Goal: Task Accomplishment & Management: Manage account settings

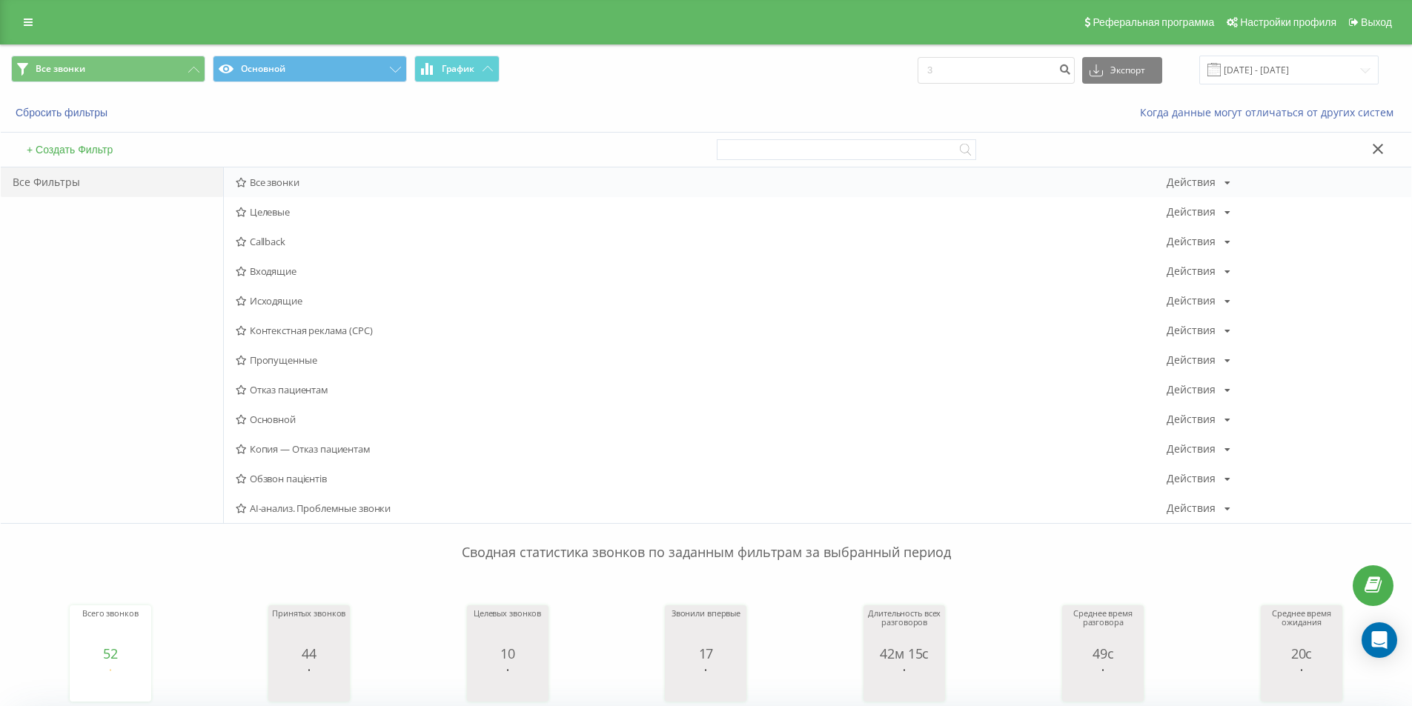
click at [248, 193] on div "Все звонки Действия Редактировать Копировать Удалить По умолчанию Поделиться" at bounding box center [817, 183] width 1187 height 30
click at [251, 184] on span "Все звонки" at bounding box center [701, 182] width 931 height 10
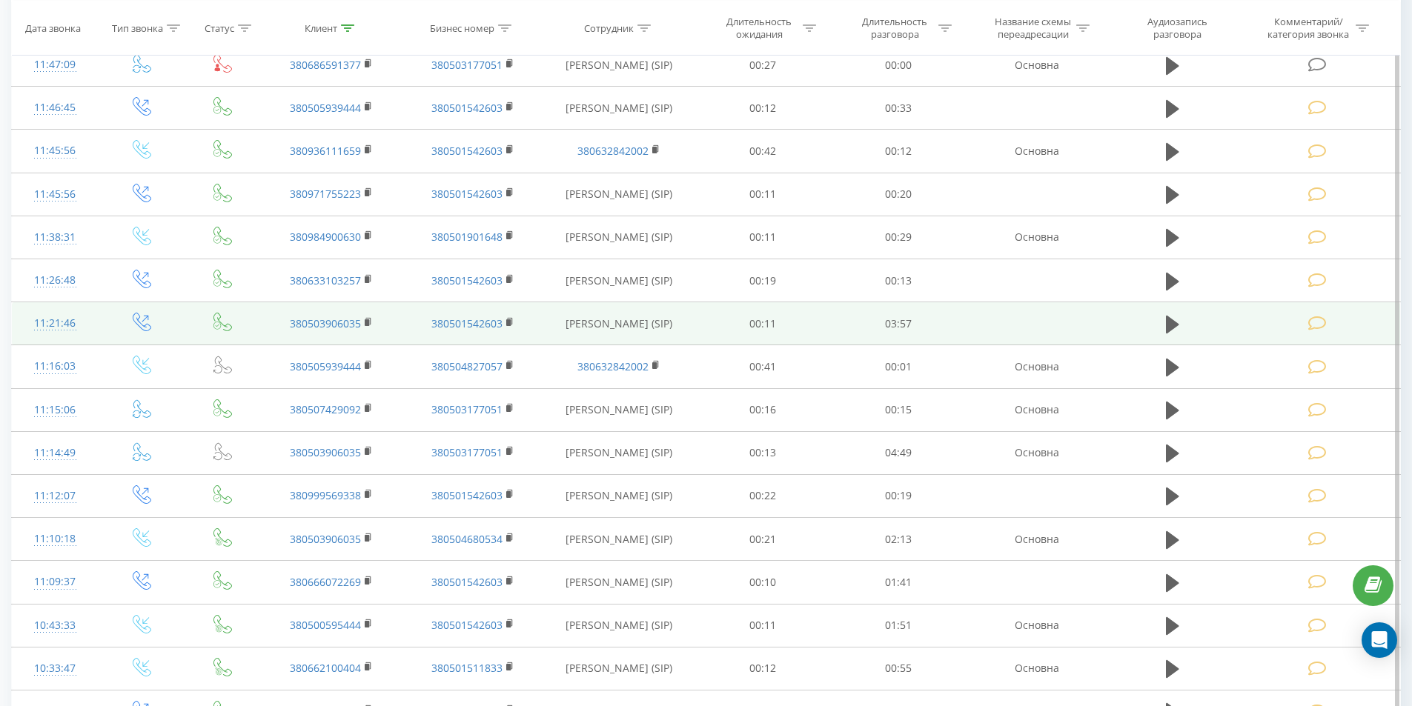
scroll to position [3336, 0]
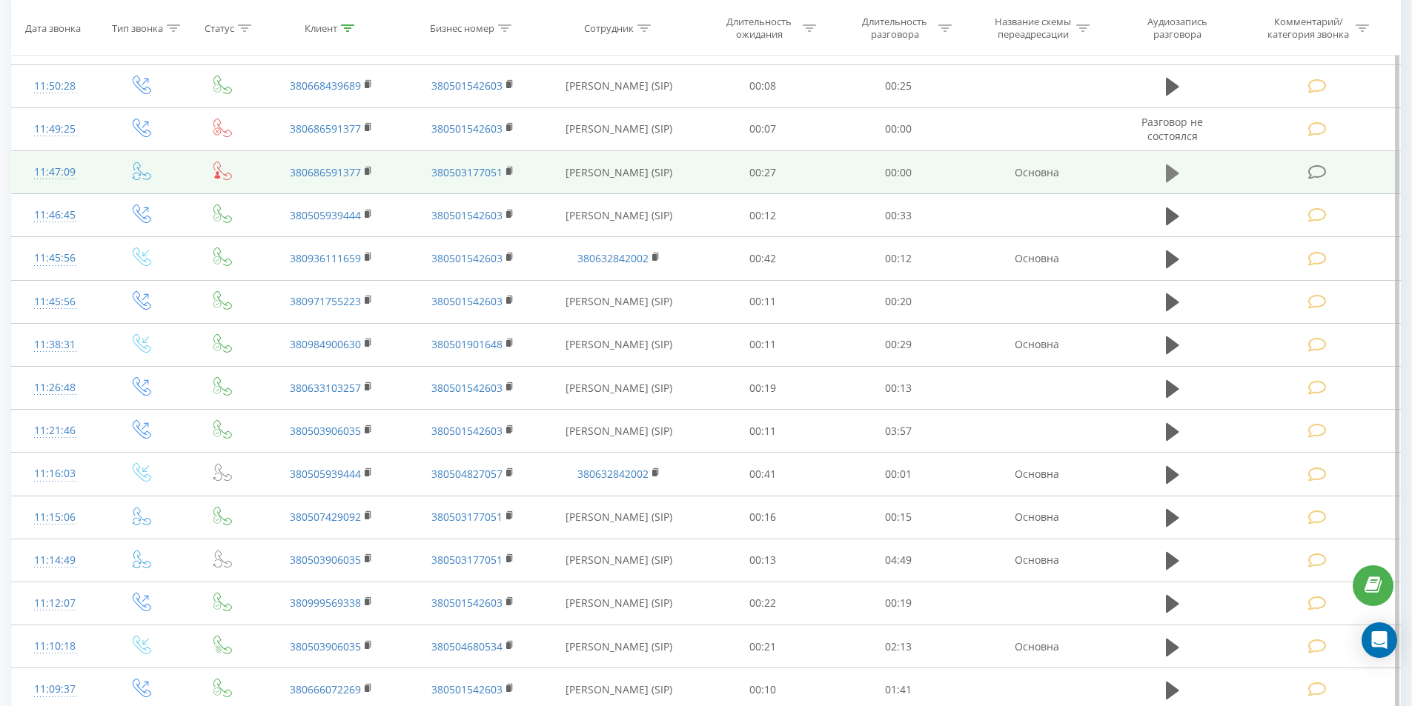
click at [1179, 170] on button at bounding box center [1173, 173] width 22 height 22
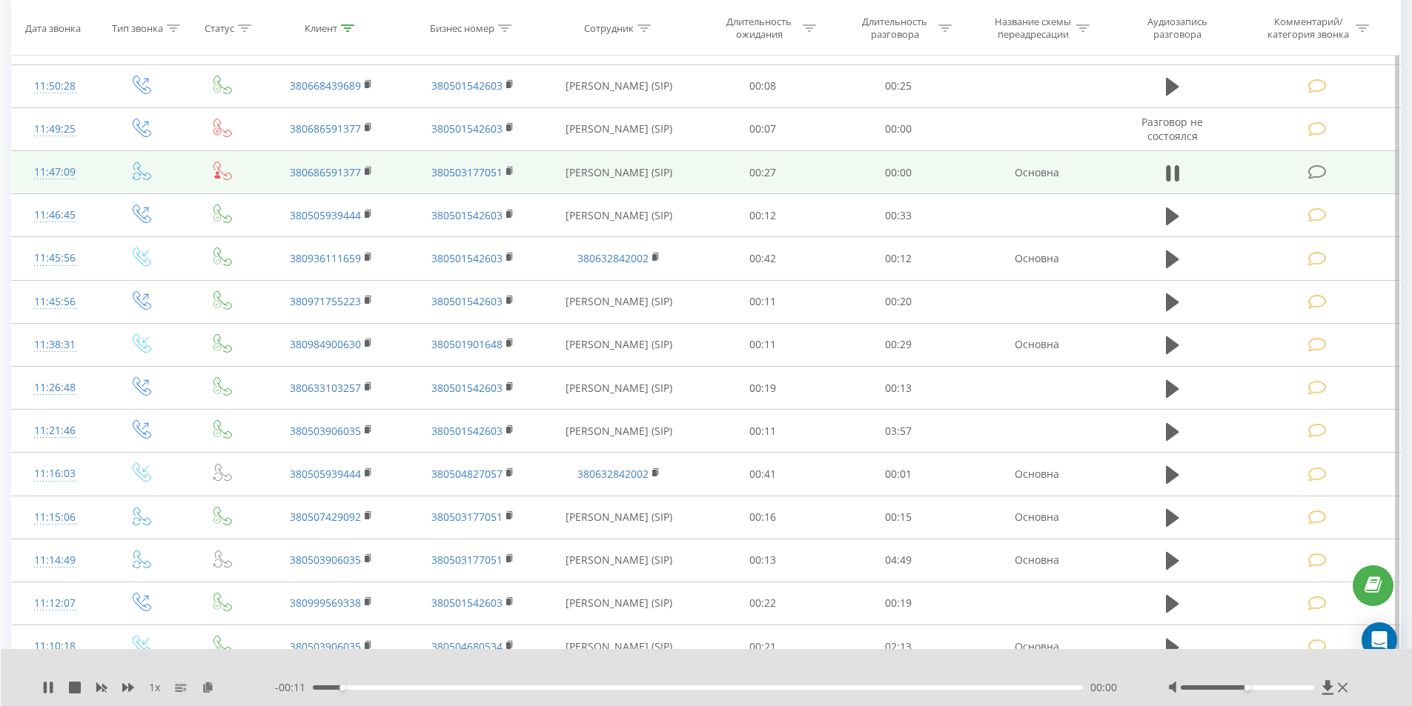
click at [53, 166] on div "11:47:09" at bounding box center [55, 172] width 57 height 29
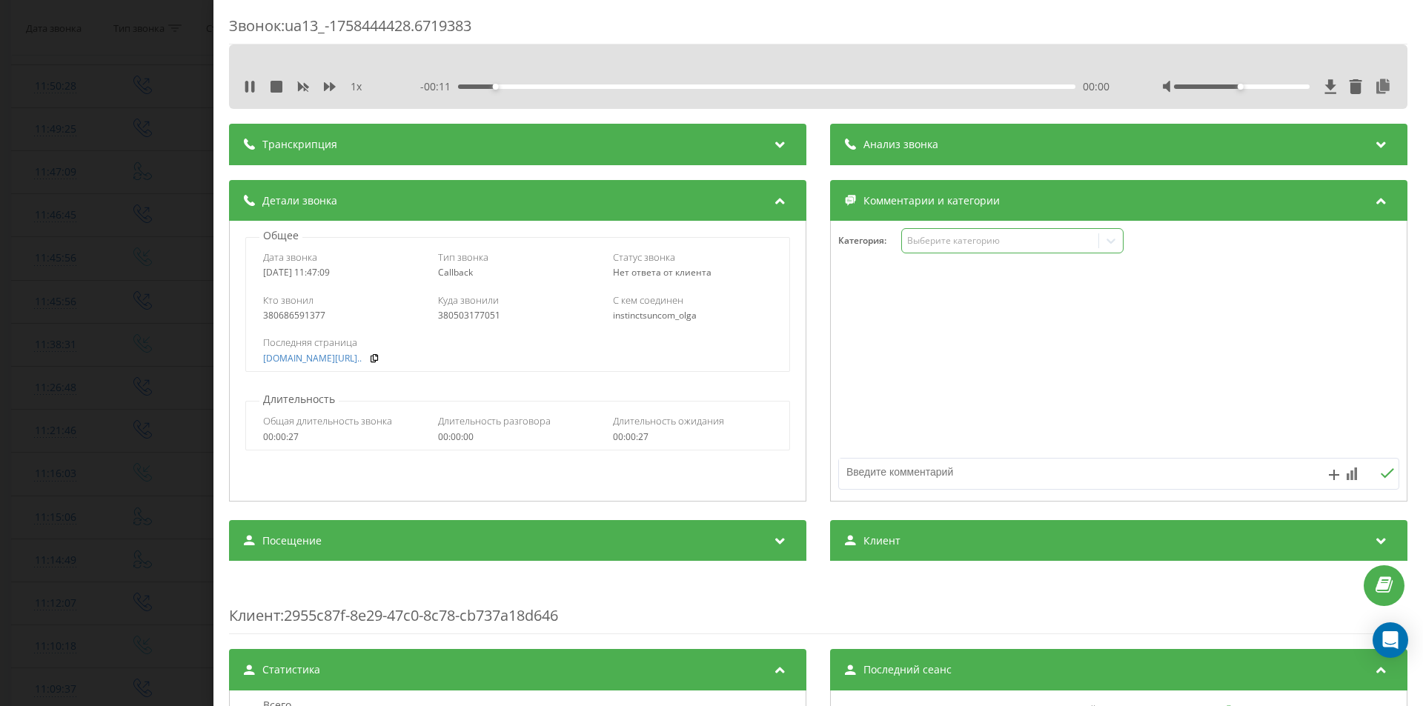
click at [931, 248] on div "Выберите категорию" at bounding box center [1012, 240] width 222 height 25
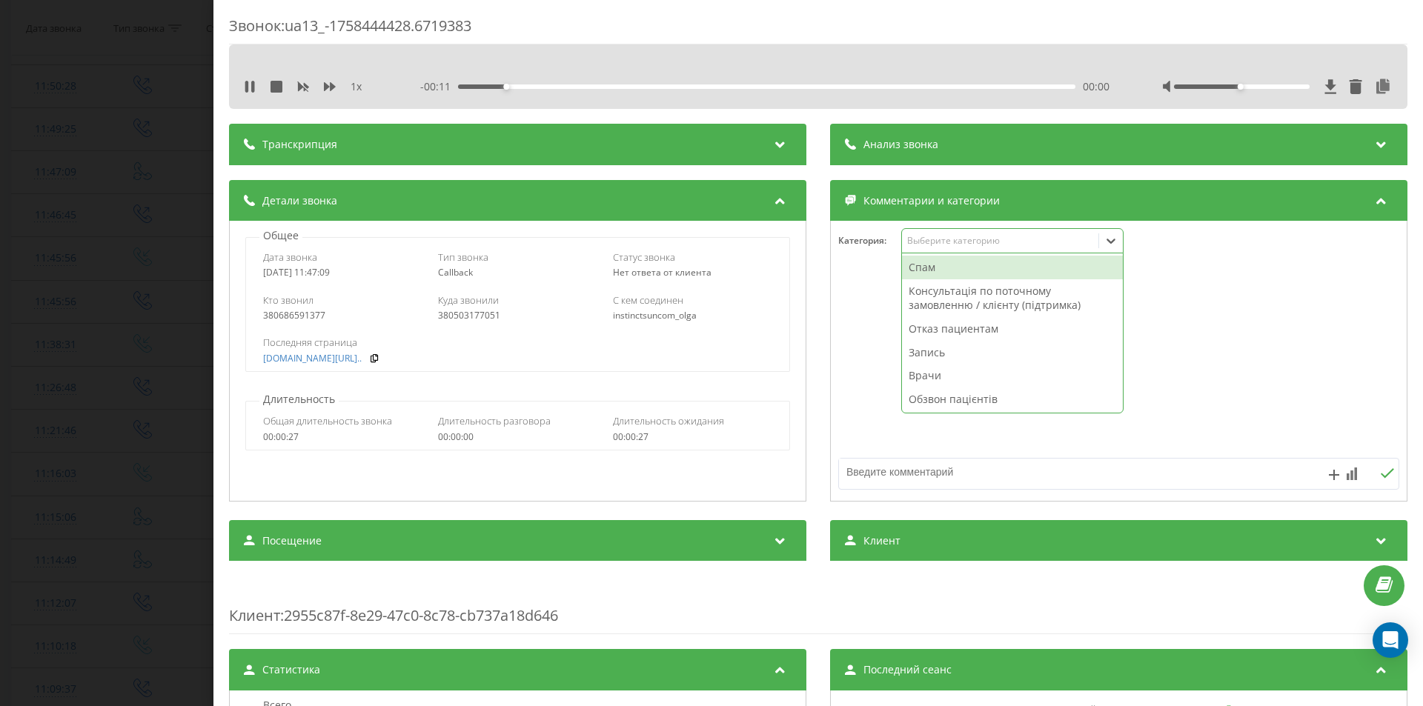
click at [928, 268] on div "Спам" at bounding box center [1012, 268] width 221 height 24
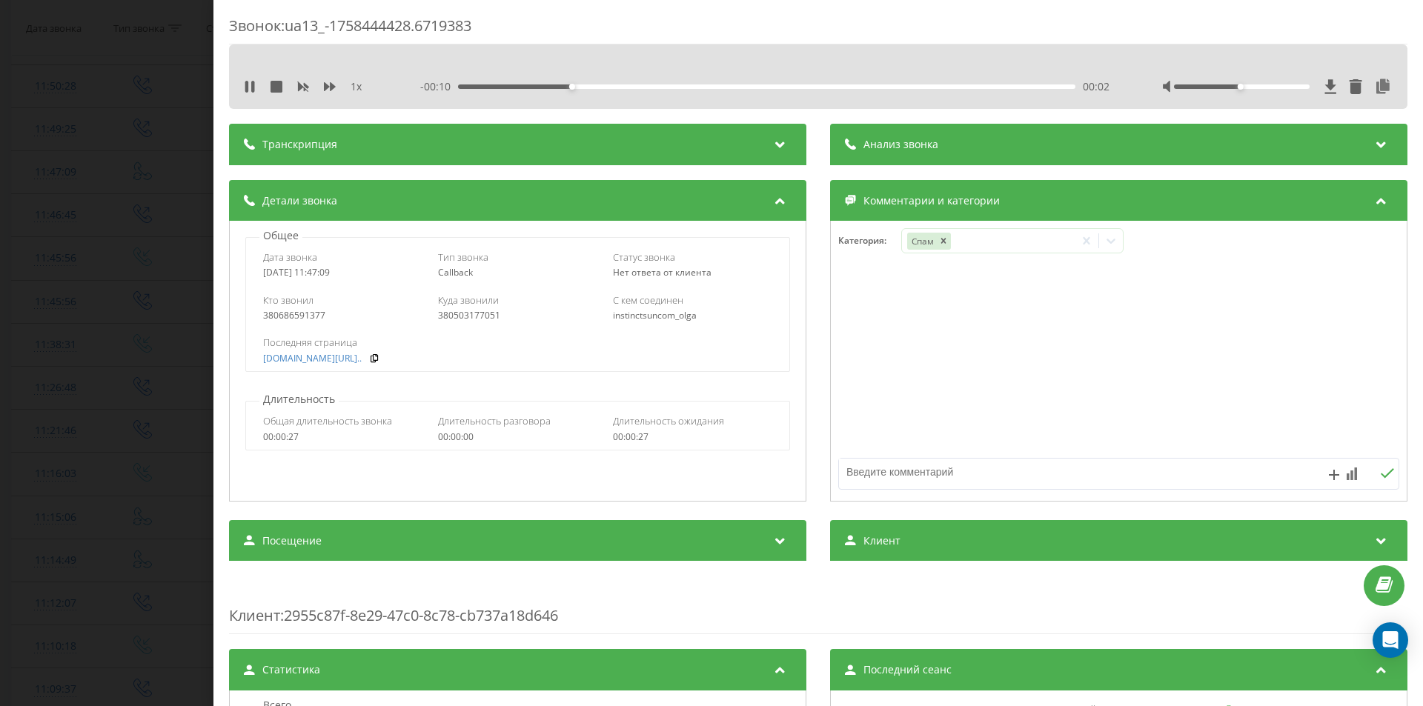
click at [6, 193] on div "Звонок : ua13_-1758444428.6719383 1 x - 00:10 00:02 00:02 Транскрипция Для анал…" at bounding box center [711, 353] width 1423 height 706
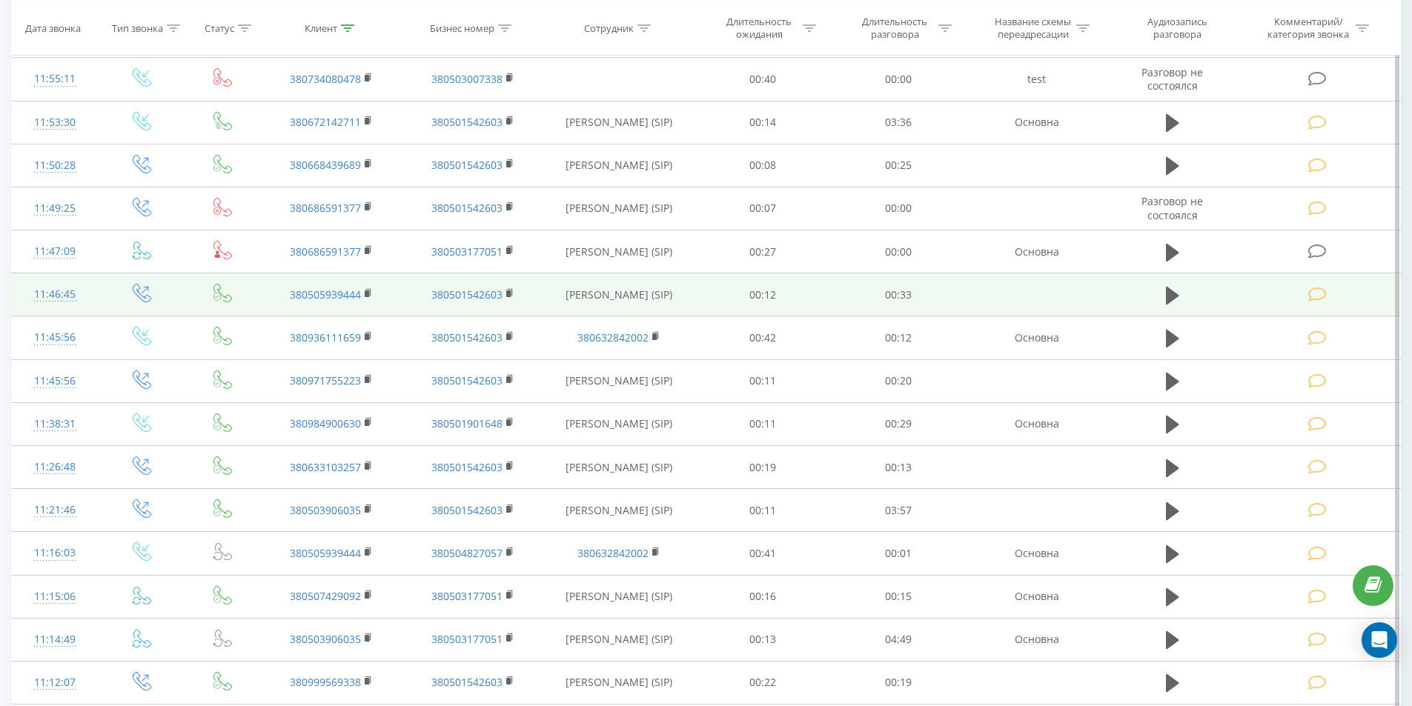
scroll to position [3087, 0]
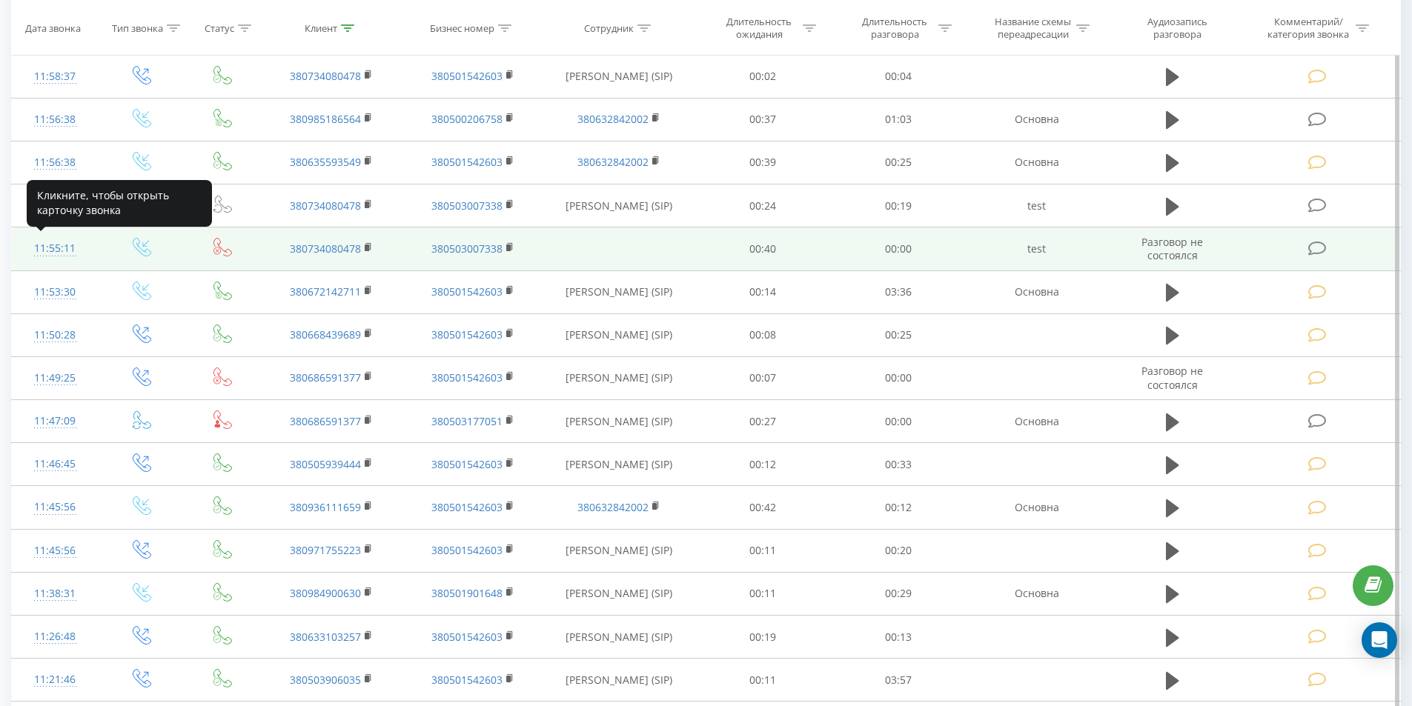
click at [63, 250] on div "11:55:11" at bounding box center [55, 248] width 57 height 29
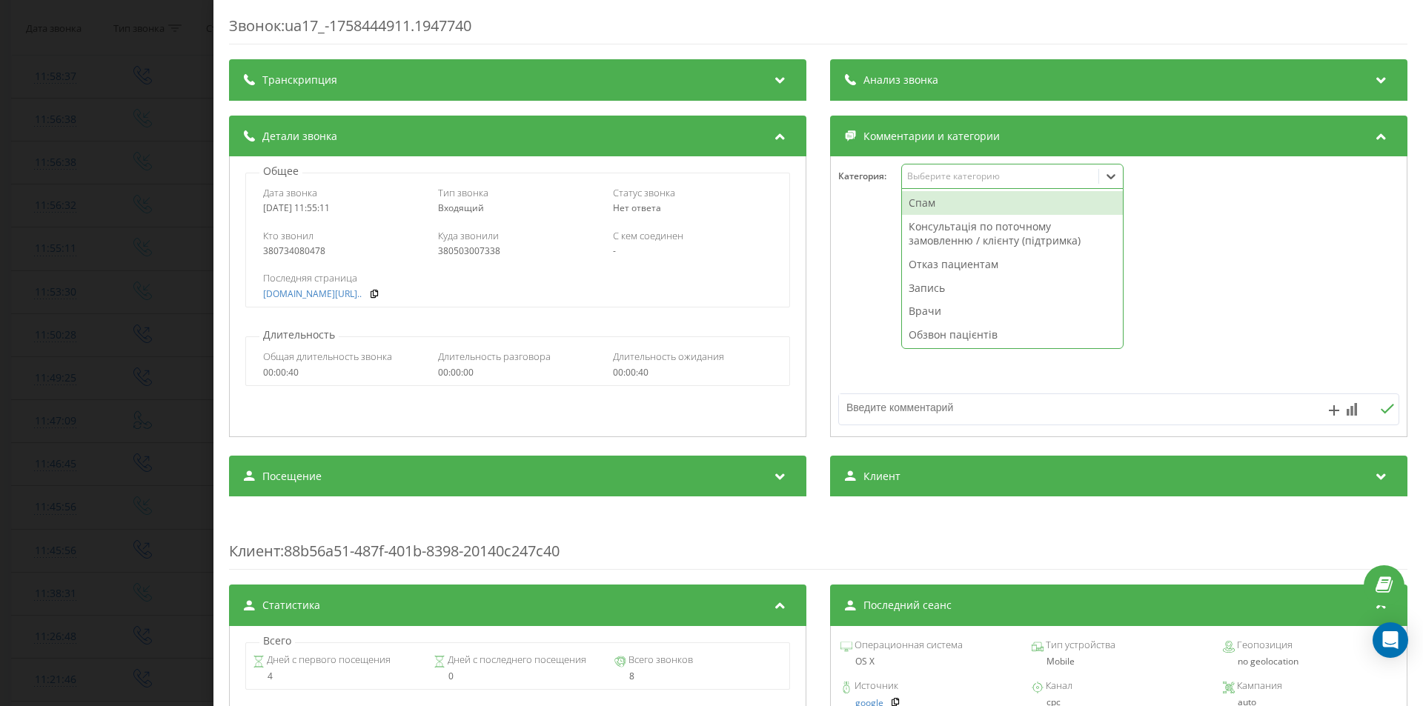
click at [944, 188] on div "6 results available. Use Up and Down to choose options, press Enter to select t…" at bounding box center [1012, 176] width 222 height 25
click at [943, 198] on div "Спам" at bounding box center [1012, 203] width 221 height 24
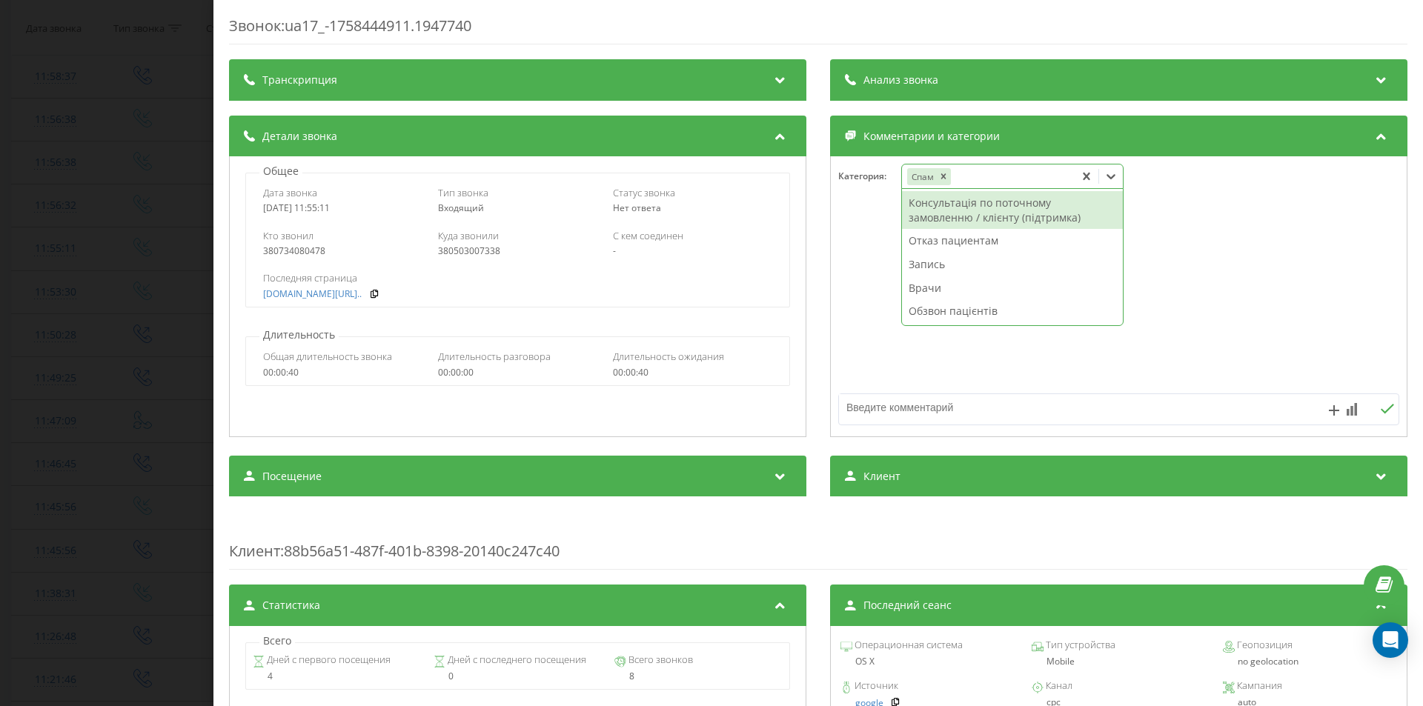
click at [160, 185] on div "Звонок : ua17_-1758444911.1947740 Транскрипция Для анализа AI будущих звонков н…" at bounding box center [711, 353] width 1423 height 706
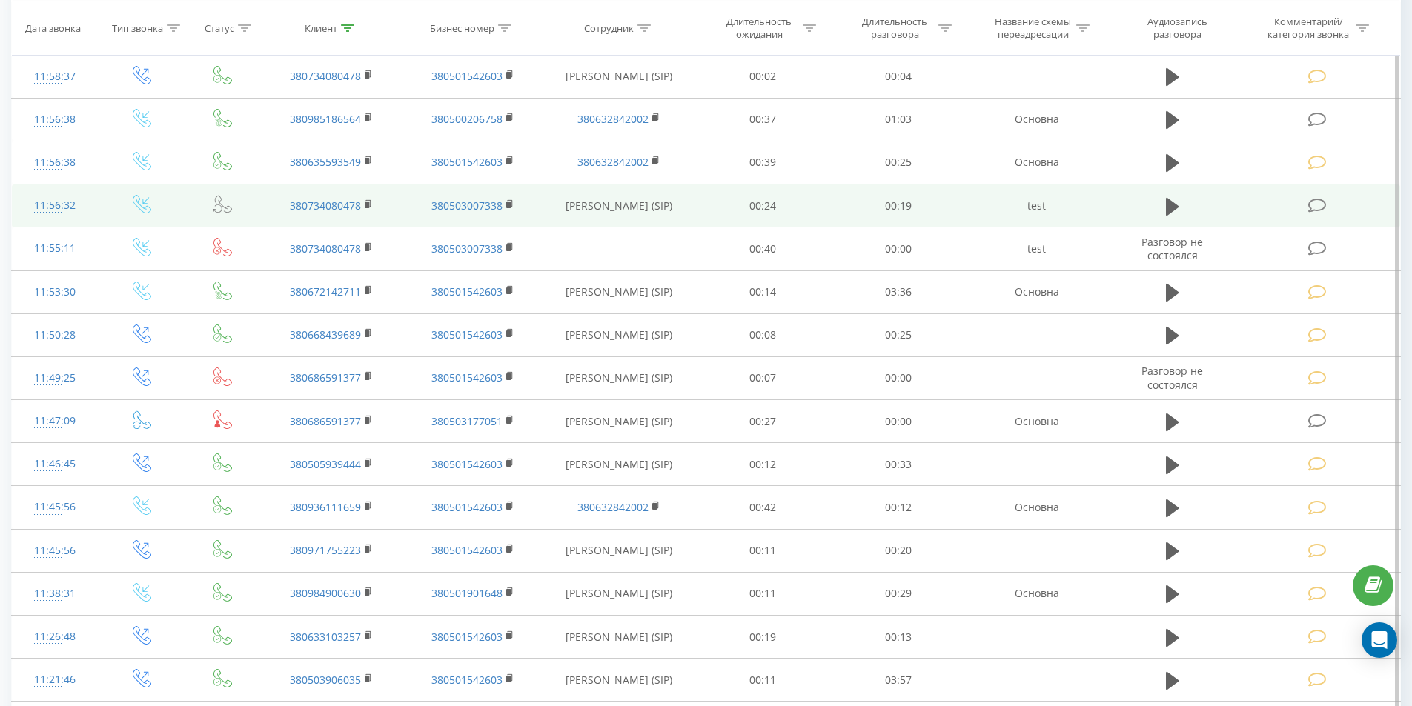
click at [1192, 203] on td at bounding box center [1172, 206] width 130 height 43
click at [1176, 211] on icon at bounding box center [1172, 206] width 13 height 21
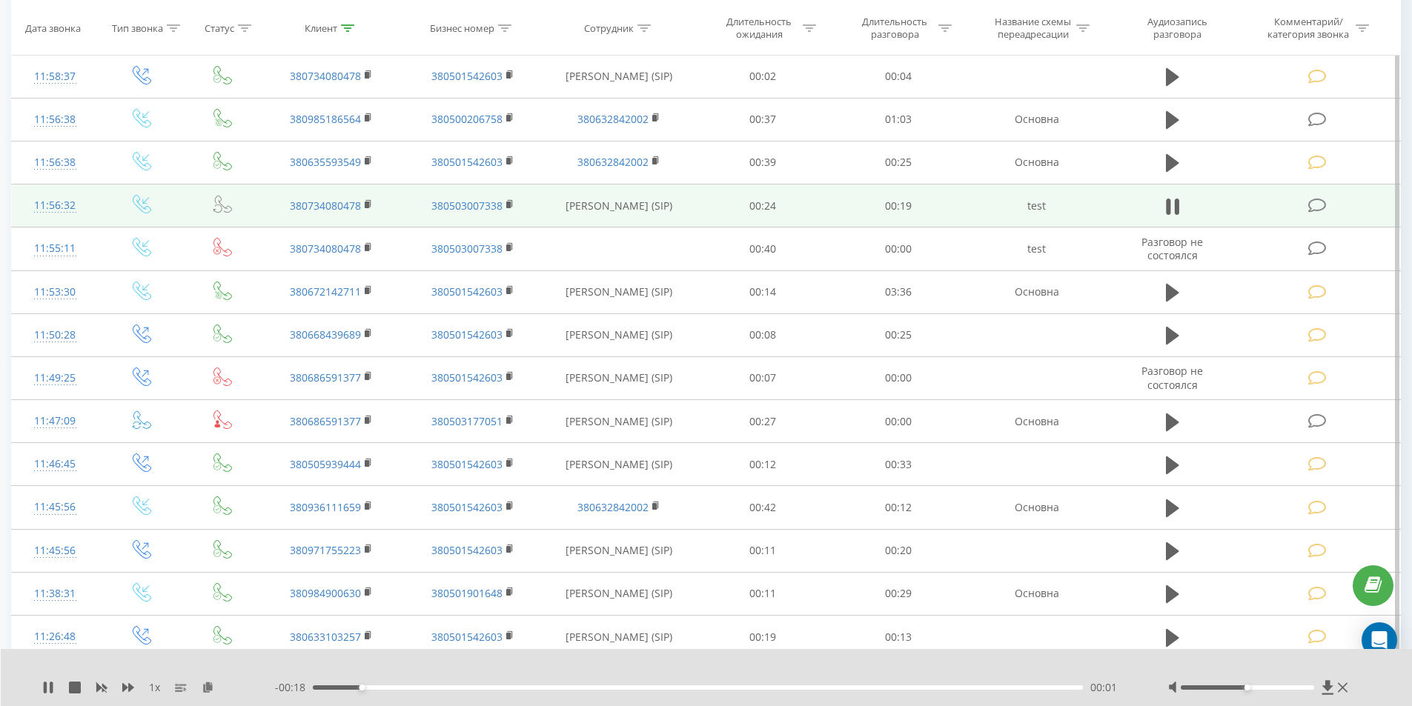
click at [551, 687] on div "00:01" at bounding box center [698, 688] width 771 height 4
click at [618, 680] on div "1 x - 00:13 00:06 00:06" at bounding box center [707, 677] width 1412 height 57
click at [635, 689] on div "00:08" at bounding box center [698, 688] width 771 height 4
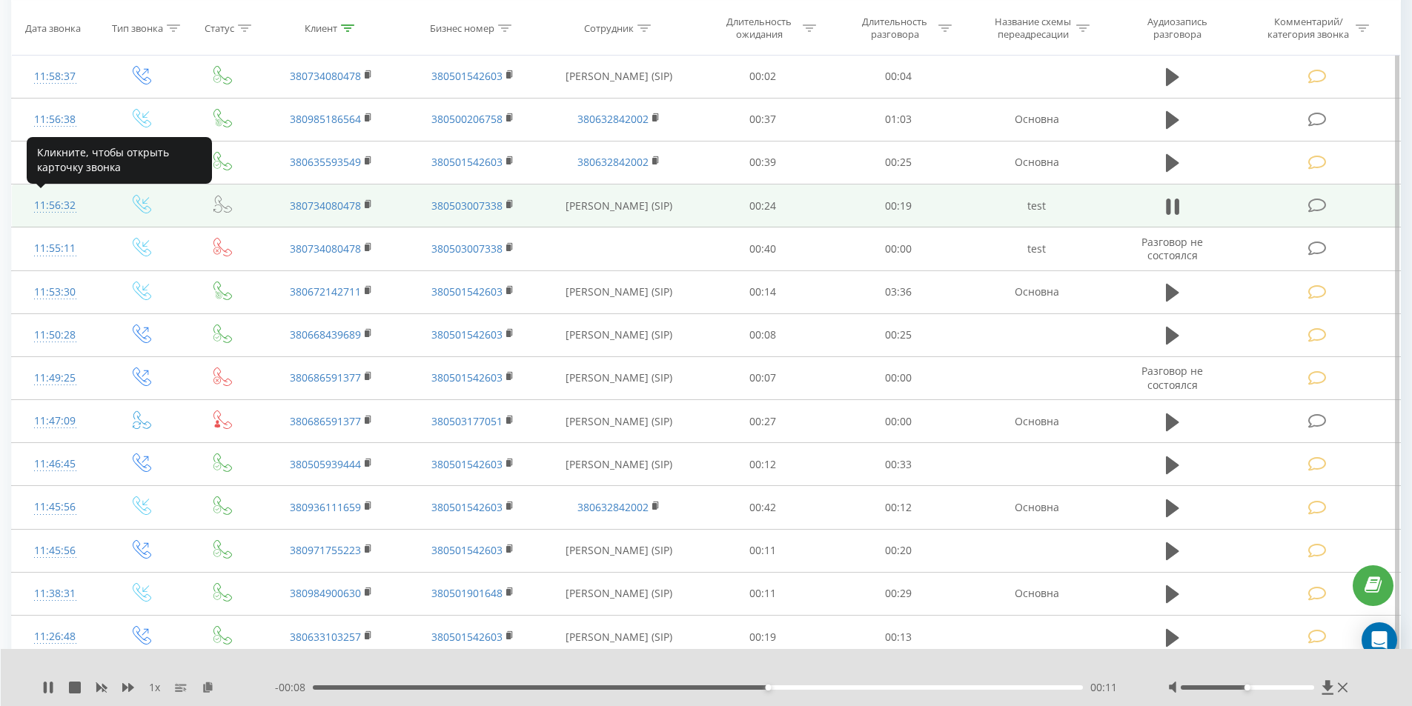
click at [60, 211] on div "11:56:32" at bounding box center [55, 205] width 57 height 29
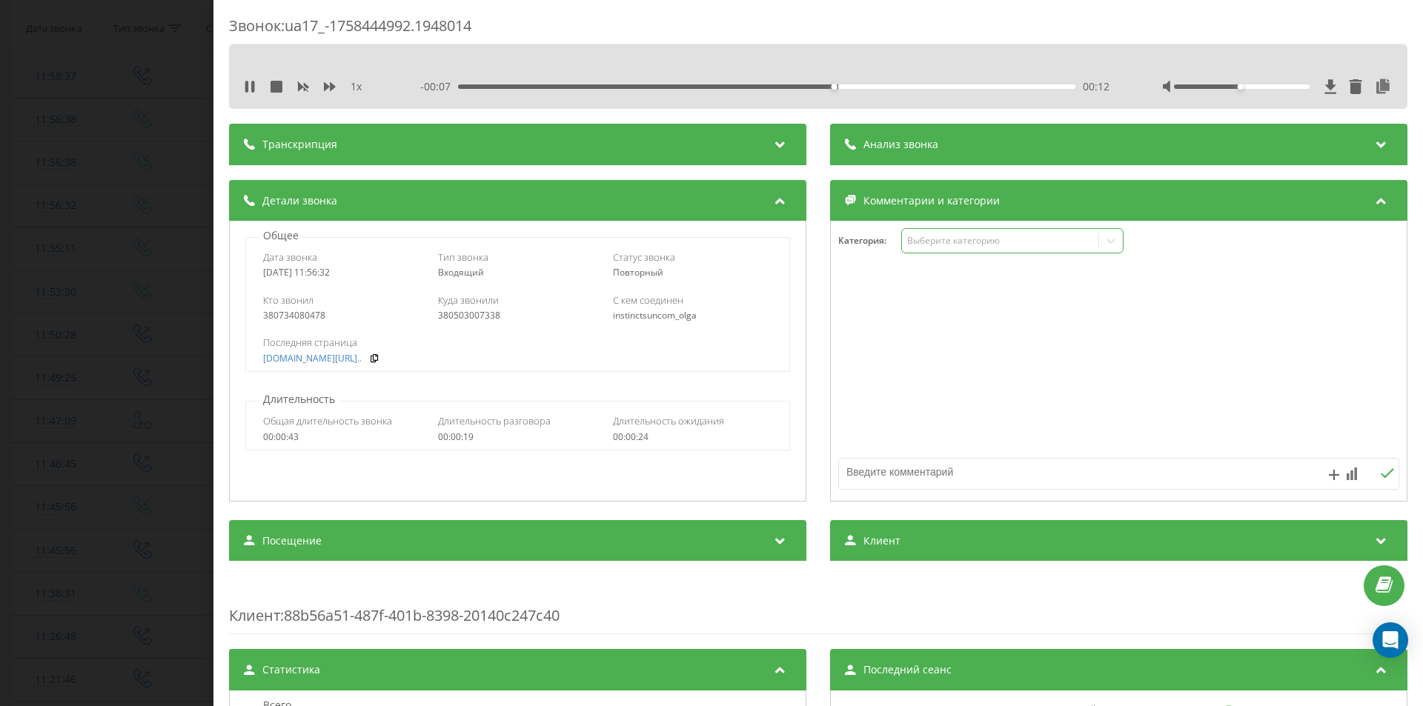
click at [927, 243] on div "Выберите категорию" at bounding box center [999, 241] width 185 height 12
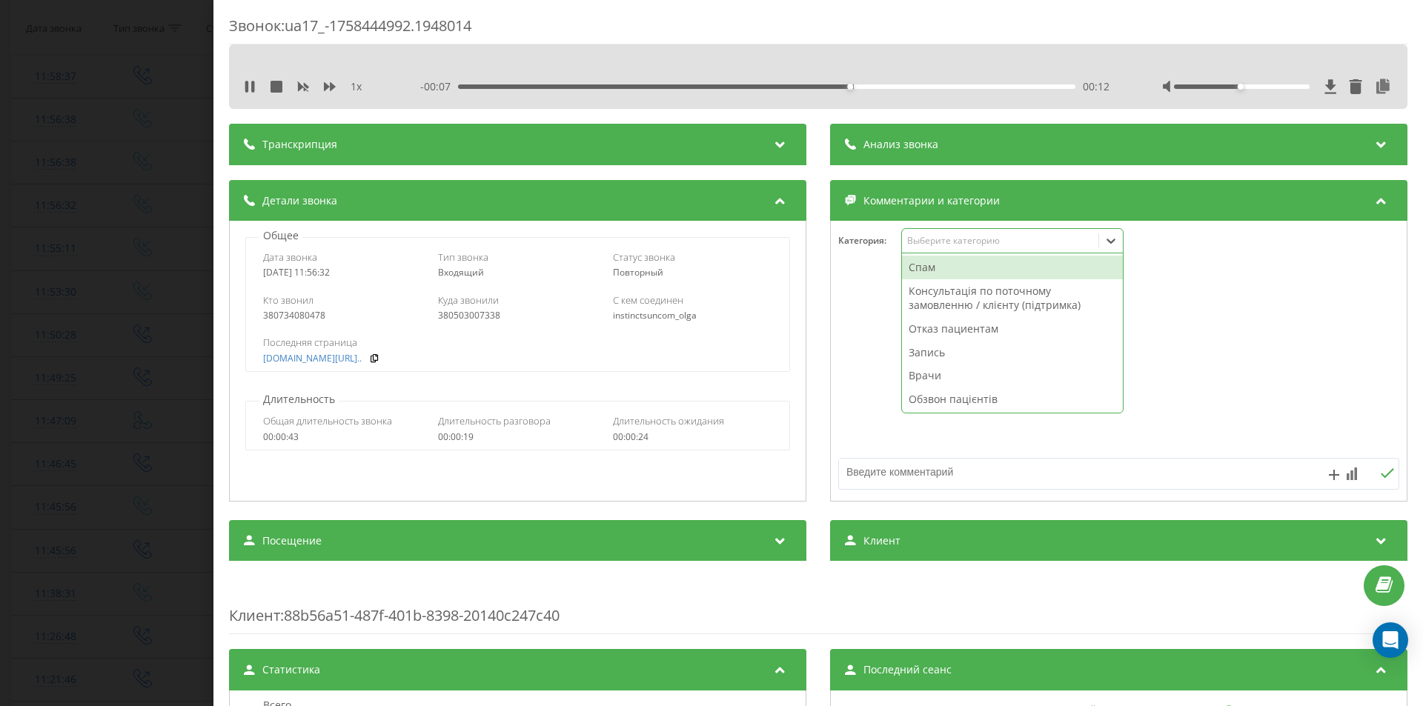
click at [929, 265] on div "Спам" at bounding box center [1012, 268] width 221 height 24
click at [71, 199] on div "Звонок : ua17_-1758444992.1948014 1 x - 00:06 00:13 00:13 Транскрипция Для анал…" at bounding box center [711, 353] width 1423 height 706
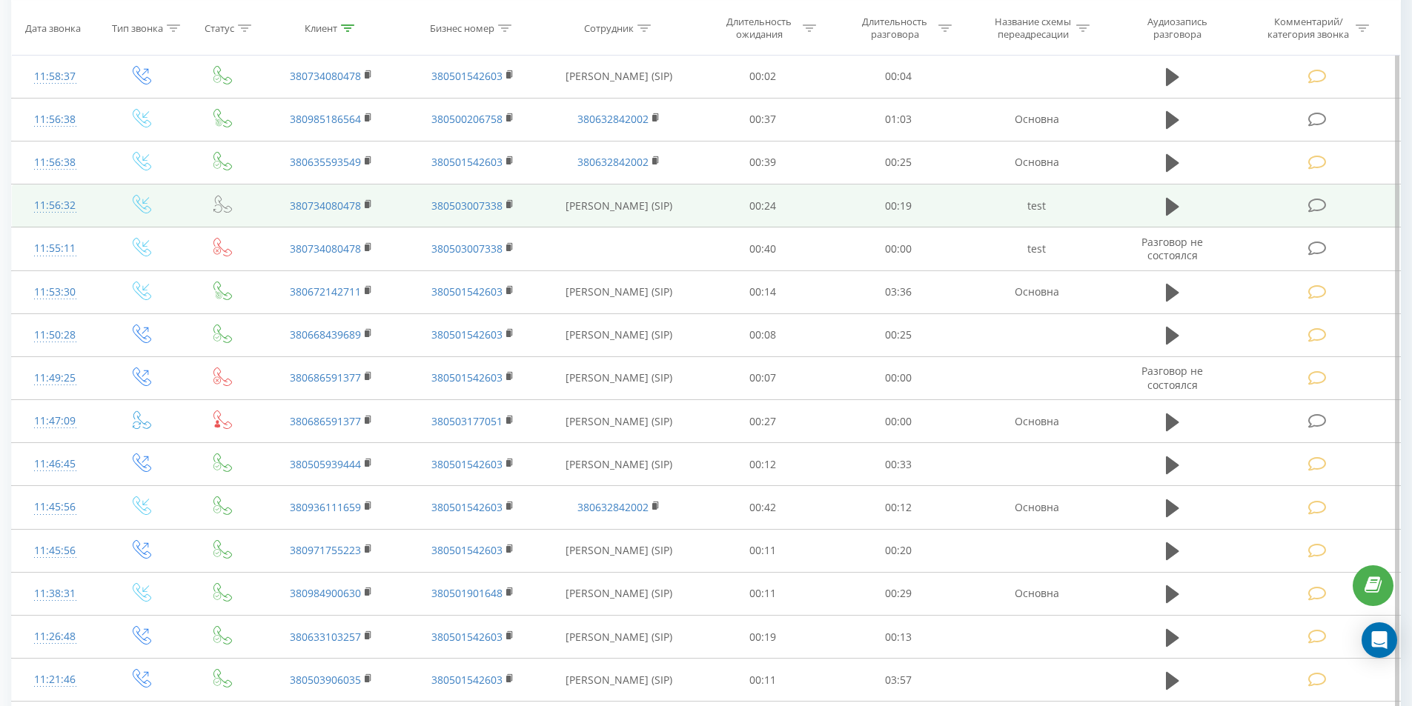
click at [70, 203] on div "11:56:32" at bounding box center [55, 205] width 57 height 29
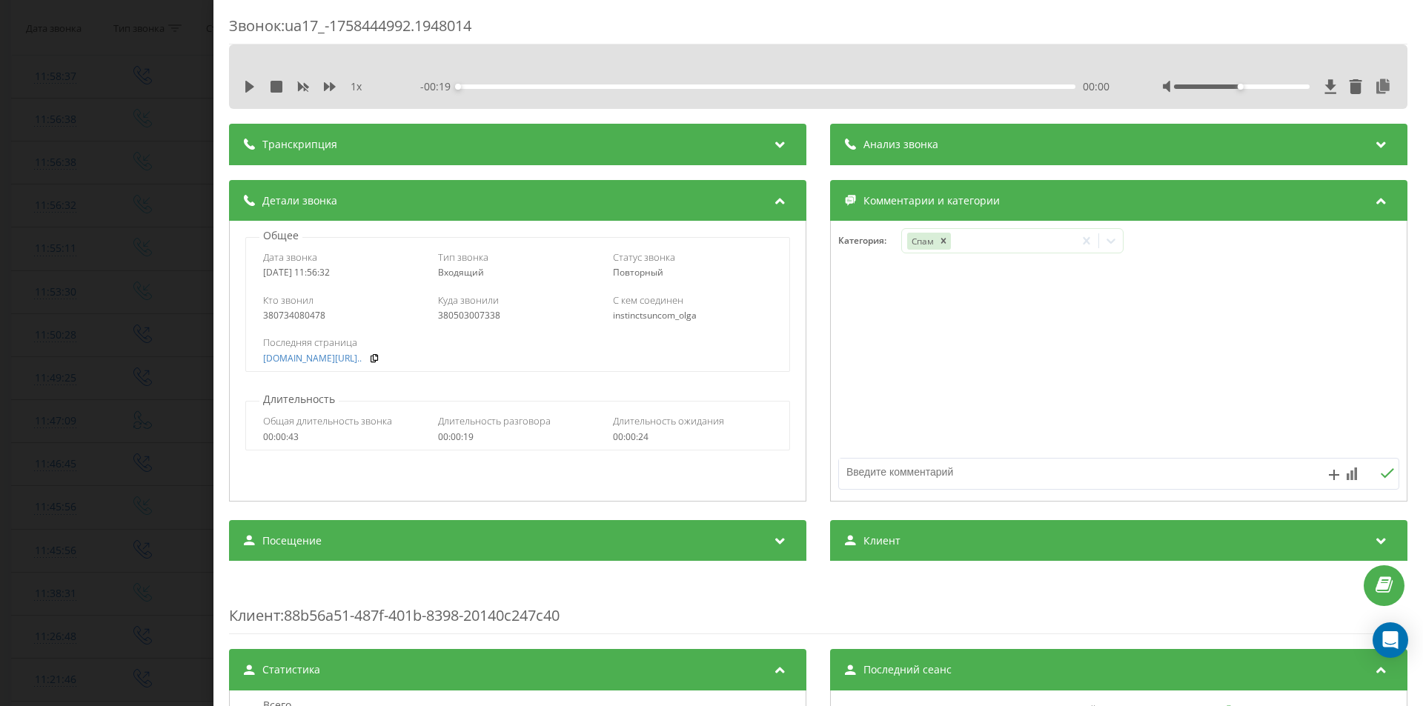
click at [83, 251] on div "Звонок : ua17_-1758444992.1948014 1 x - 00:19 00:00 00:00 Транскрипция Для анал…" at bounding box center [711, 353] width 1423 height 706
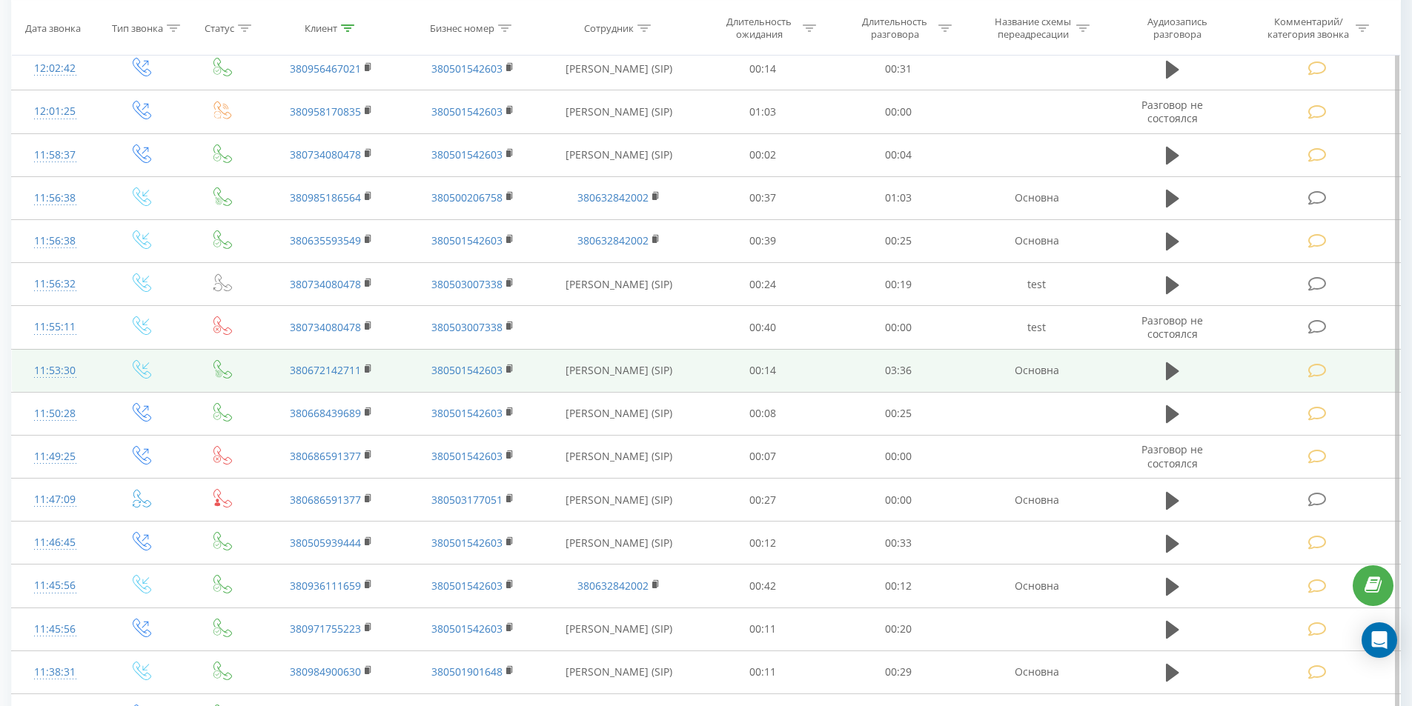
scroll to position [2864, 0]
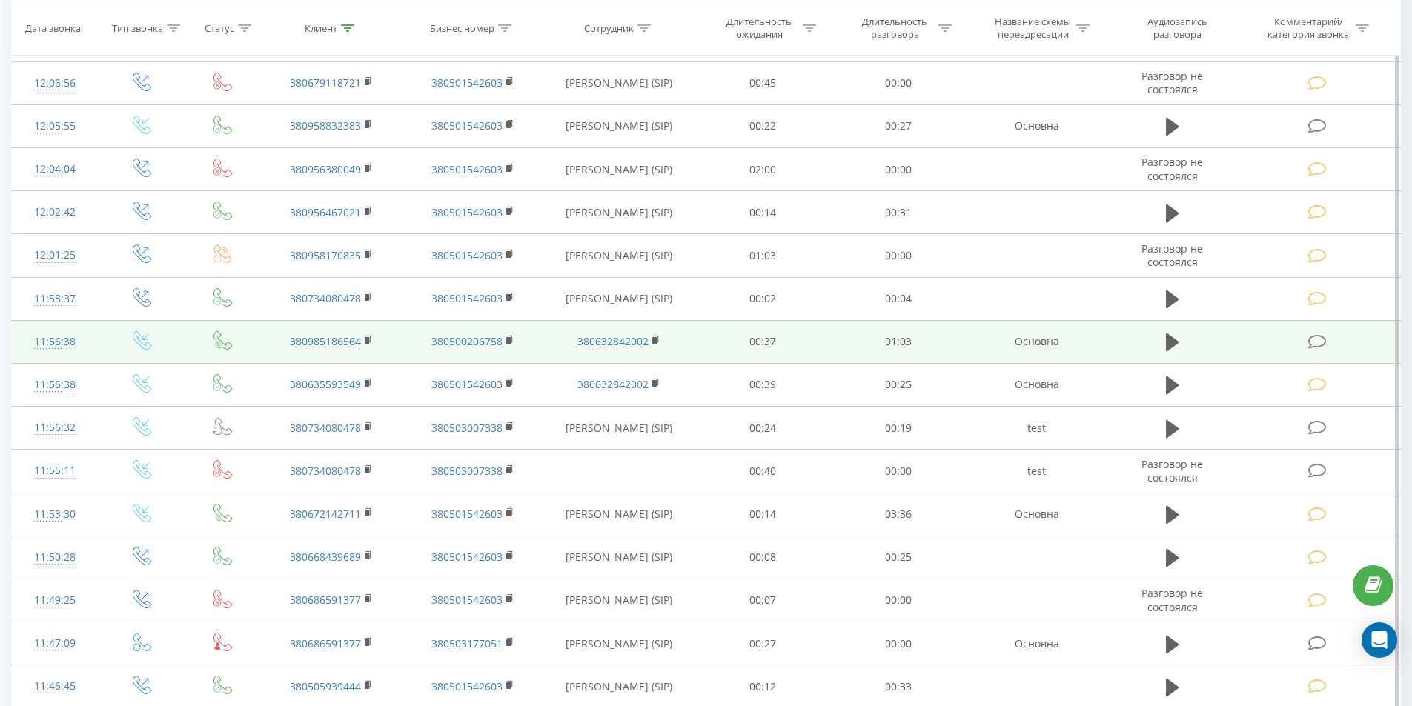
click at [1184, 348] on td at bounding box center [1172, 341] width 130 height 43
click at [1178, 345] on icon at bounding box center [1172, 342] width 13 height 21
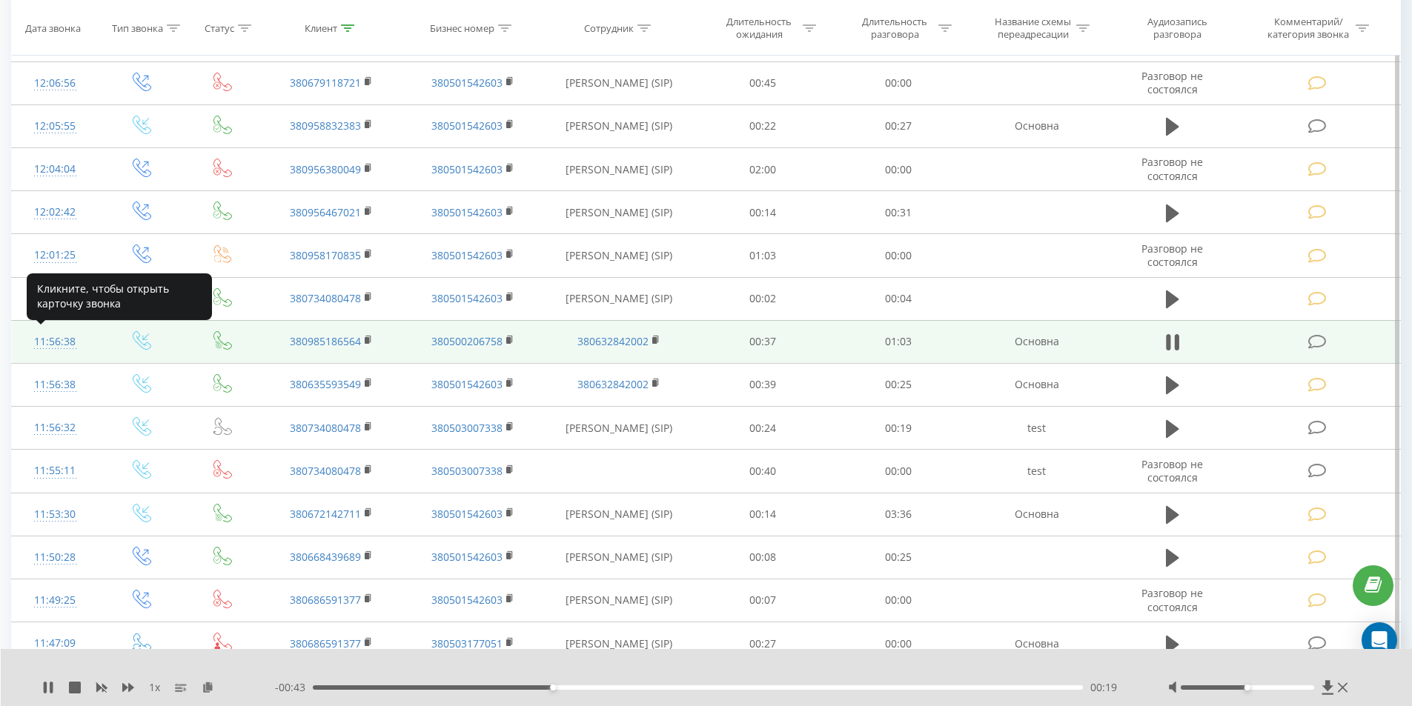
click at [31, 334] on div "11:56:38" at bounding box center [55, 342] width 57 height 29
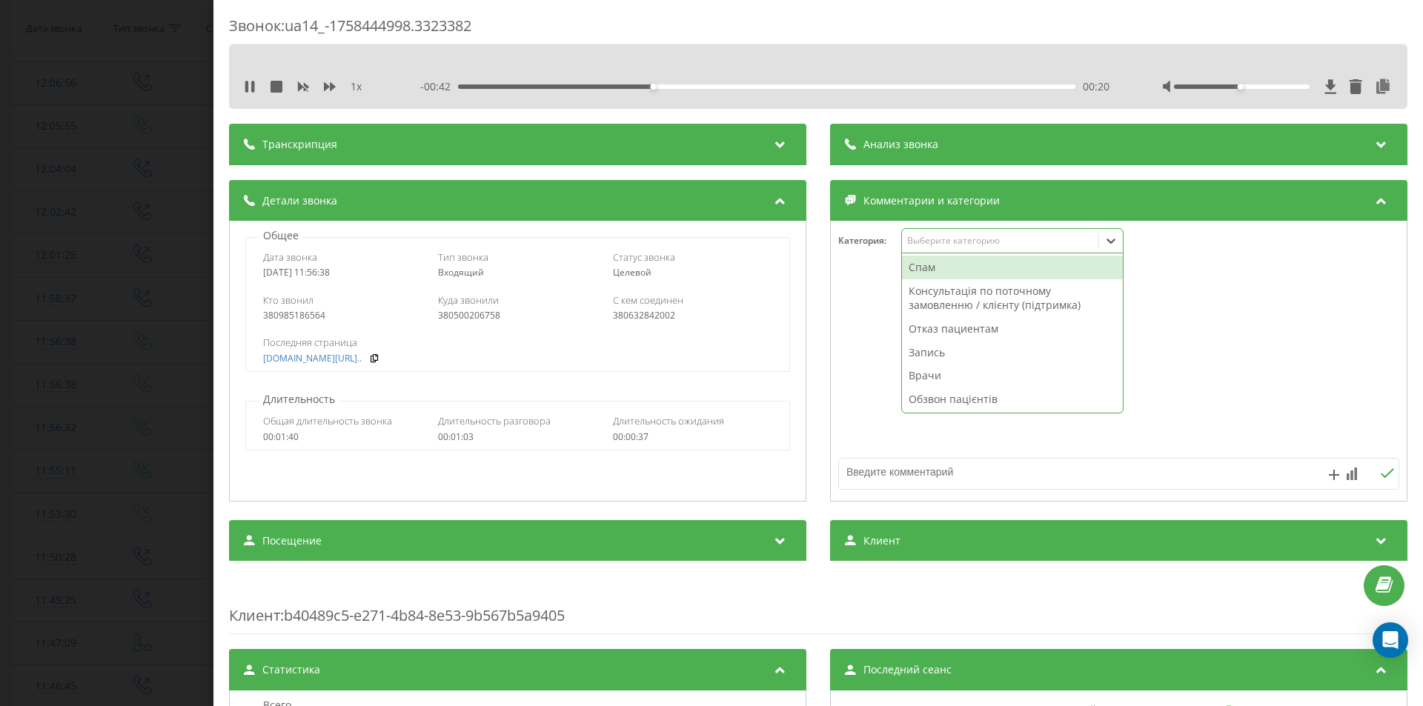
click at [940, 245] on div "Выберите категорию" at bounding box center [999, 241] width 185 height 12
click at [907, 350] on div "Запись" at bounding box center [1012, 353] width 221 height 24
click at [24, 258] on div "Звонок : ua14_-1758444998.3323382 1 x - 00:41 00:22 00:22 Транскрипция Для анал…" at bounding box center [711, 353] width 1423 height 706
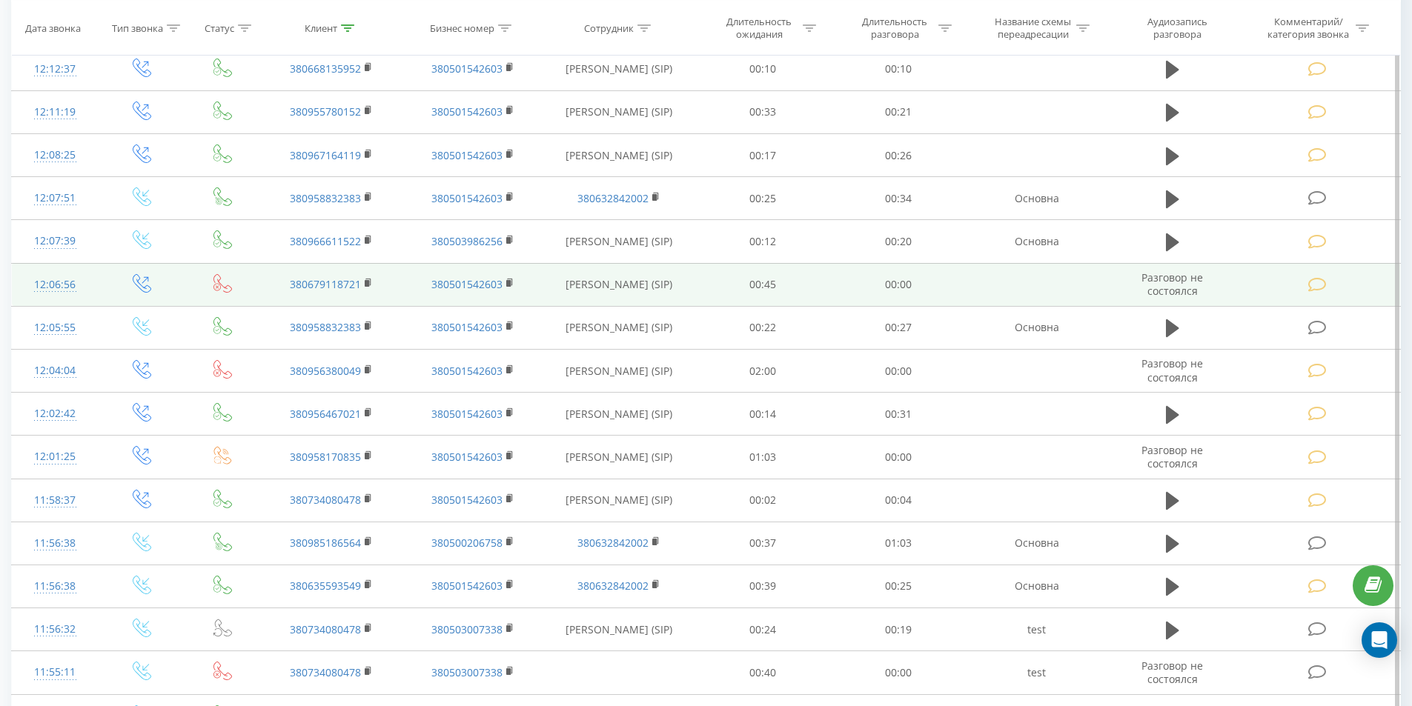
scroll to position [2642, 0]
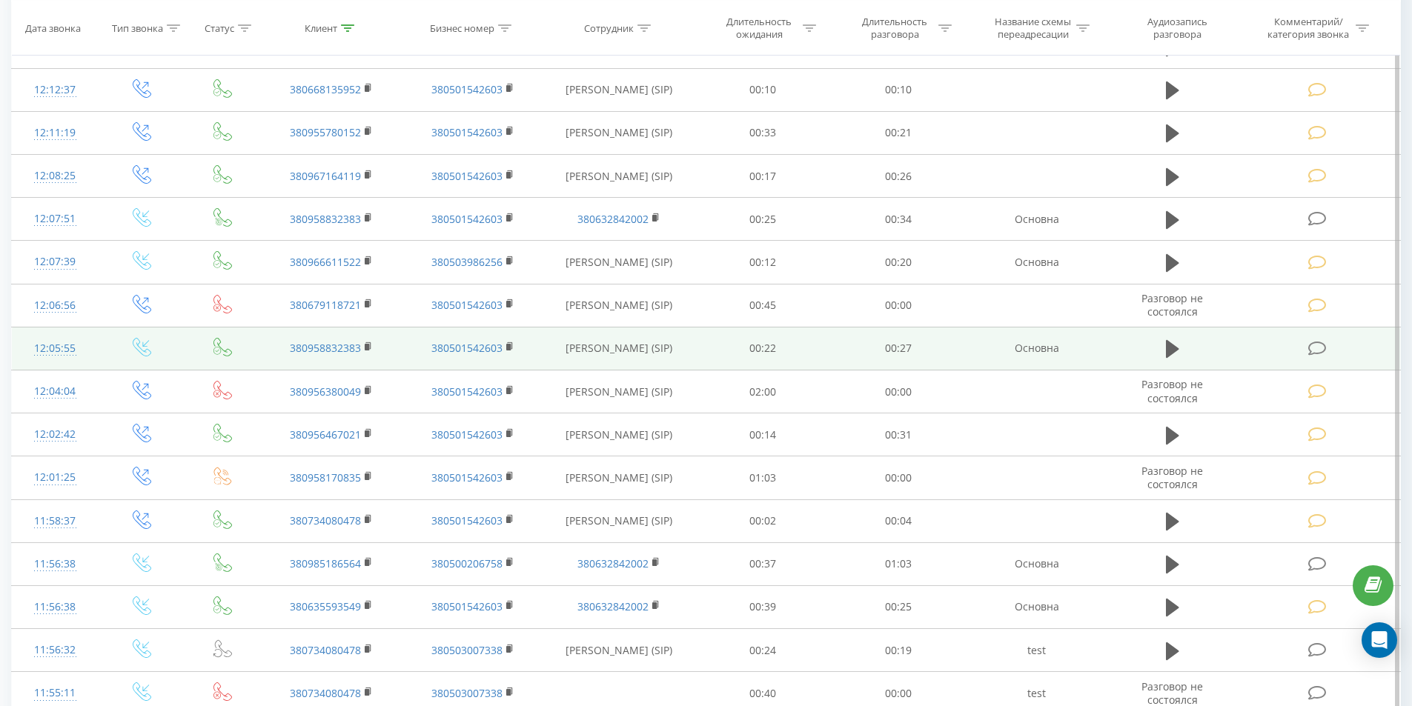
click at [1185, 352] on td at bounding box center [1172, 348] width 130 height 43
click at [1165, 342] on button at bounding box center [1173, 349] width 22 height 22
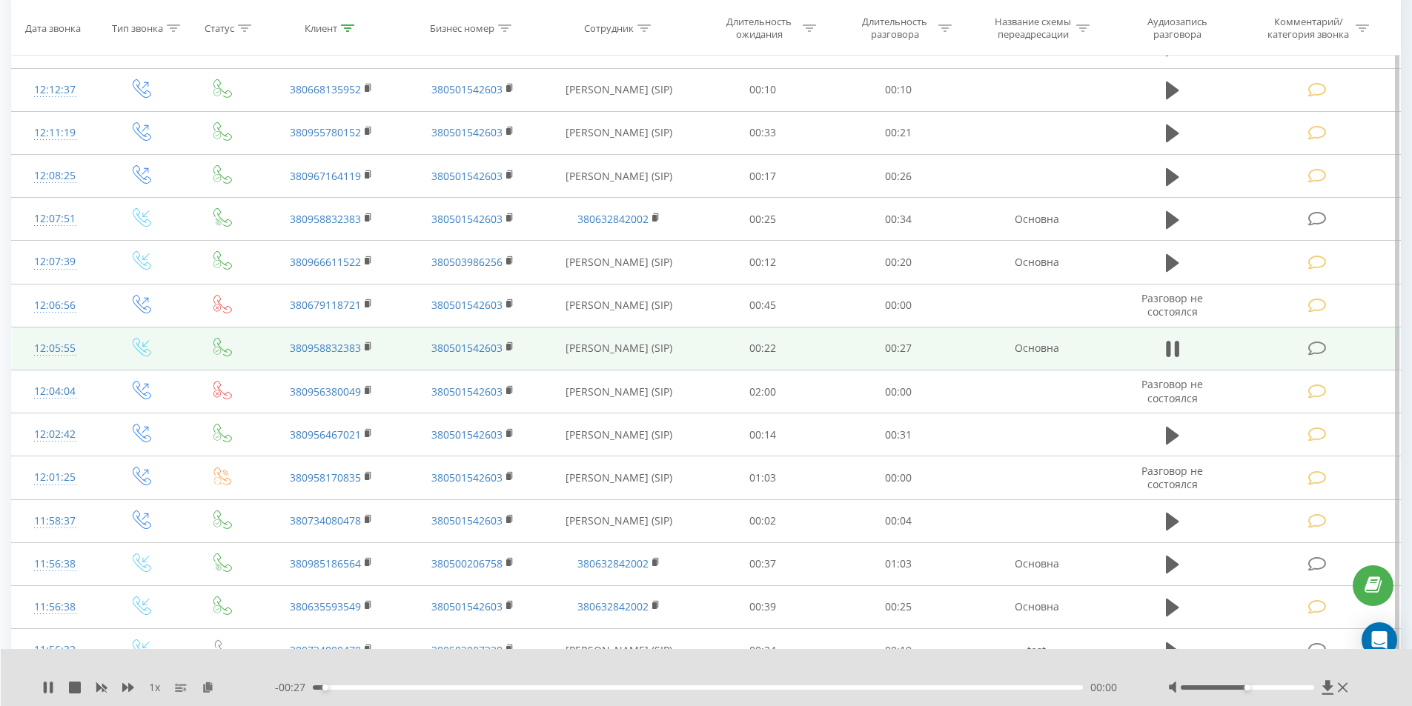
click at [352, 685] on div "- 00:27 00:00 00:00" at bounding box center [703, 687] width 856 height 15
click at [356, 686] on div "00:01" at bounding box center [698, 688] width 771 height 4
click at [406, 686] on div "00:01" at bounding box center [698, 688] width 771 height 4
click at [481, 696] on div "1 x - 00:24 00:03 00:03" at bounding box center [707, 677] width 1412 height 57
click at [512, 691] on div "- 00:24 00:03 00:03" at bounding box center [703, 687] width 856 height 15
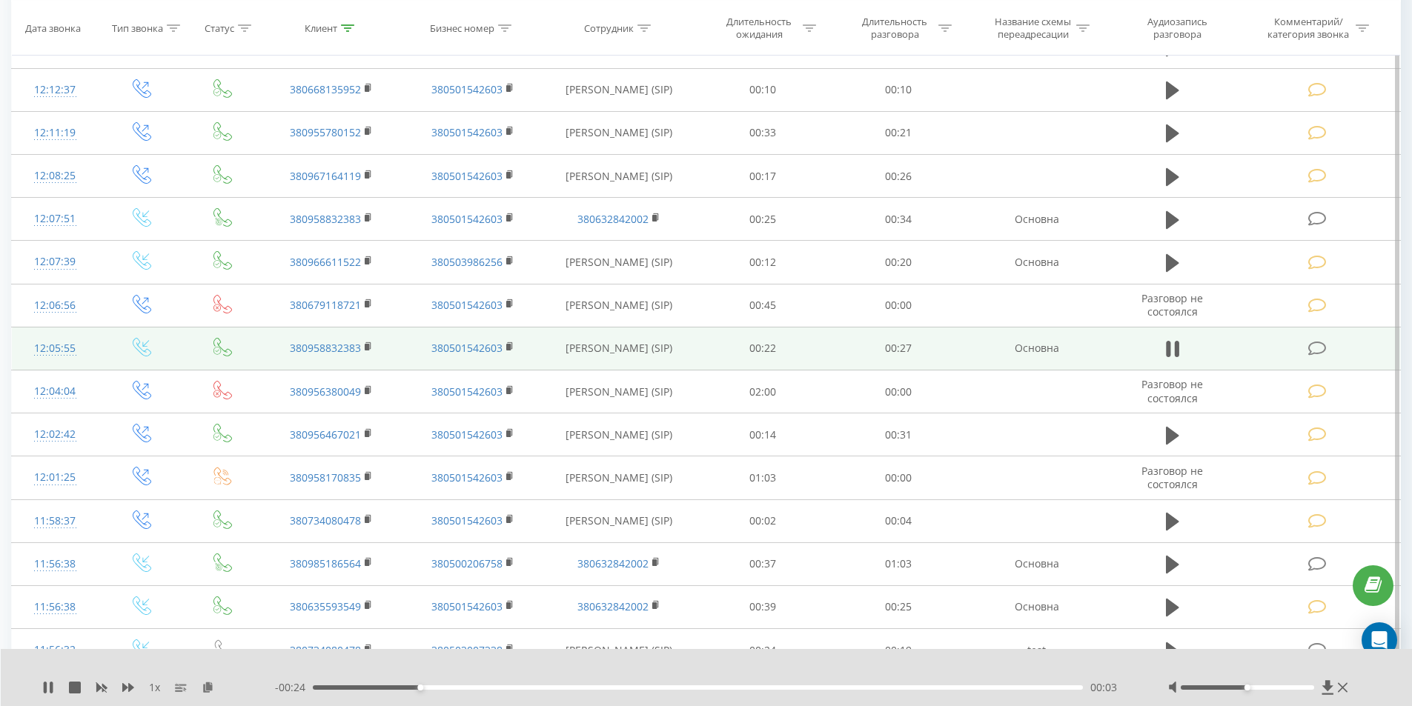
click at [517, 686] on div "00:03" at bounding box center [698, 688] width 771 height 4
click at [599, 686] on div "00:07" at bounding box center [698, 688] width 771 height 4
click at [675, 688] on div "00:13" at bounding box center [698, 688] width 771 height 4
click at [787, 685] on div "- 00:14 00:13 00:13" at bounding box center [703, 687] width 856 height 15
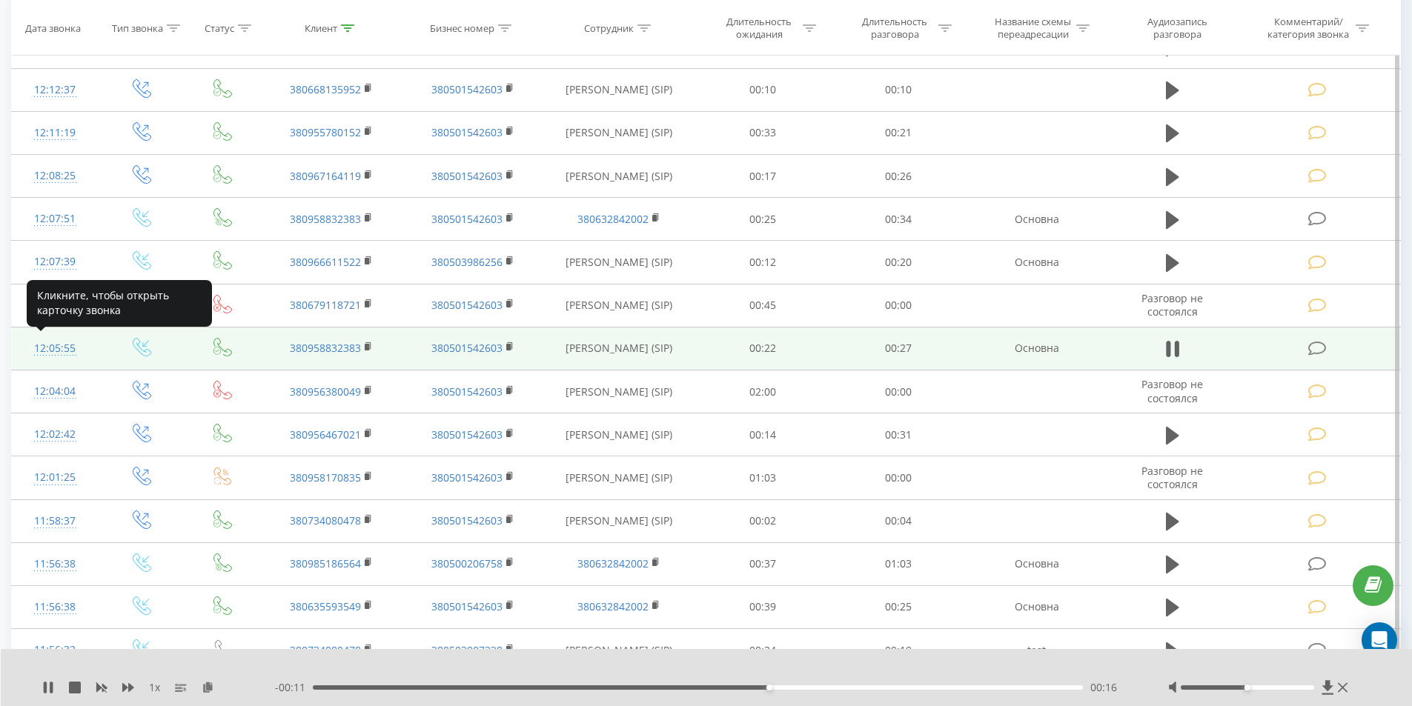
click at [73, 348] on div "12:05:55" at bounding box center [55, 348] width 57 height 29
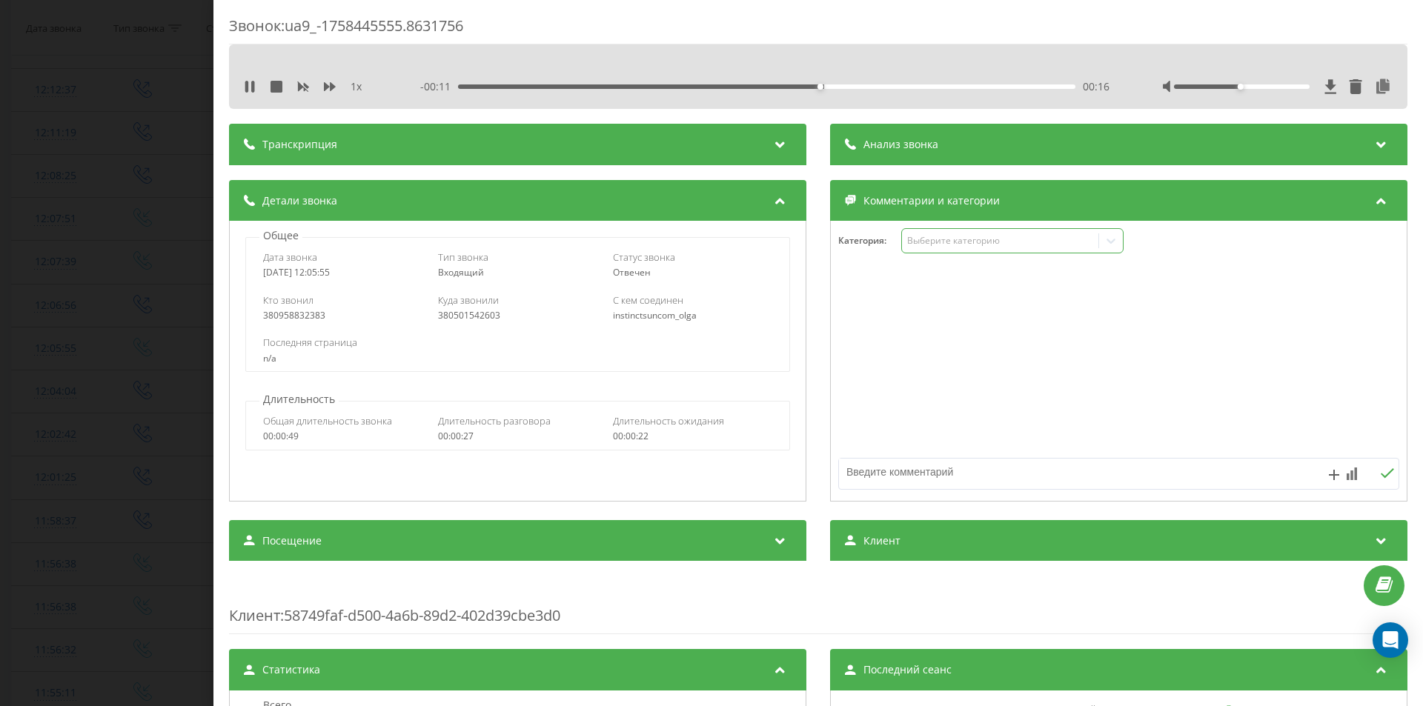
click at [928, 229] on div "Выберите категорию" at bounding box center [1012, 240] width 222 height 25
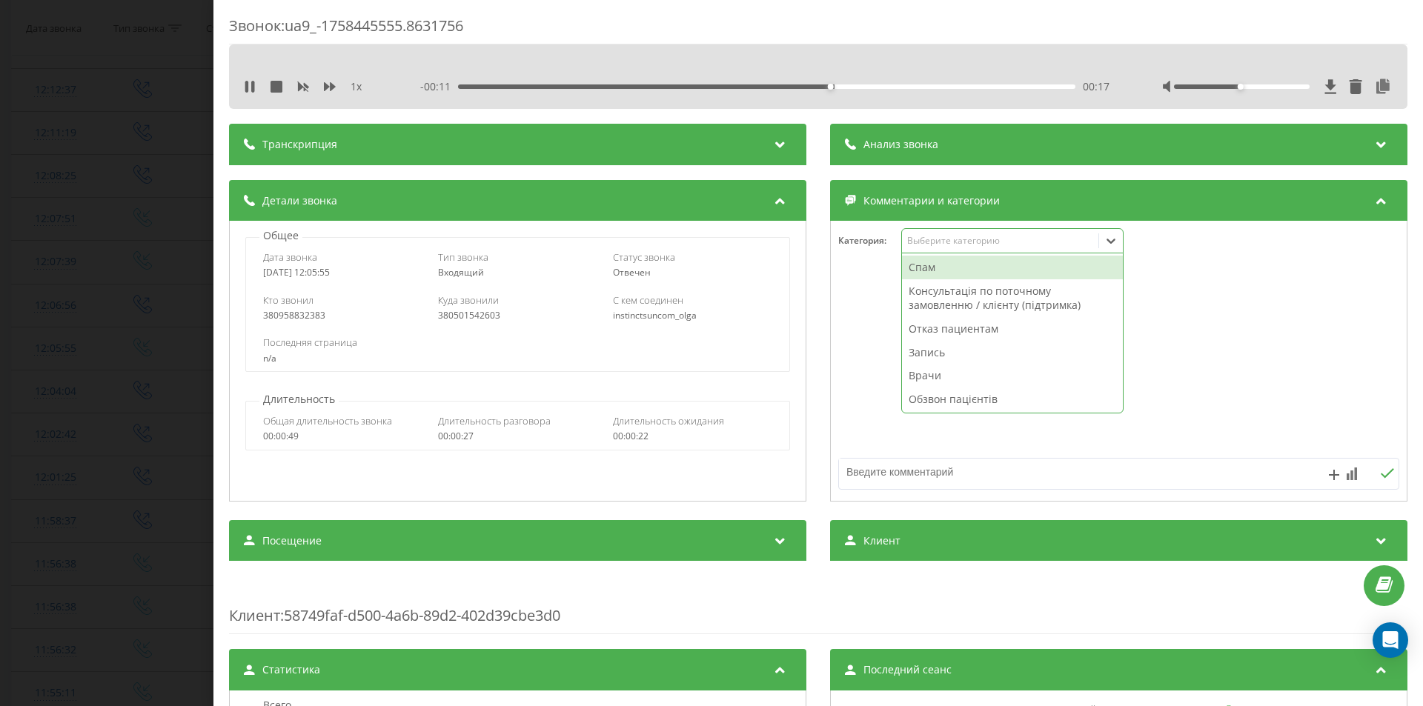
click at [928, 265] on div "Спам" at bounding box center [1012, 268] width 221 height 24
click at [19, 294] on div "Звонок : ua9_-1758445555.8631756 1 x - 00:09 00:18 00:18 Транскрипция Для анали…" at bounding box center [711, 353] width 1423 height 706
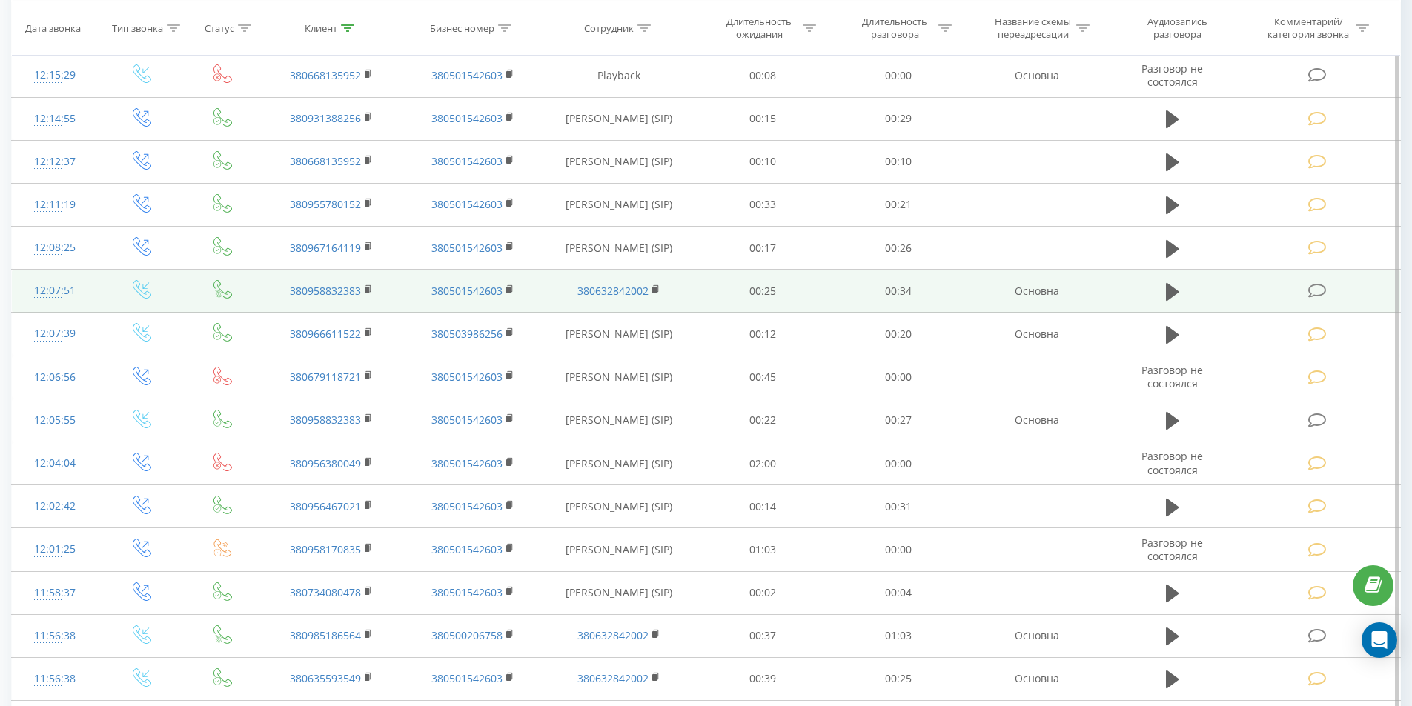
scroll to position [2494, 0]
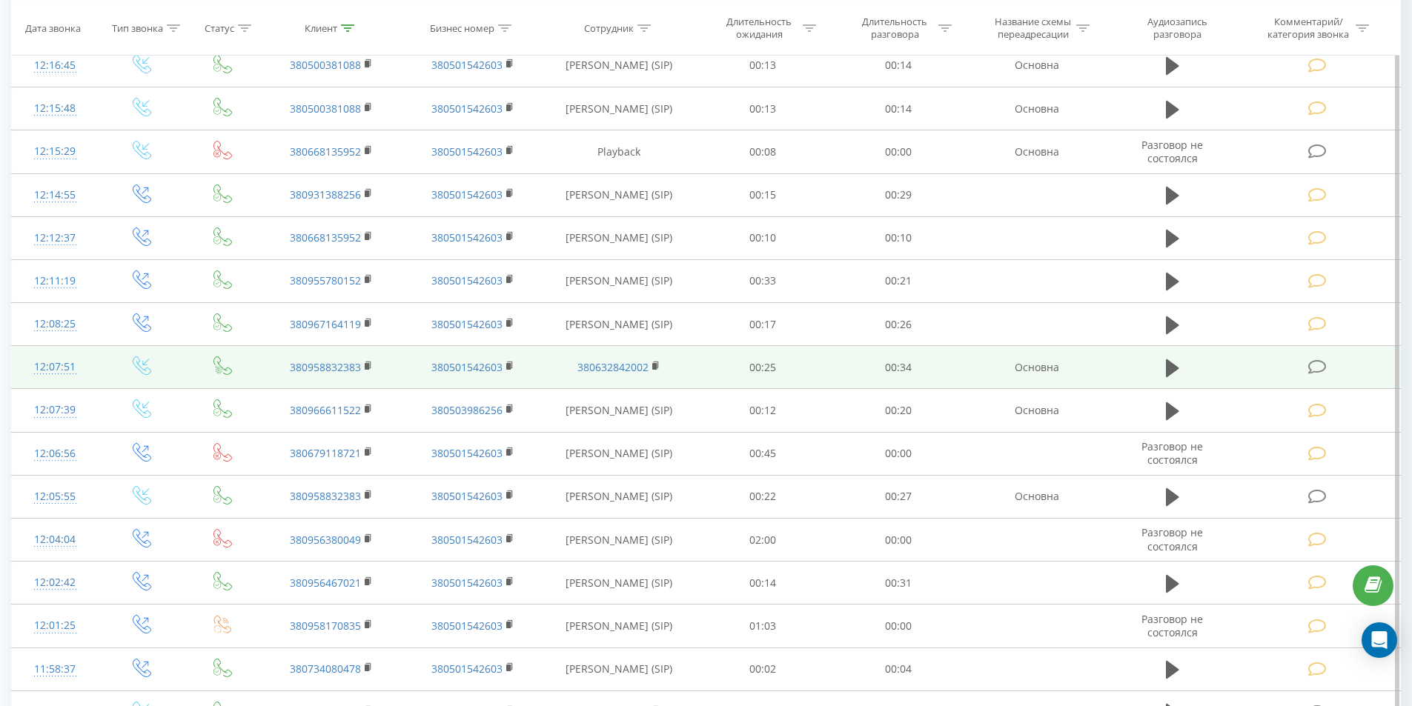
click at [1184, 380] on td at bounding box center [1172, 367] width 130 height 43
click at [1170, 377] on icon at bounding box center [1172, 368] width 13 height 21
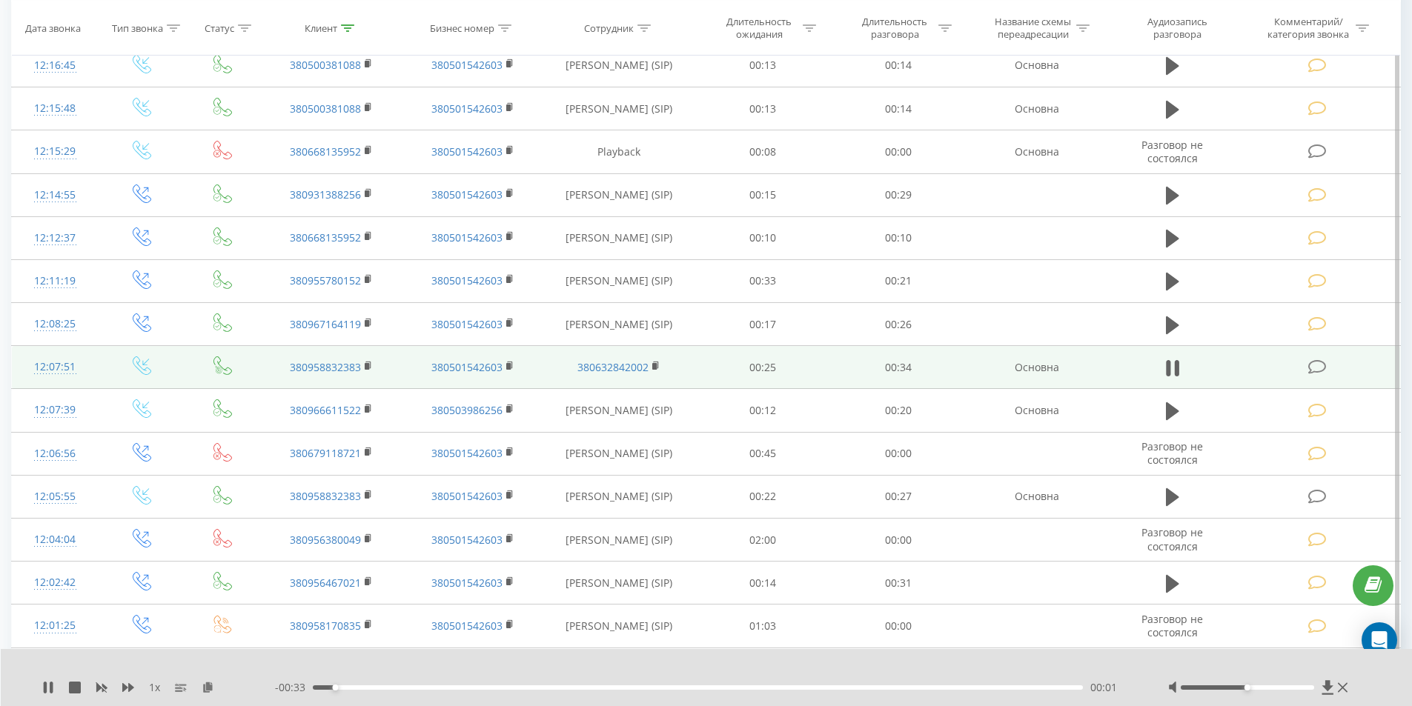
click at [476, 685] on div "- 00:33 00:01 00:01" at bounding box center [703, 687] width 856 height 15
click at [486, 688] on div "00:07" at bounding box center [698, 688] width 771 height 4
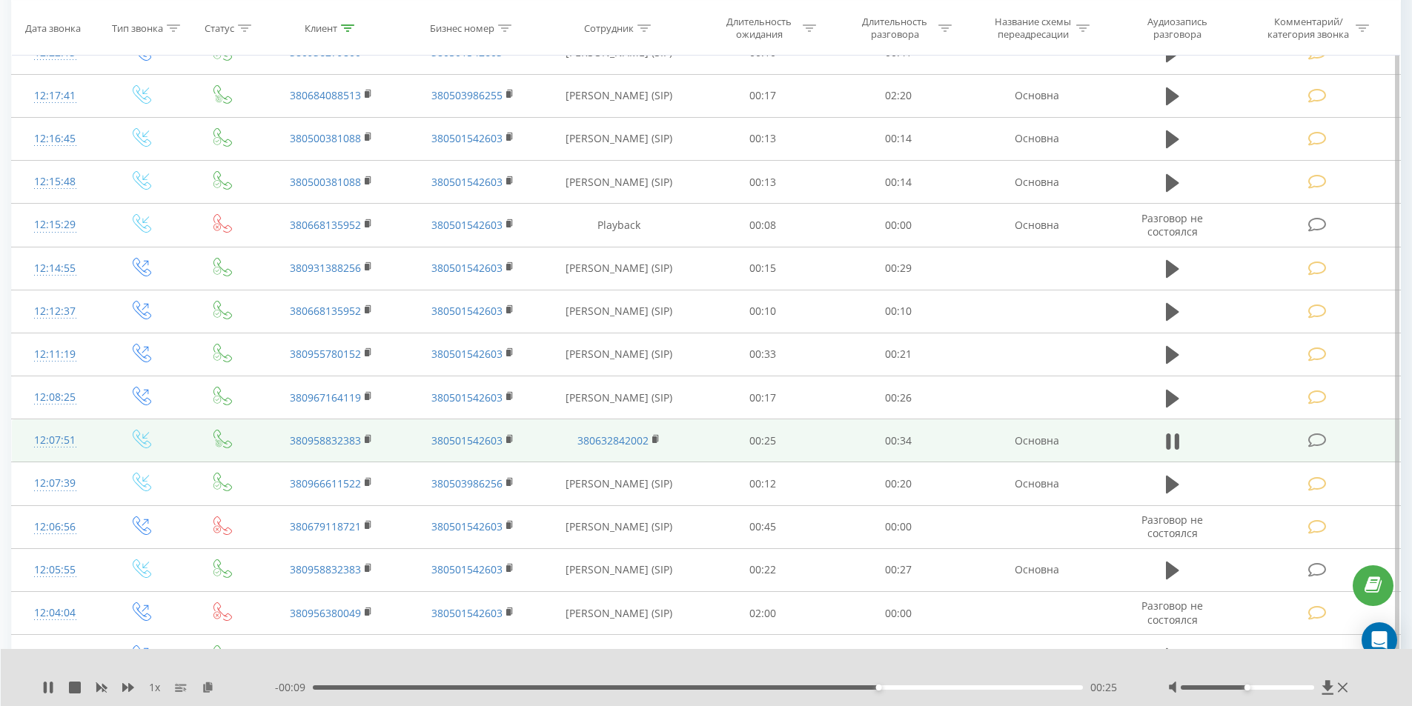
scroll to position [2345, 0]
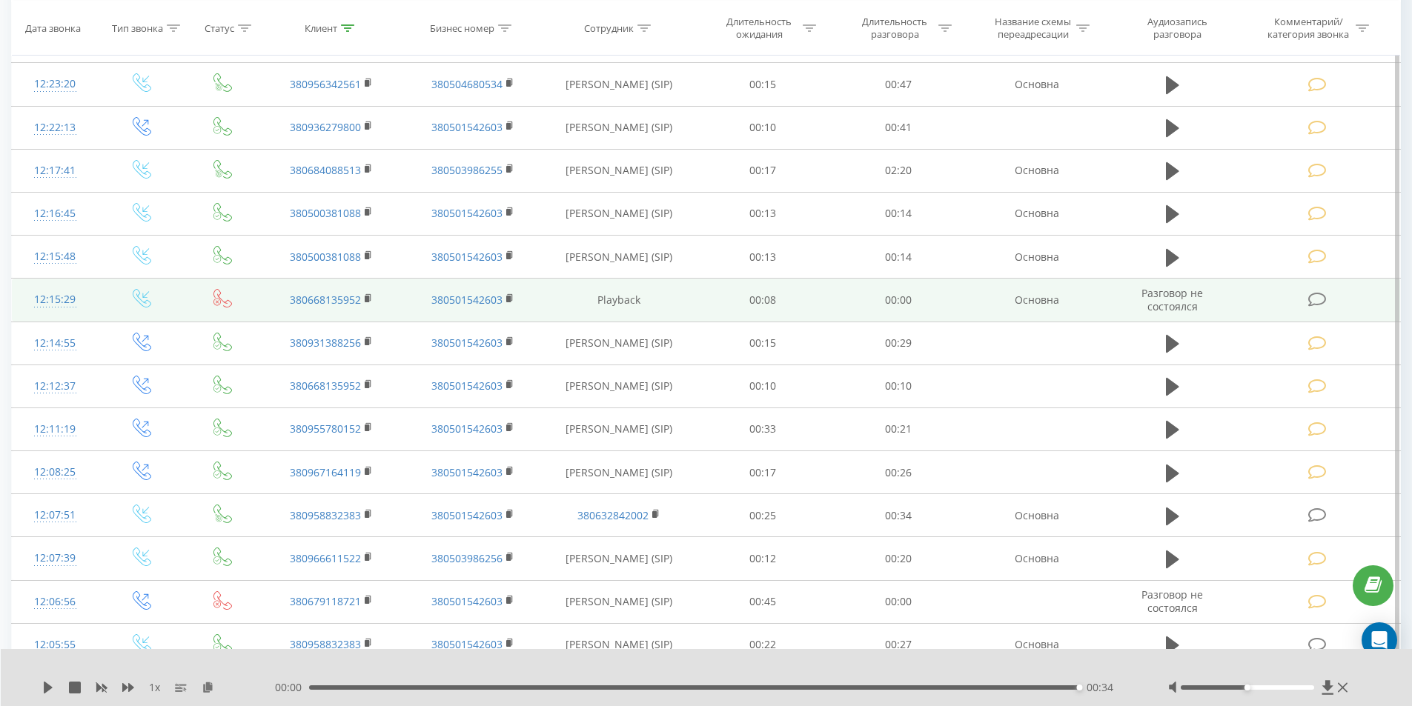
click at [52, 311] on div "12:15:29" at bounding box center [55, 299] width 57 height 29
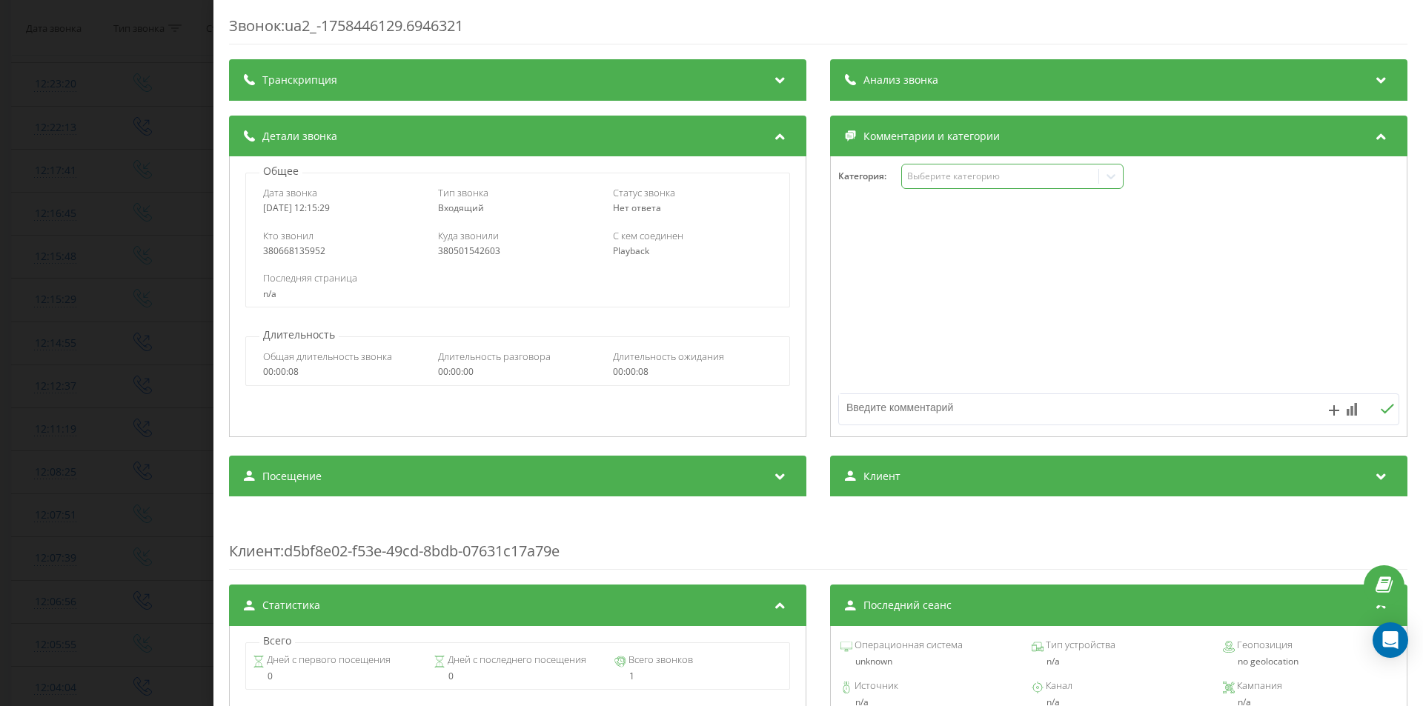
click at [924, 182] on div "Выберите категорию" at bounding box center [999, 176] width 185 height 12
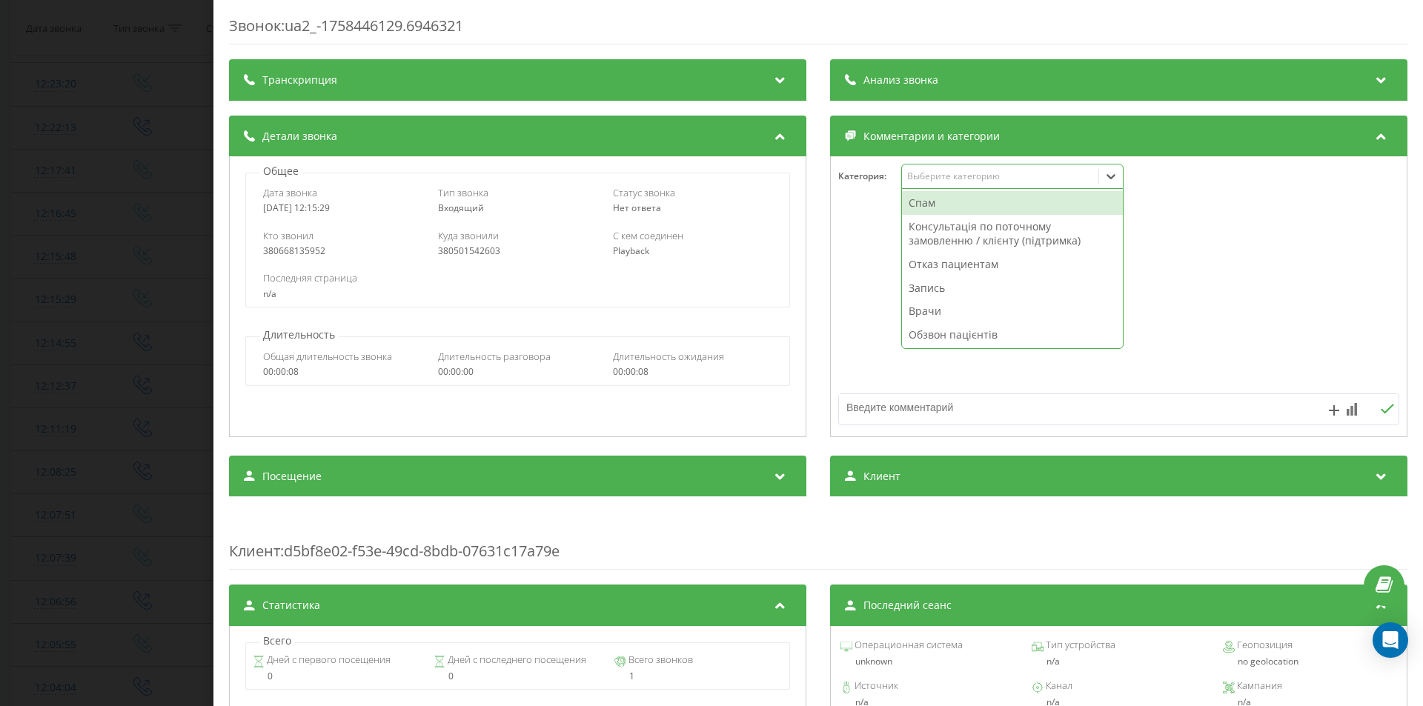
click at [924, 196] on div "Спам" at bounding box center [1012, 203] width 221 height 24
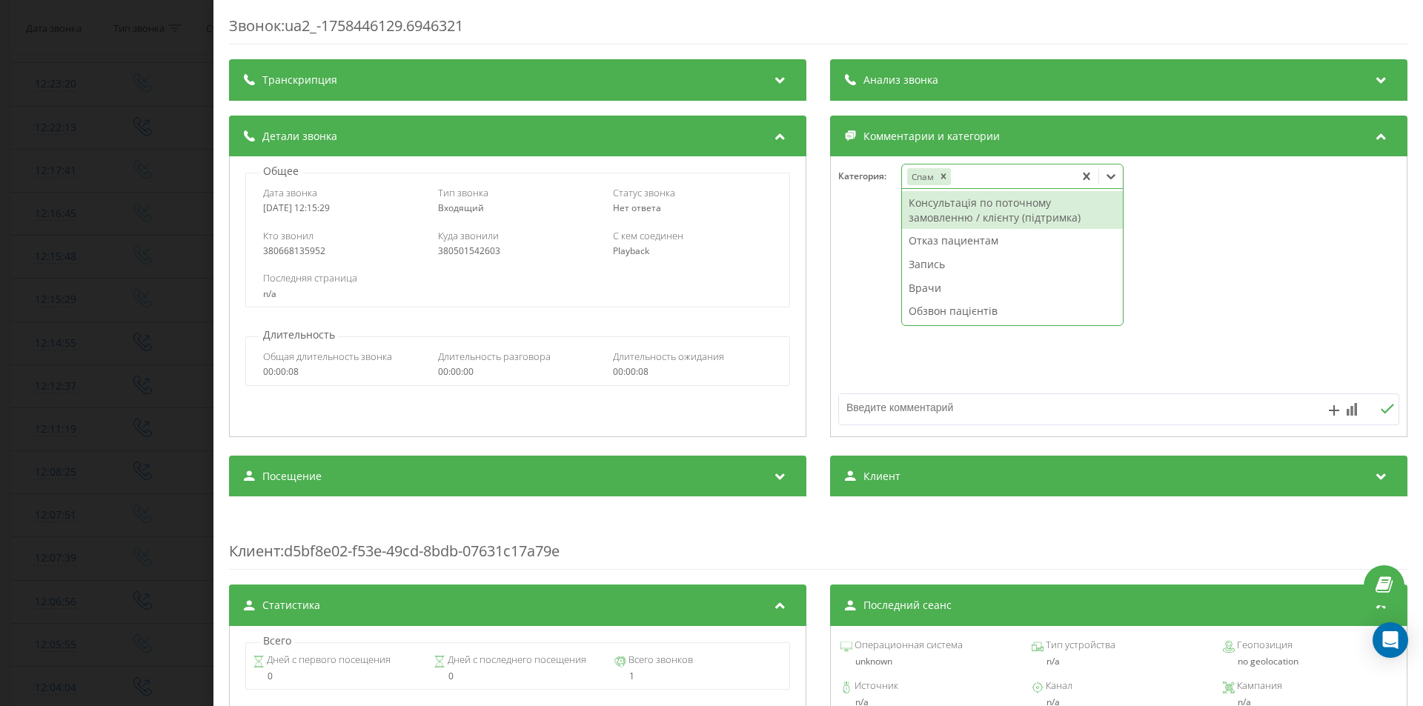
click at [193, 219] on div "Звонок : ua2_-1758446129.6946321 Транскрипция Для анализа AI будущих звонков на…" at bounding box center [711, 353] width 1423 height 706
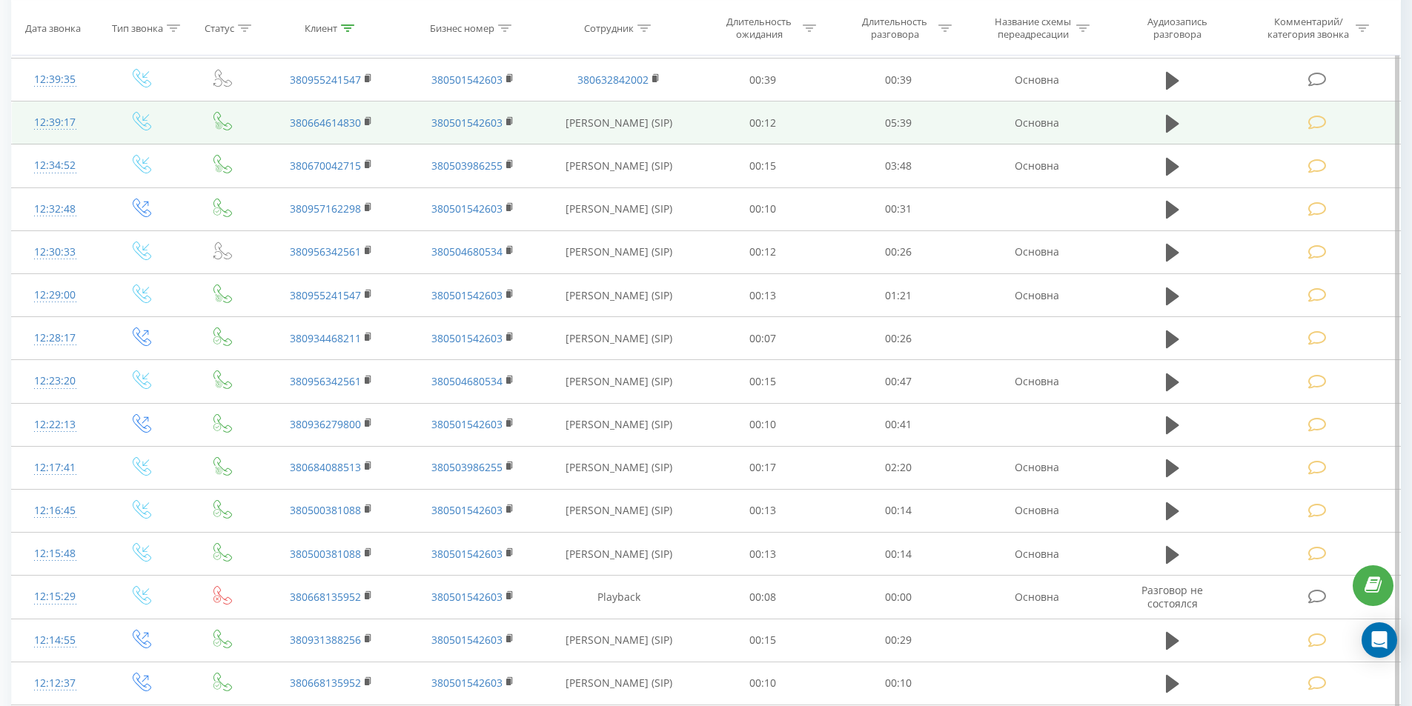
scroll to position [1826, 0]
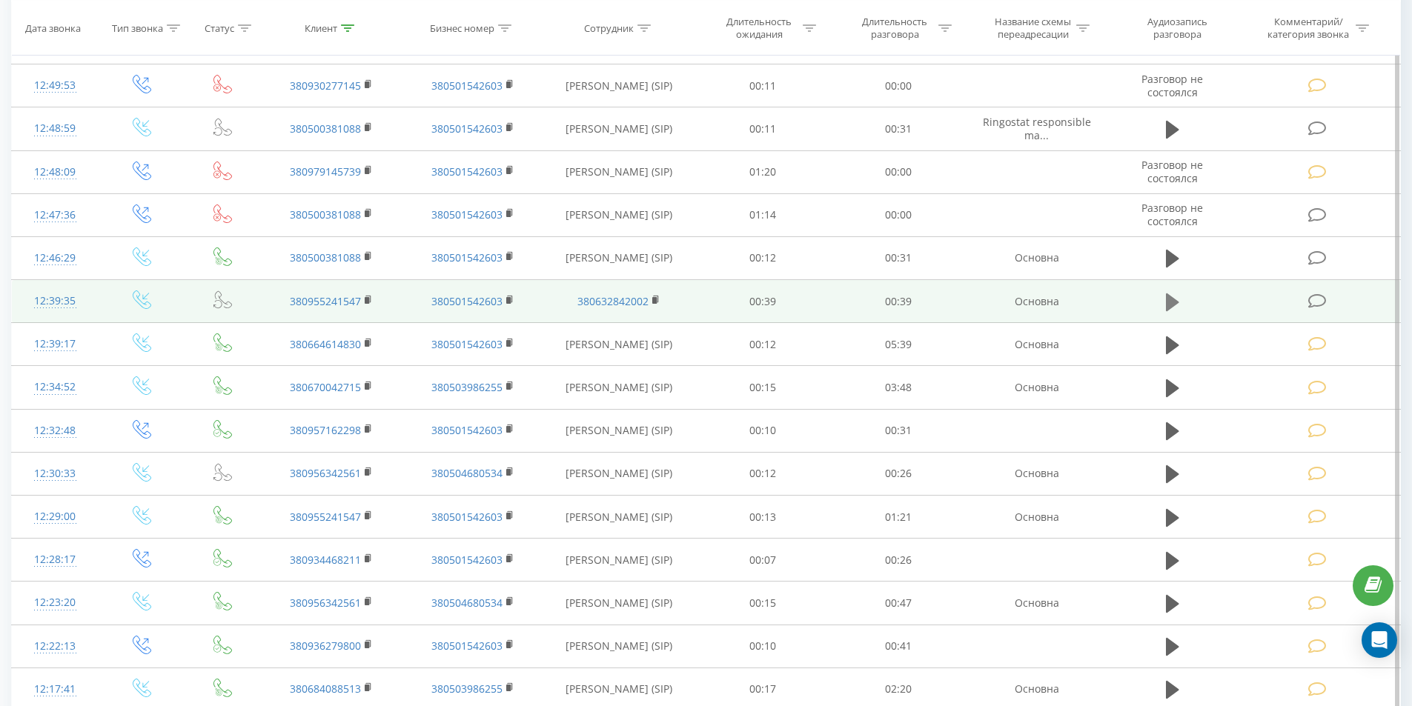
click at [1170, 310] on icon at bounding box center [1172, 302] width 13 height 21
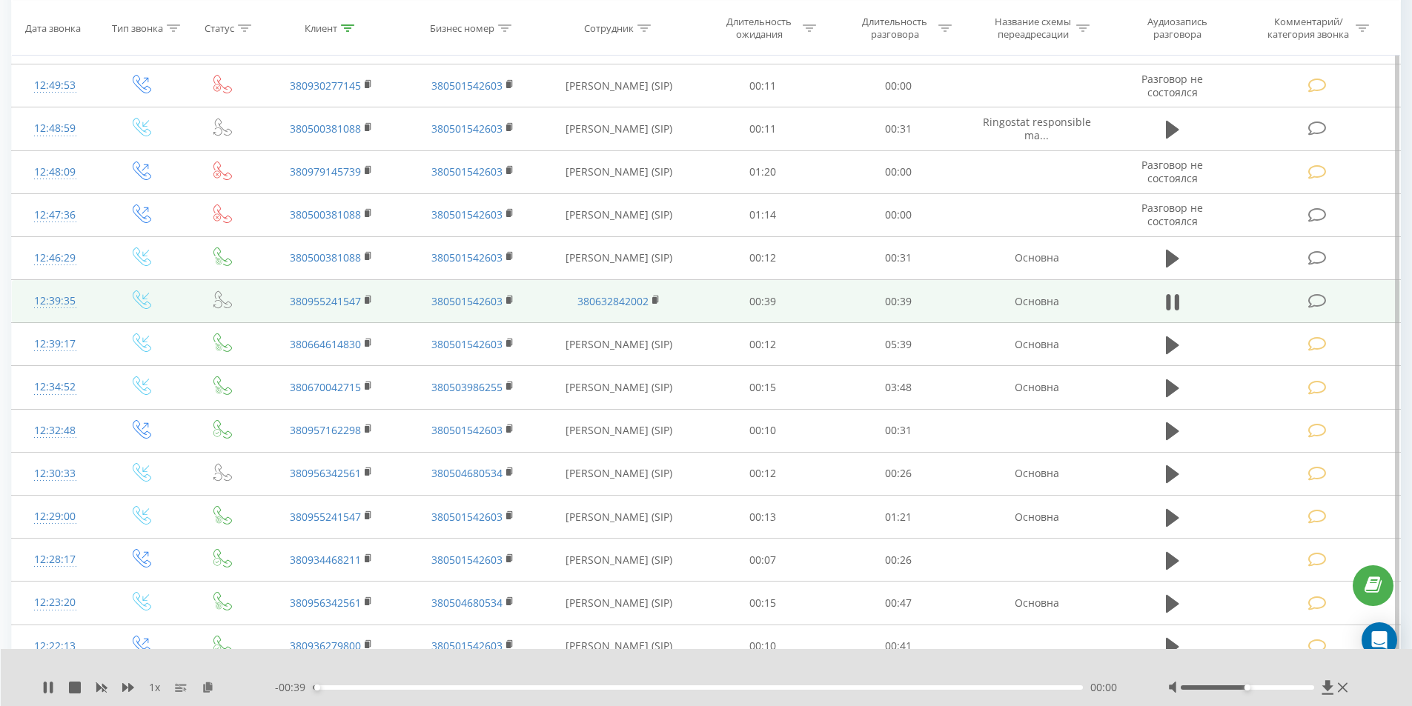
click at [373, 687] on div "00:00" at bounding box center [698, 688] width 771 height 4
click at [414, 683] on div "- 00:36 00:03 00:03" at bounding box center [703, 687] width 856 height 15
click at [454, 688] on div "00:07" at bounding box center [698, 688] width 771 height 4
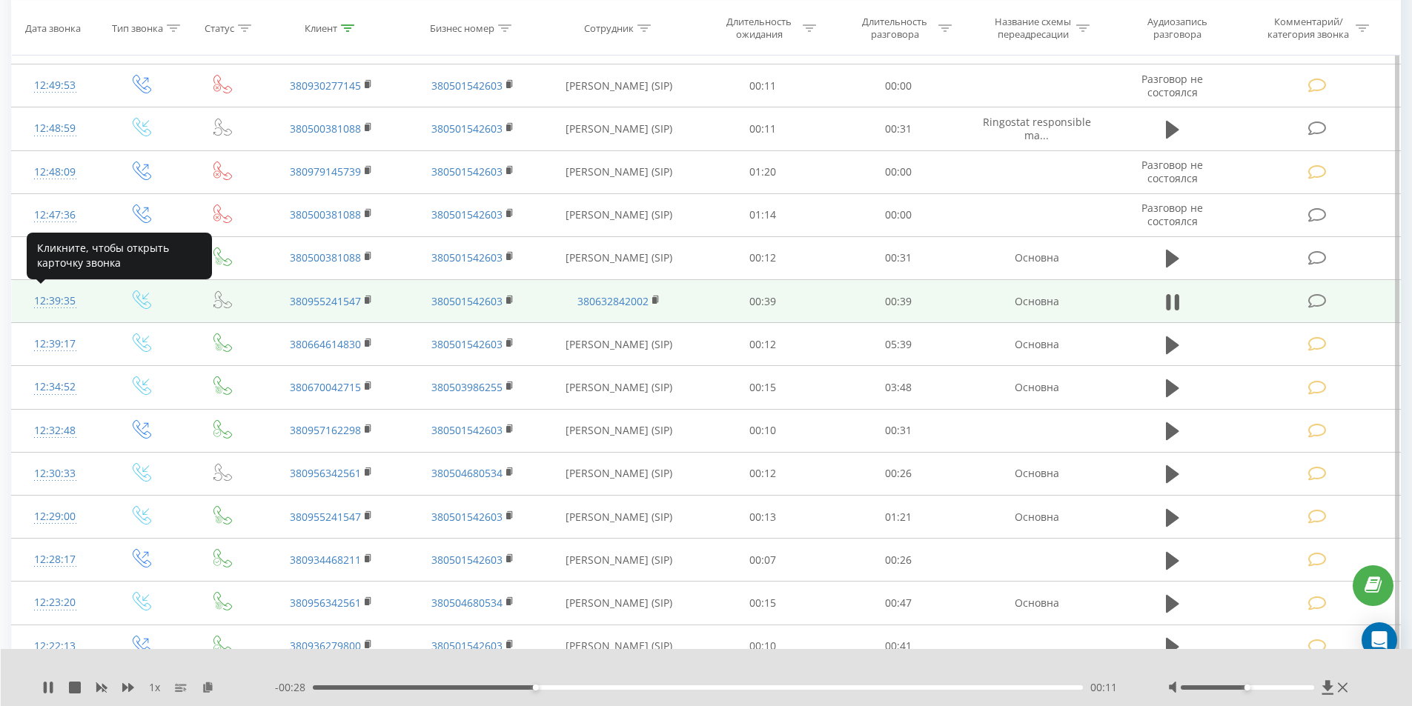
click at [74, 298] on div "12:39:35" at bounding box center [55, 301] width 57 height 29
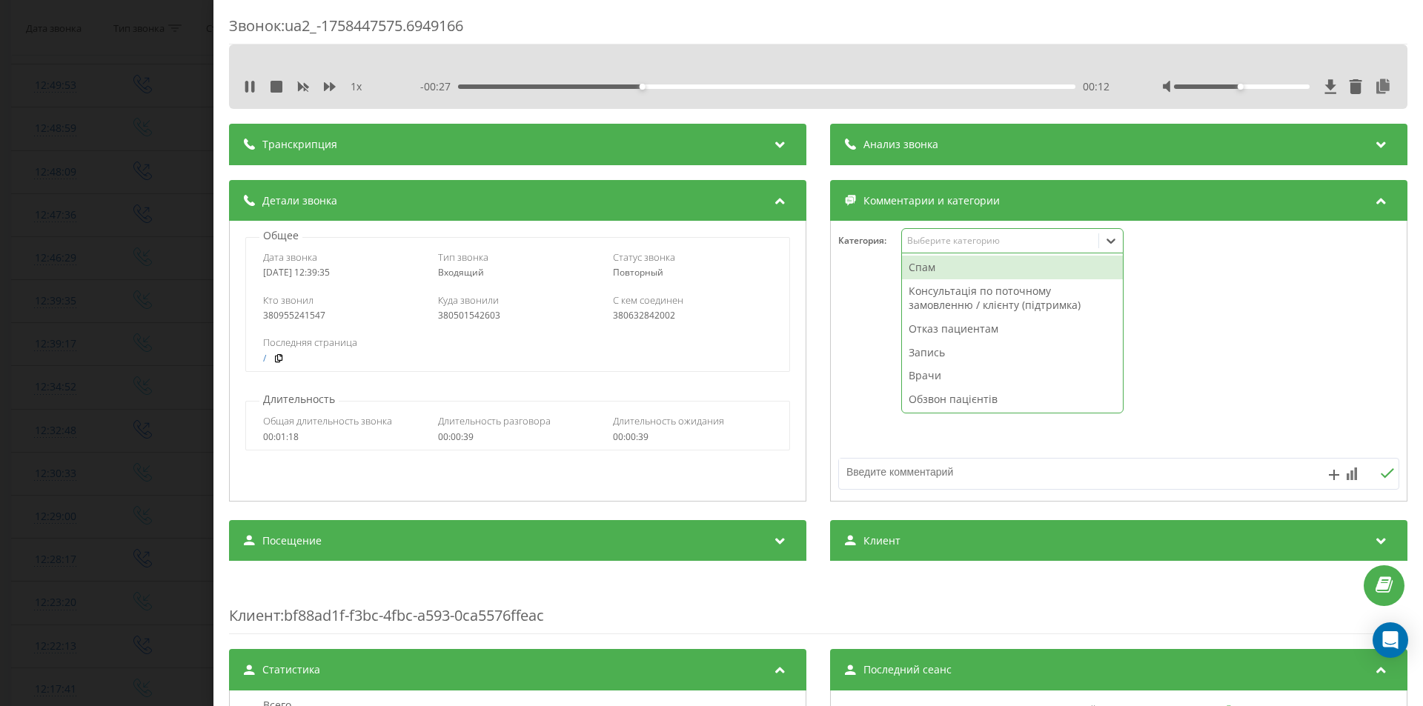
click at [984, 247] on div "Выберите категорию" at bounding box center [999, 241] width 185 height 12
click at [912, 310] on div "Консультація по поточному замовленню / клієнту (підтримка)" at bounding box center [1012, 298] width 221 height 38
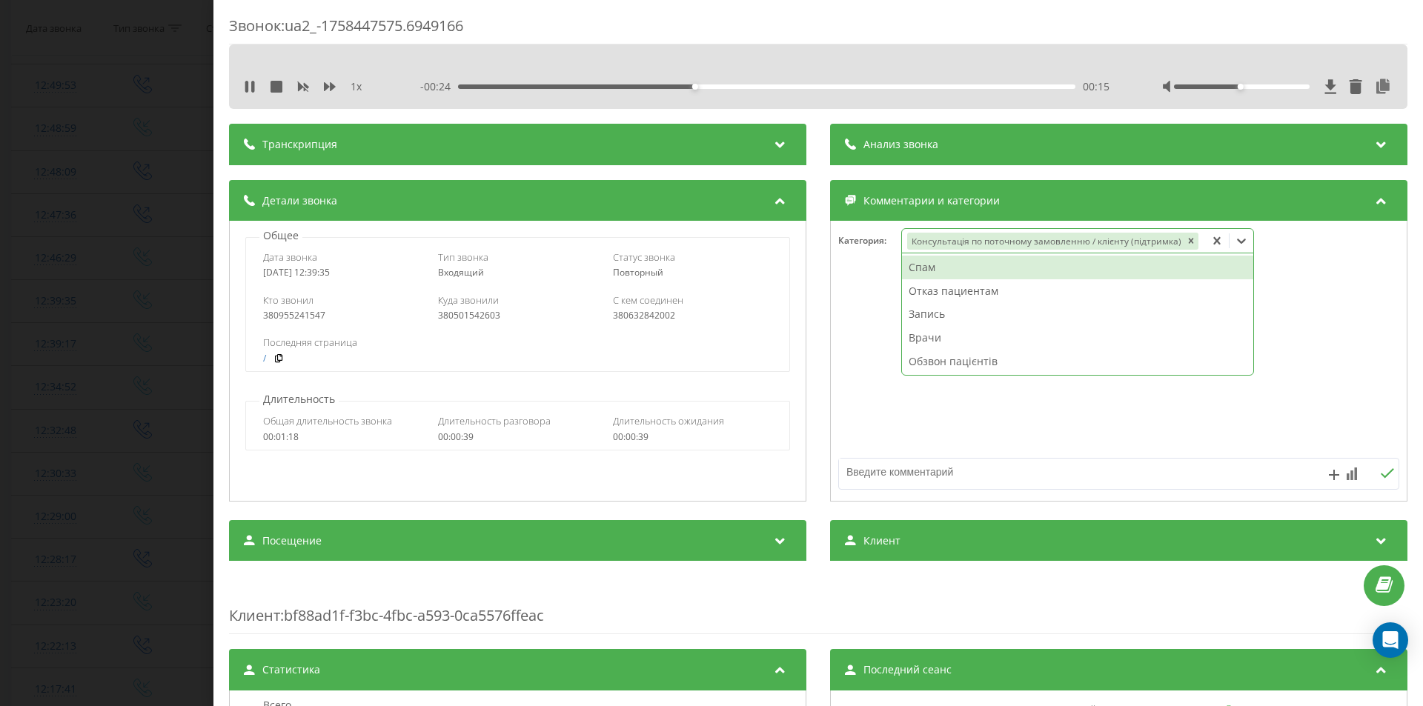
click at [0, 271] on div "Звонок : ua2_-1758447575.6949166 1 x - 00:24 00:15 00:15 Транскрипция Для анали…" at bounding box center [711, 353] width 1423 height 706
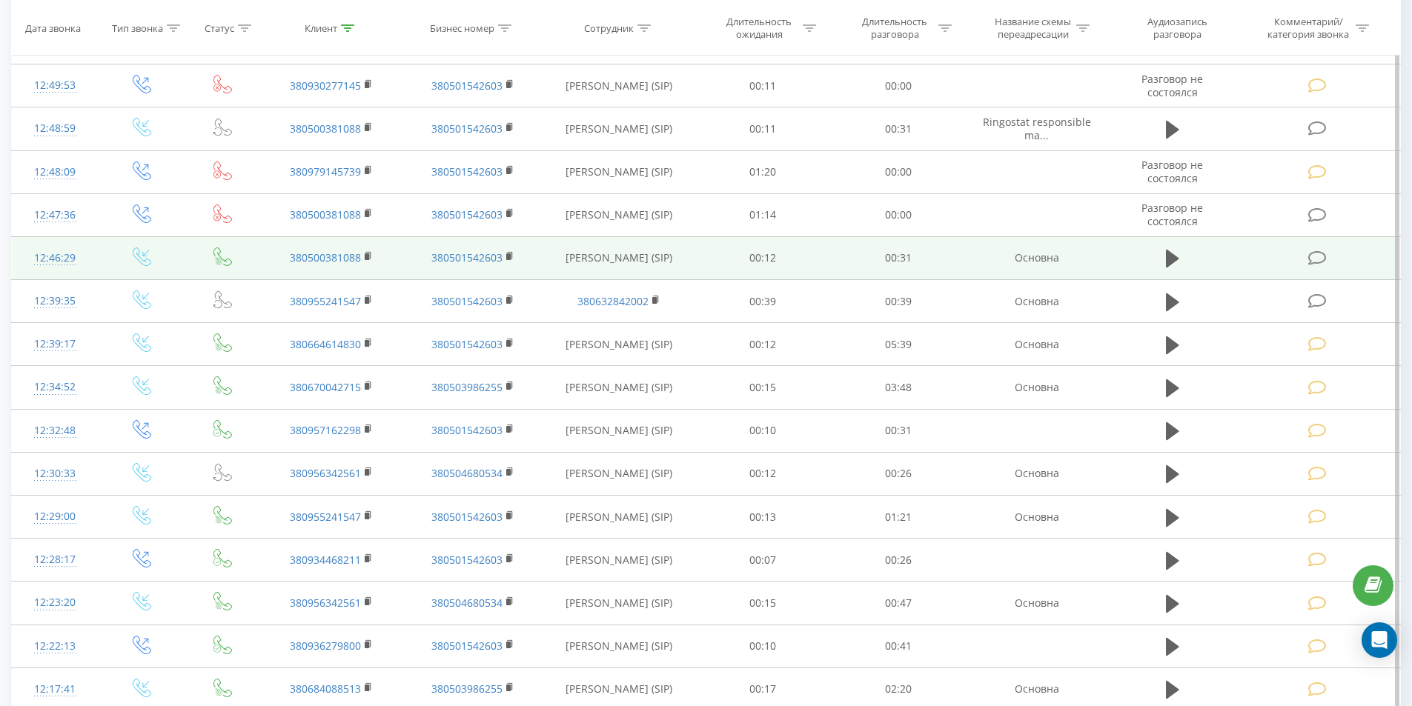
click at [44, 265] on div at bounding box center [55, 265] width 57 height 1
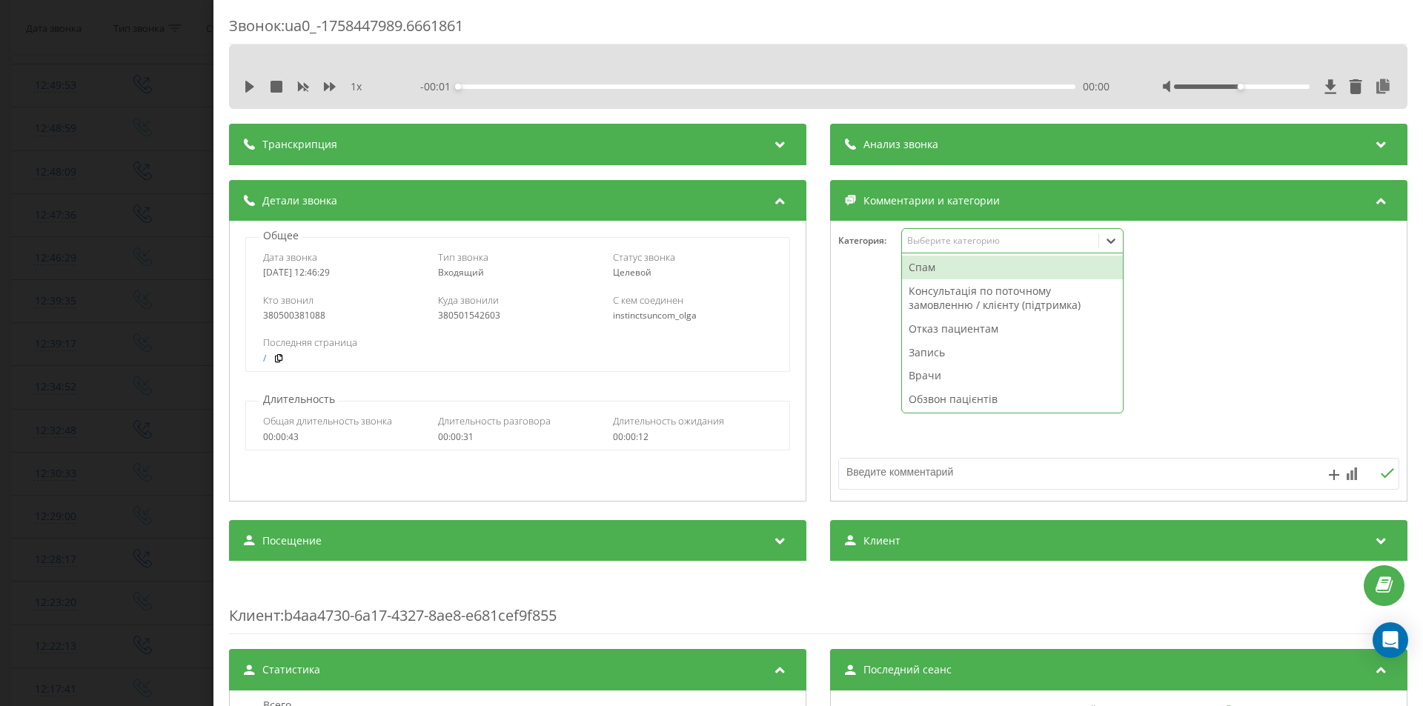
drag, startPoint x: 941, startPoint y: 235, endPoint x: 935, endPoint y: 265, distance: 30.2
click at [940, 237] on div "Выберите категорию" at bounding box center [999, 241] width 185 height 12
click at [935, 267] on div "Спам" at bounding box center [1012, 268] width 221 height 24
click at [82, 216] on div "Звонок : ua0_-1758447989.6661861 1 x - 00:31 00:00 00:00 Транскрипция Для анали…" at bounding box center [711, 353] width 1423 height 706
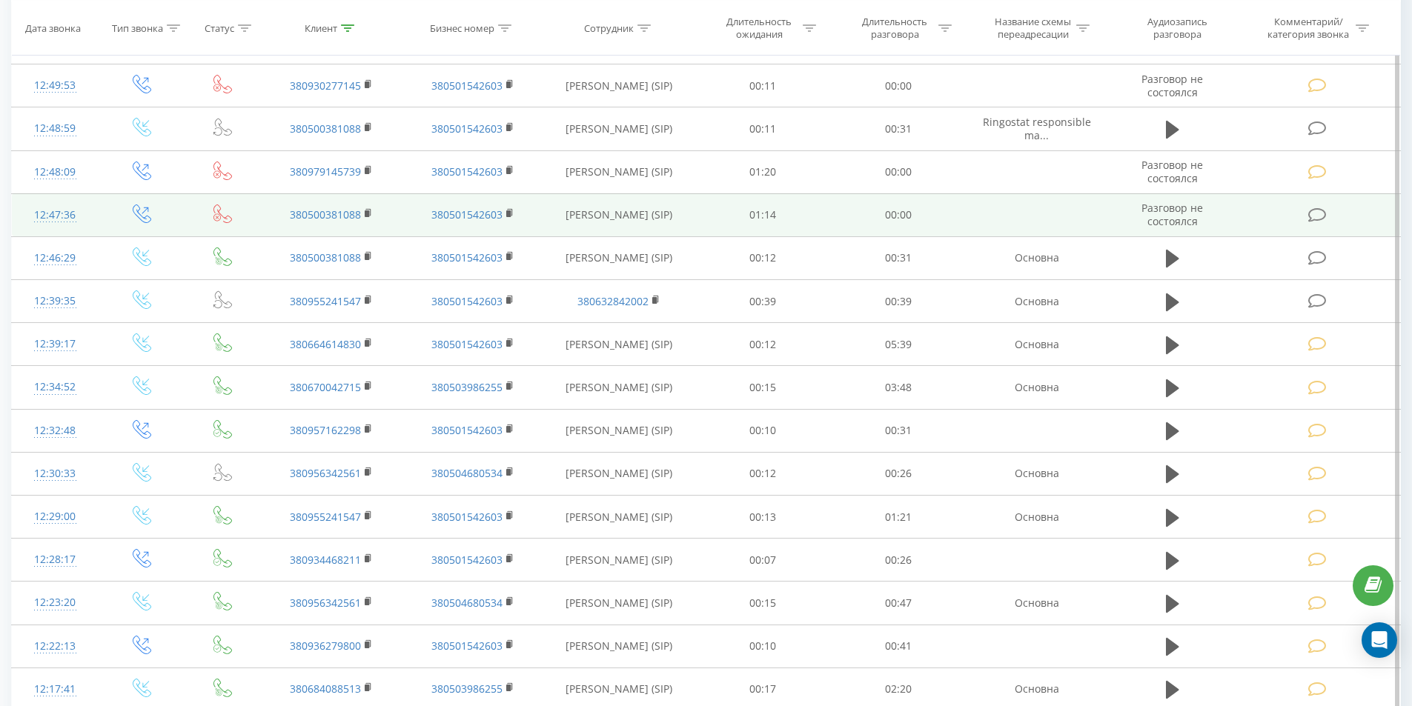
click at [42, 214] on div "12:47:36" at bounding box center [55, 215] width 57 height 29
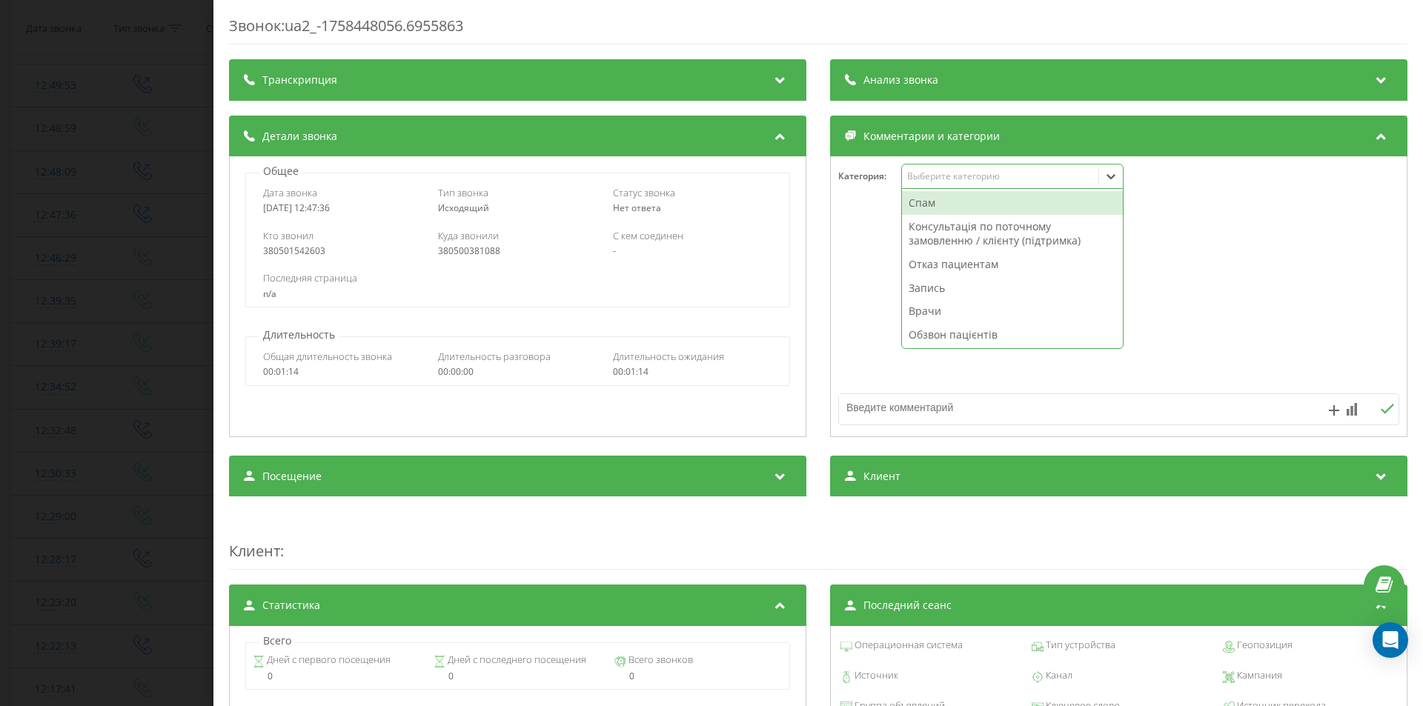
drag, startPoint x: 929, startPoint y: 179, endPoint x: 925, endPoint y: 193, distance: 14.6
click at [928, 178] on div "Выберите категорию" at bounding box center [999, 176] width 185 height 12
click at [924, 195] on div "Спам" at bounding box center [1012, 203] width 221 height 24
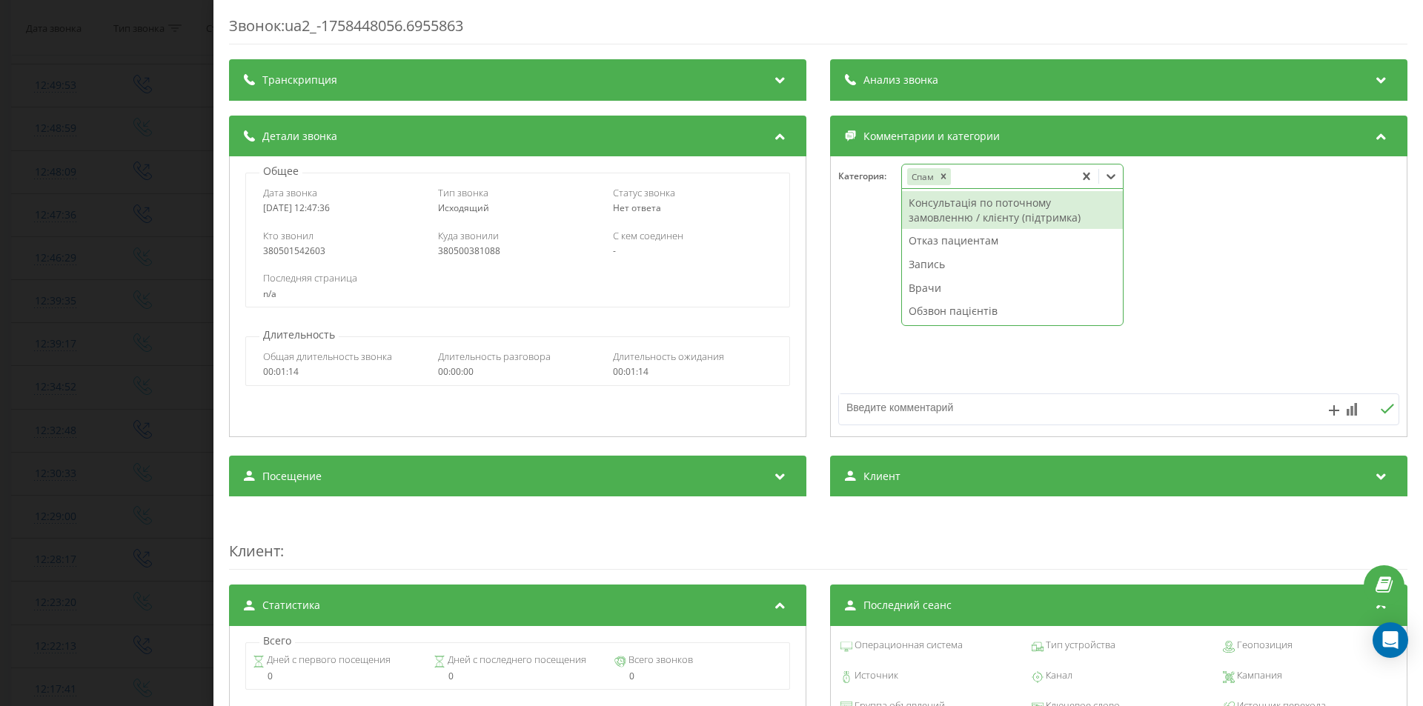
click at [105, 231] on div "Звонок : ua2_-1758448056.6955863 Транскрипция Для анализа AI будущих звонков на…" at bounding box center [711, 353] width 1423 height 706
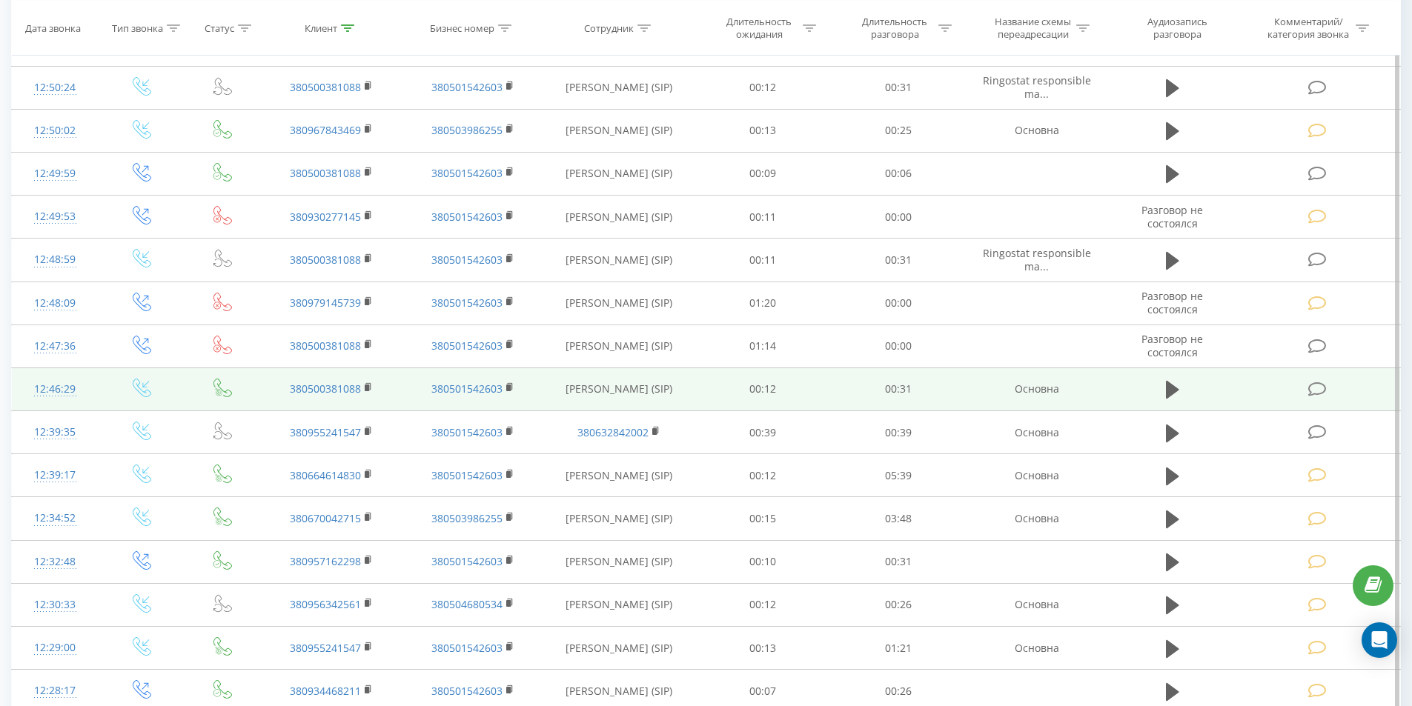
scroll to position [1678, 0]
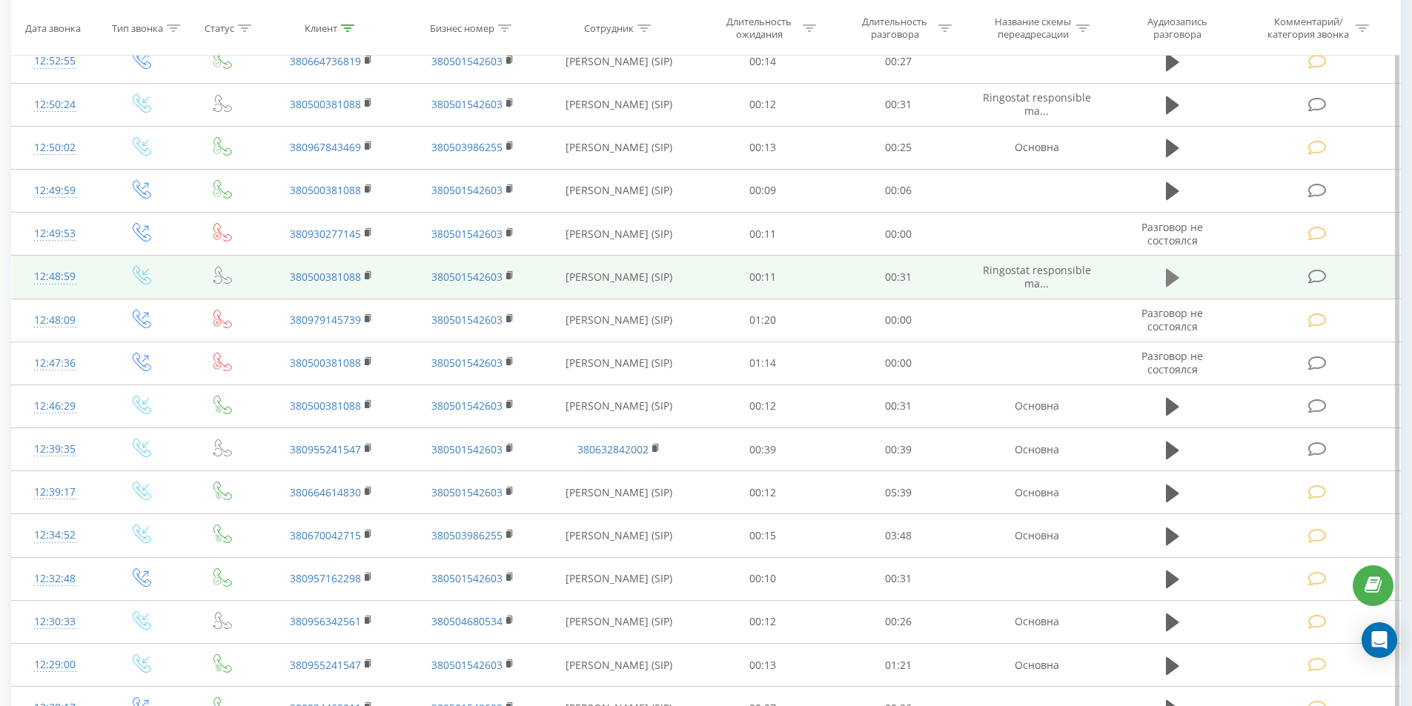
click at [1176, 283] on icon at bounding box center [1172, 278] width 13 height 21
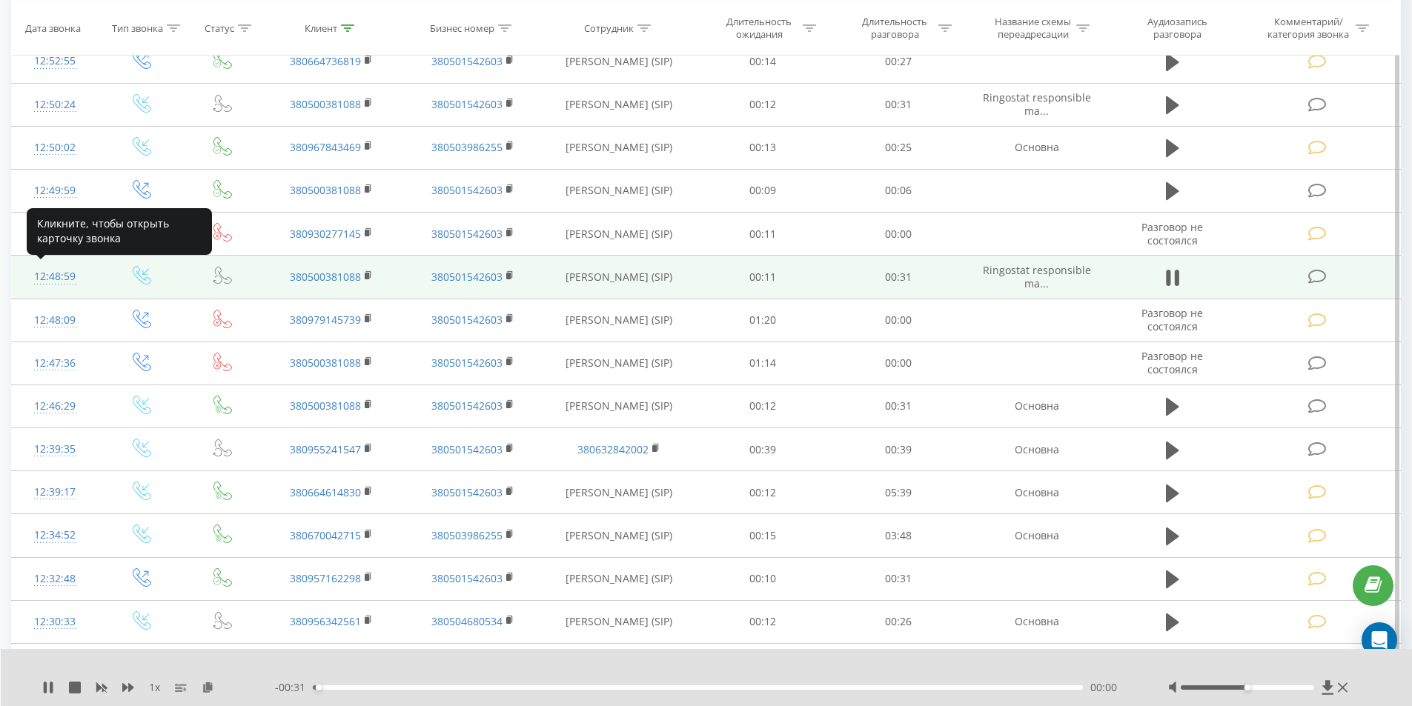
click at [41, 264] on div "12:48:59" at bounding box center [55, 276] width 57 height 29
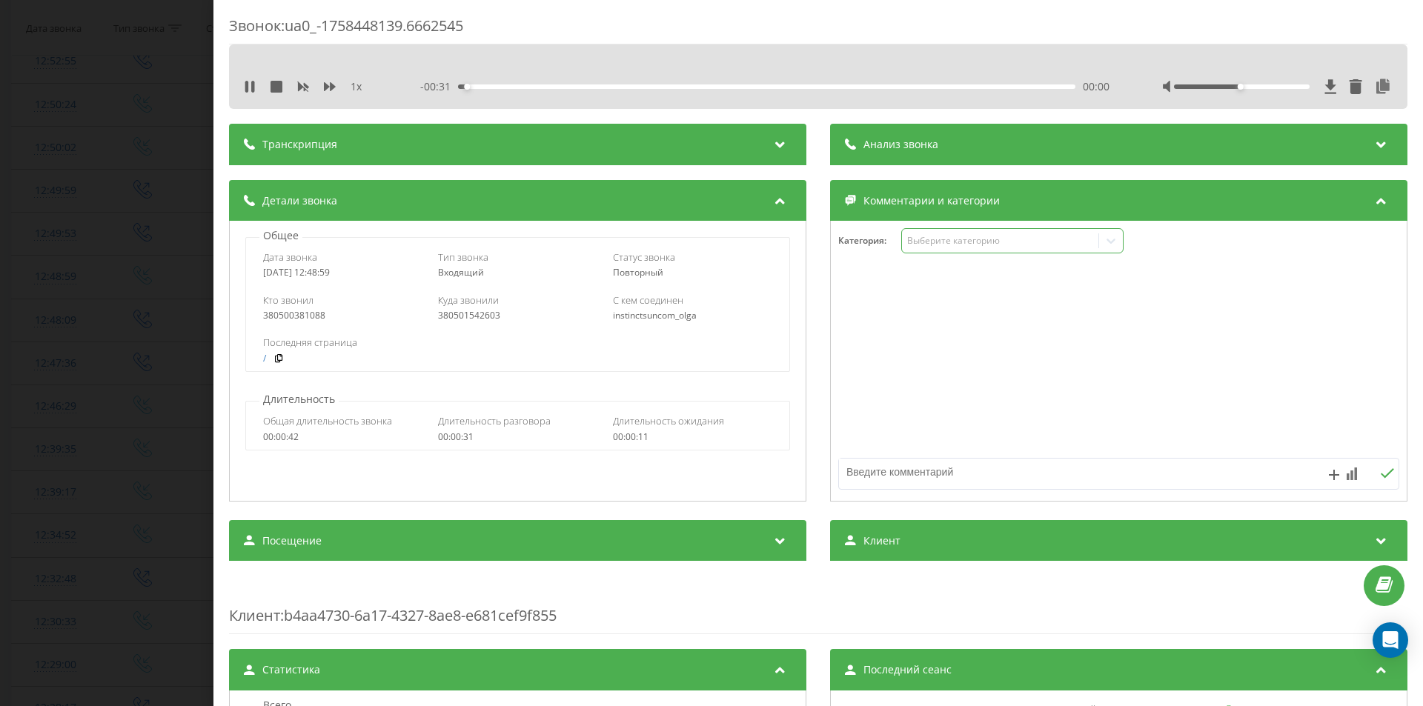
click at [935, 236] on div "Выберите категорию" at bounding box center [999, 241] width 185 height 12
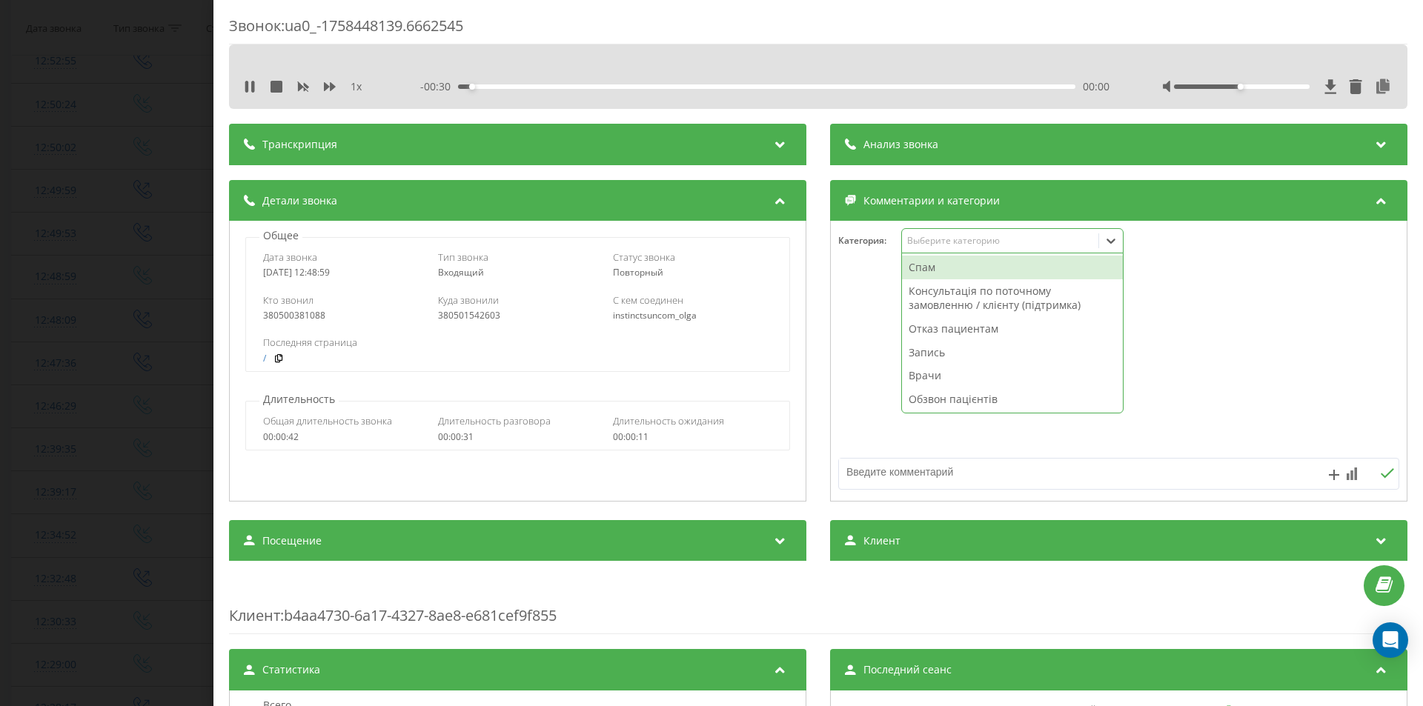
click at [936, 267] on div "Спам" at bounding box center [1012, 268] width 221 height 24
click at [122, 257] on div "Звонок : ua0_-1758448139.6662545 1 x - 00:30 00:01 00:01 Транскрипция Для анали…" at bounding box center [711, 353] width 1423 height 706
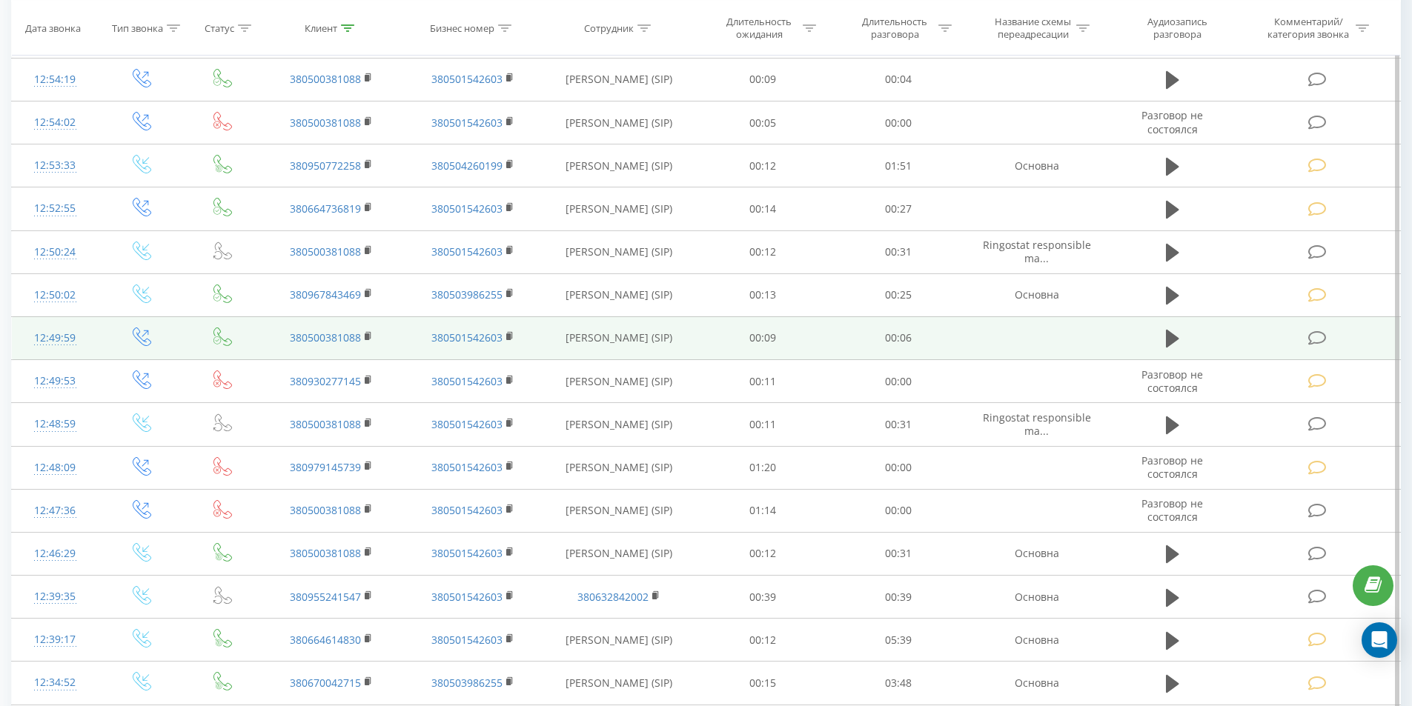
scroll to position [1530, 0]
click at [1170, 327] on td at bounding box center [1172, 338] width 130 height 43
click at [1170, 334] on icon at bounding box center [1172, 340] width 13 height 18
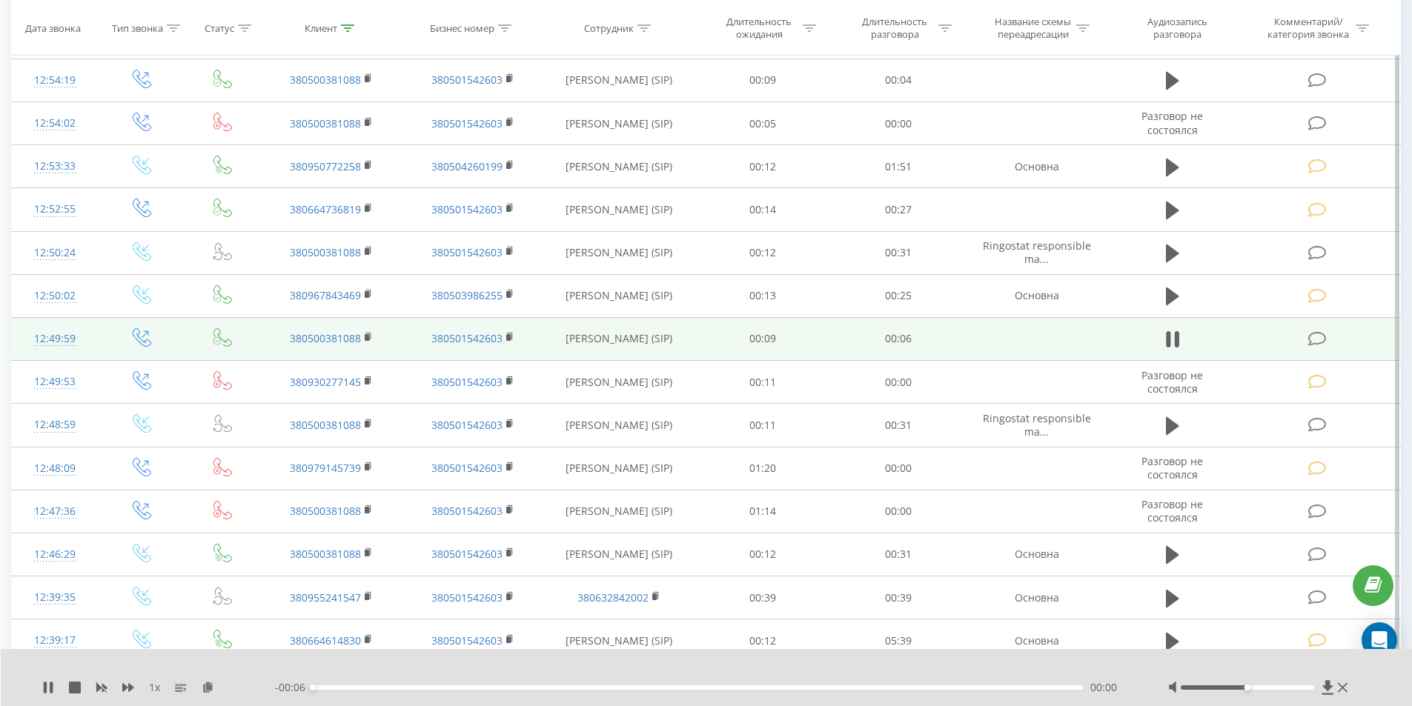
click at [73, 342] on div "12:49:59" at bounding box center [55, 339] width 57 height 29
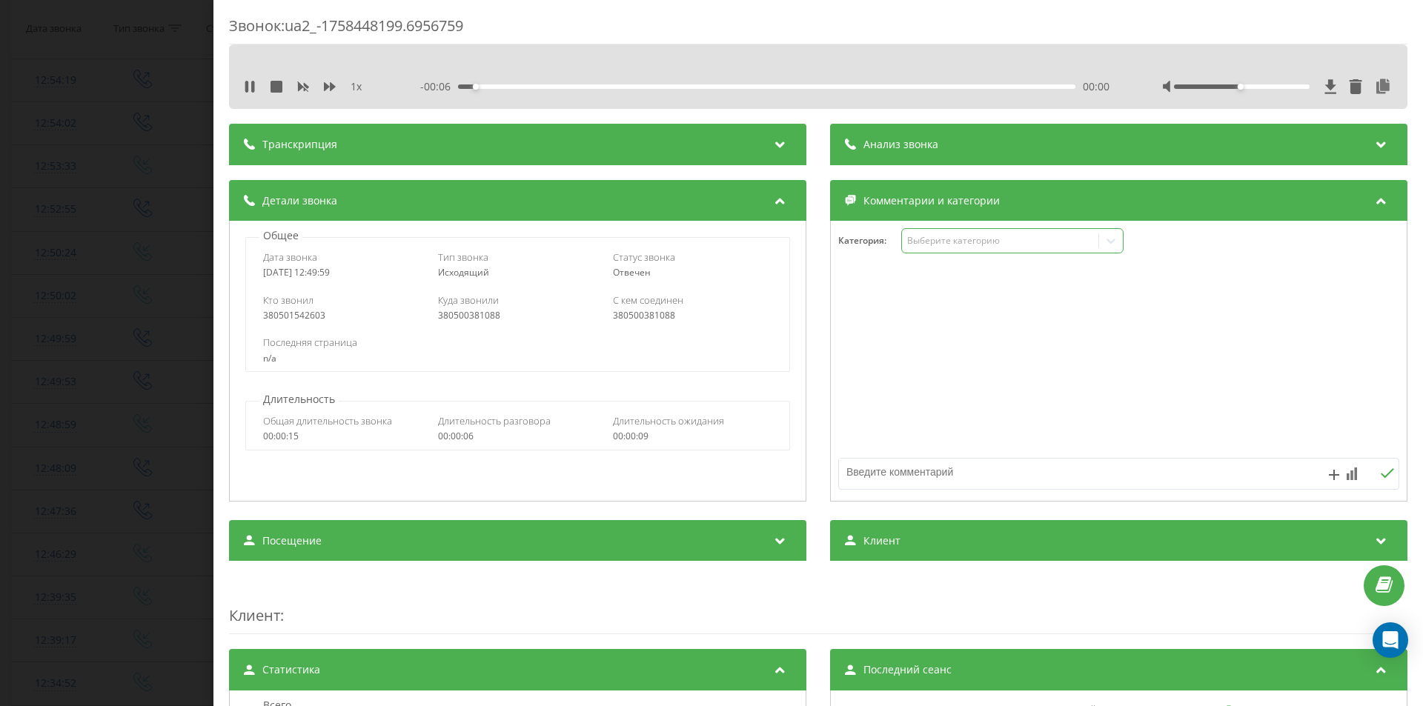
click at [913, 239] on div "Выберите категорию" at bounding box center [999, 241] width 185 height 12
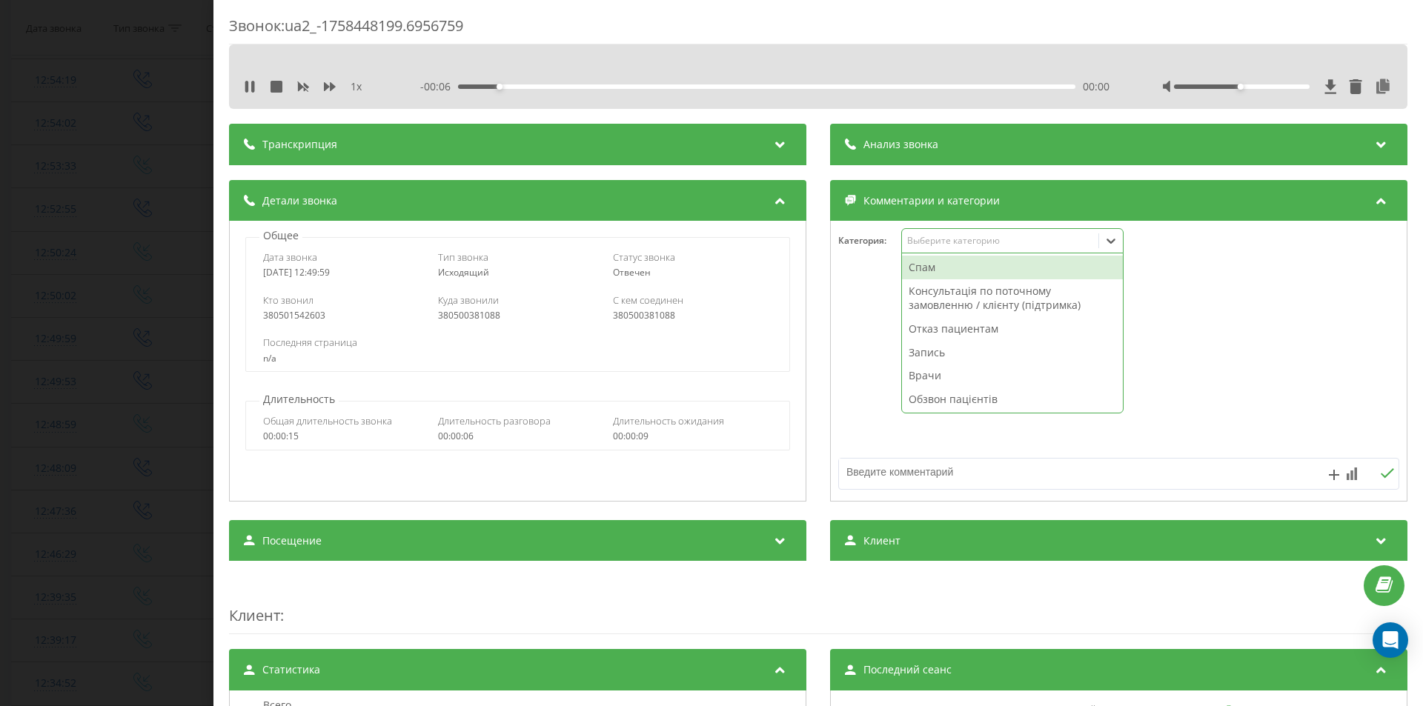
click at [921, 262] on div "Спам" at bounding box center [1012, 268] width 221 height 24
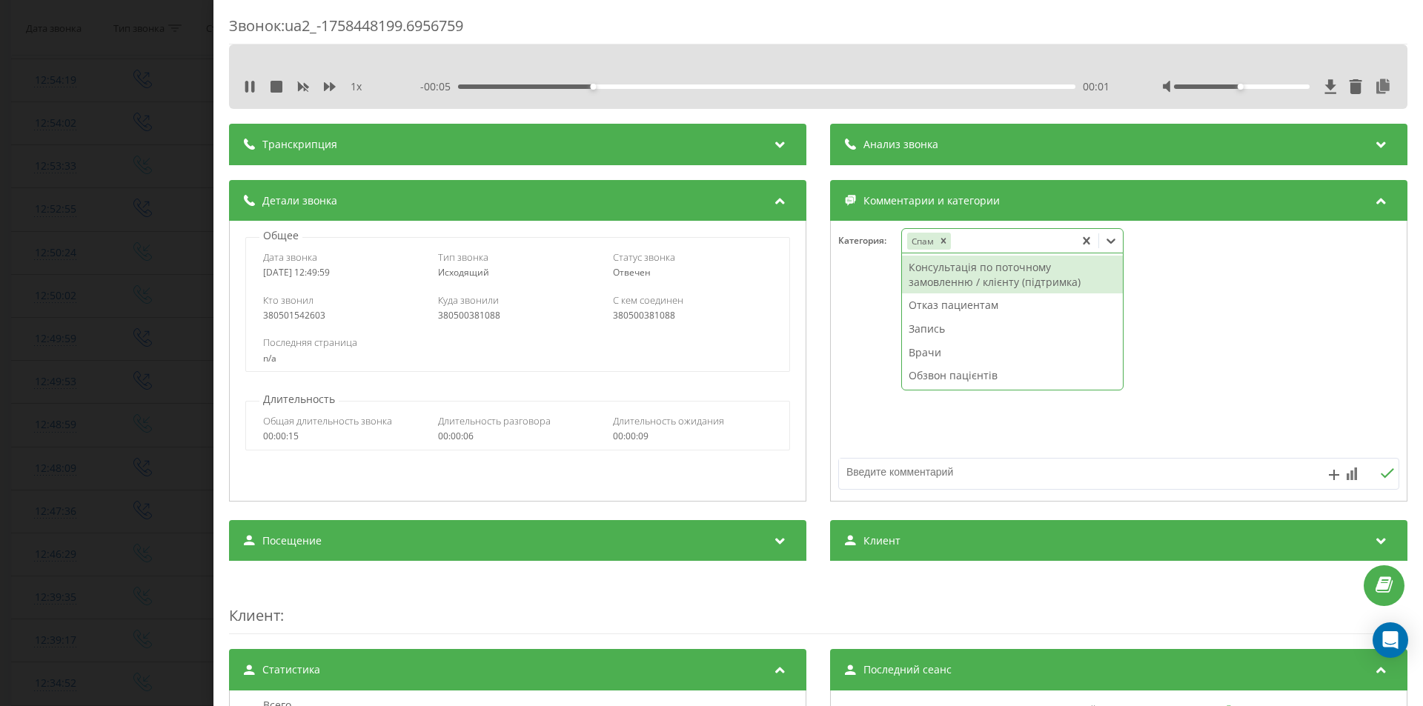
click at [0, 344] on div "Звонок : ua2_-1758448199.6956759 1 x - 00:05 00:01 00:01 Транскрипция Для анали…" at bounding box center [711, 353] width 1423 height 706
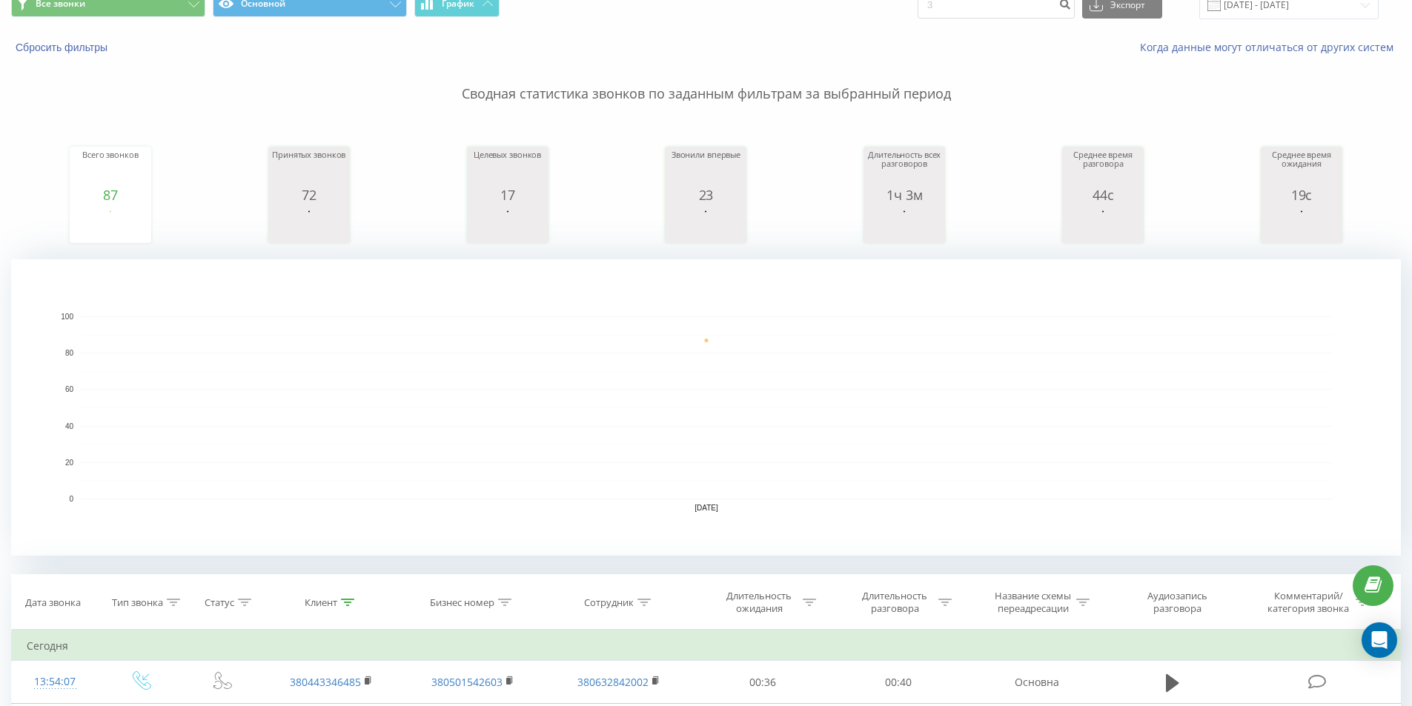
scroll to position [47, 0]
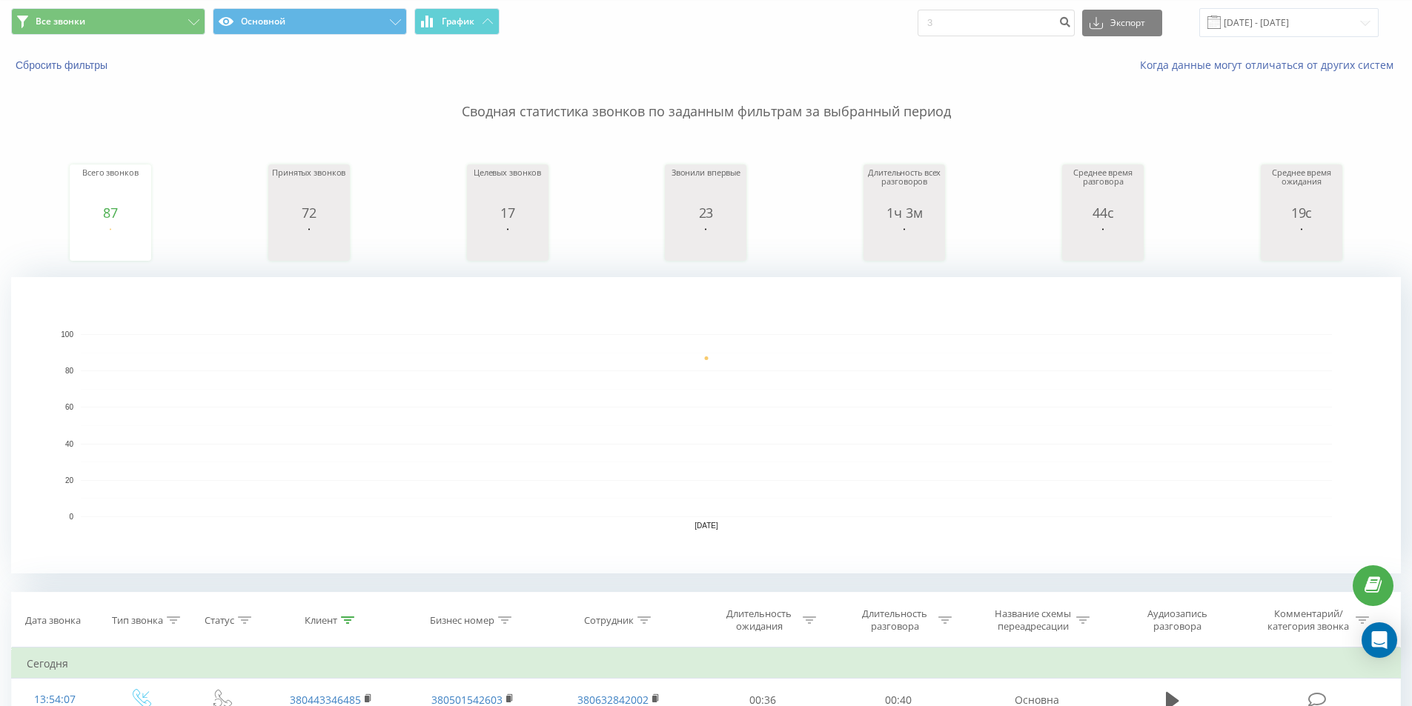
click at [127, 36] on span "Все звонки Основной График" at bounding box center [353, 22] width 684 height 29
click at [87, 3] on div "Все звонки Основной График 3 Экспорт .csv .xls .xlsx [DATE] - [DATE]" at bounding box center [706, 23] width 1411 height 50
drag, startPoint x: 92, startPoint y: 19, endPoint x: 165, endPoint y: 38, distance: 75.7
click at [93, 19] on button "Все звонки" at bounding box center [108, 21] width 194 height 27
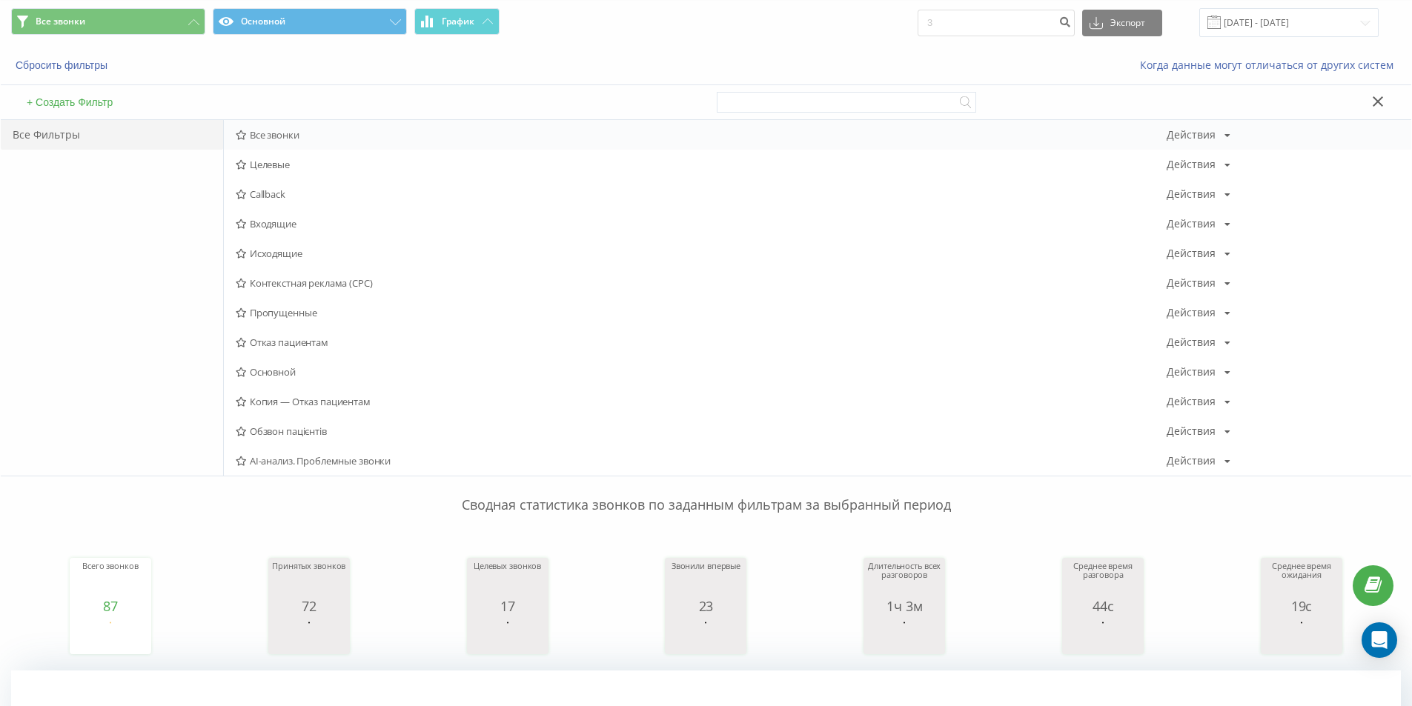
click at [275, 130] on span "Все звонки" at bounding box center [701, 135] width 931 height 10
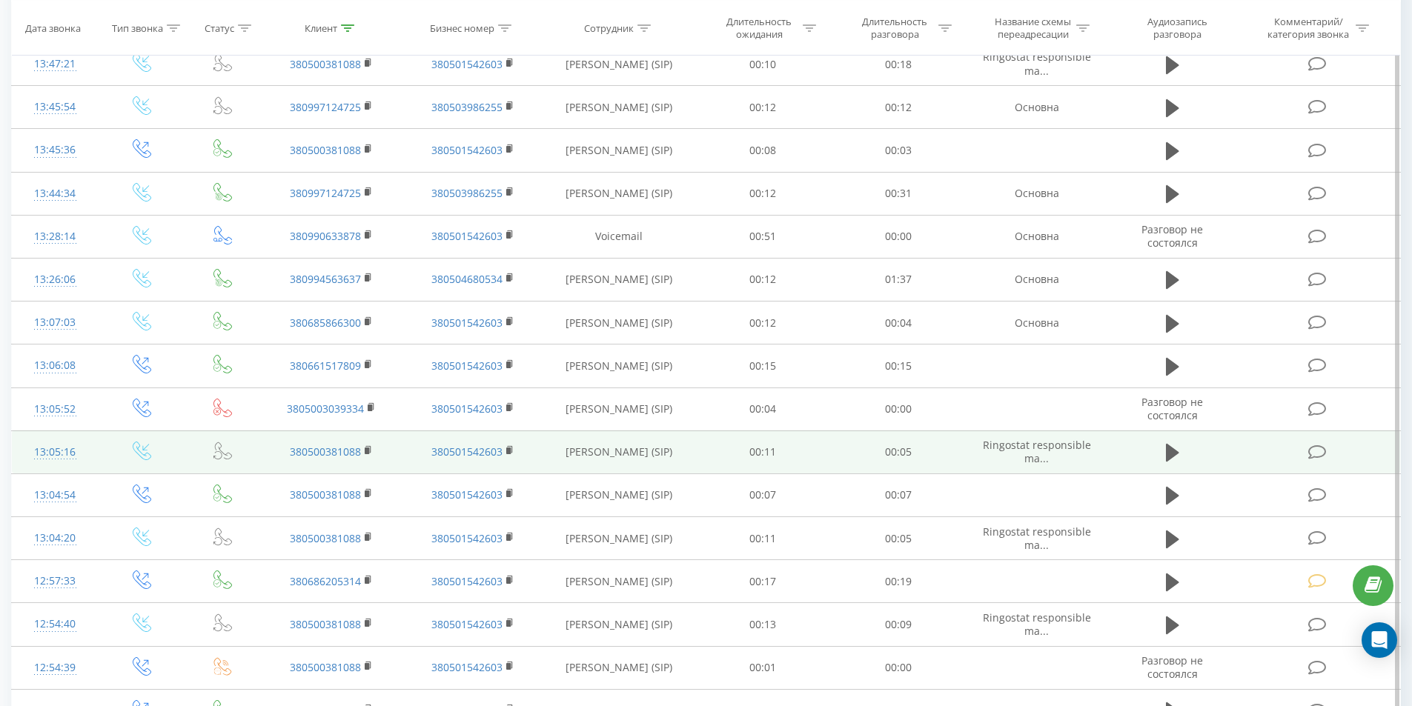
scroll to position [741, 0]
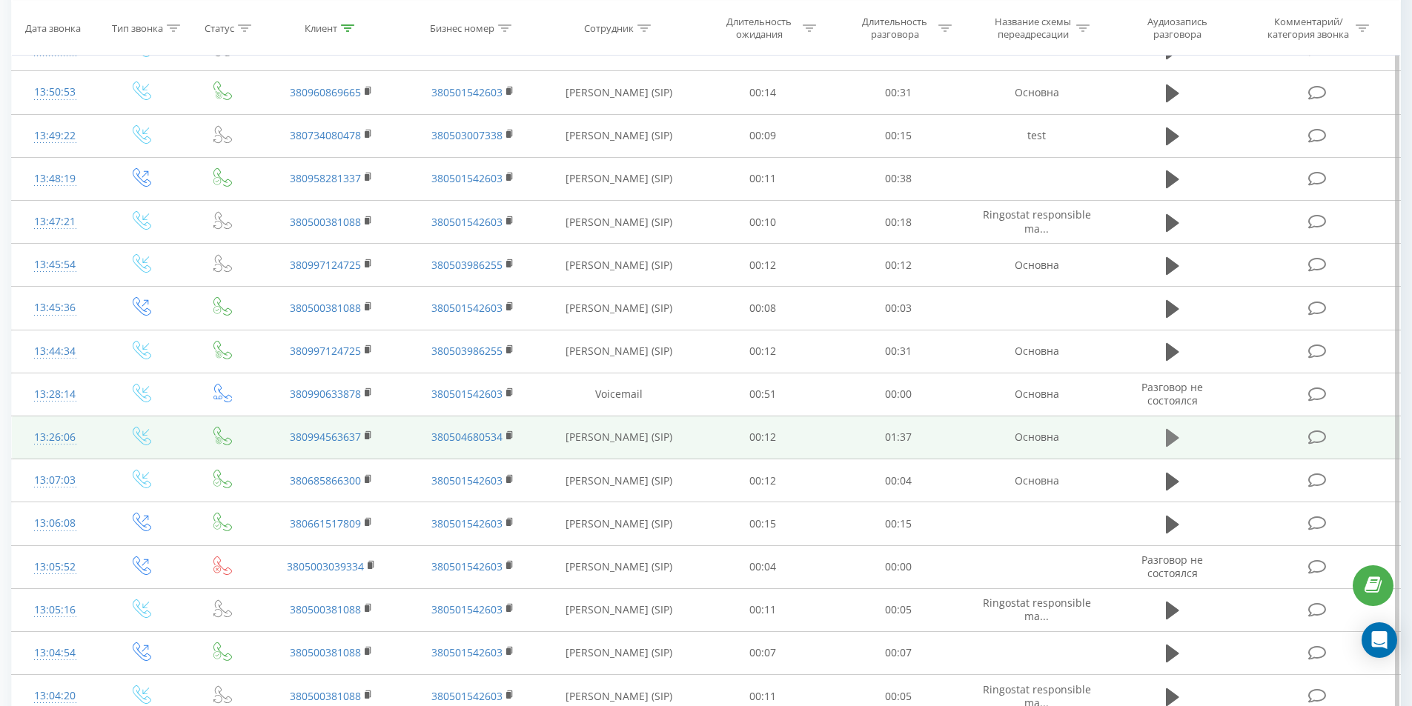
click at [1169, 449] on button at bounding box center [1173, 438] width 22 height 22
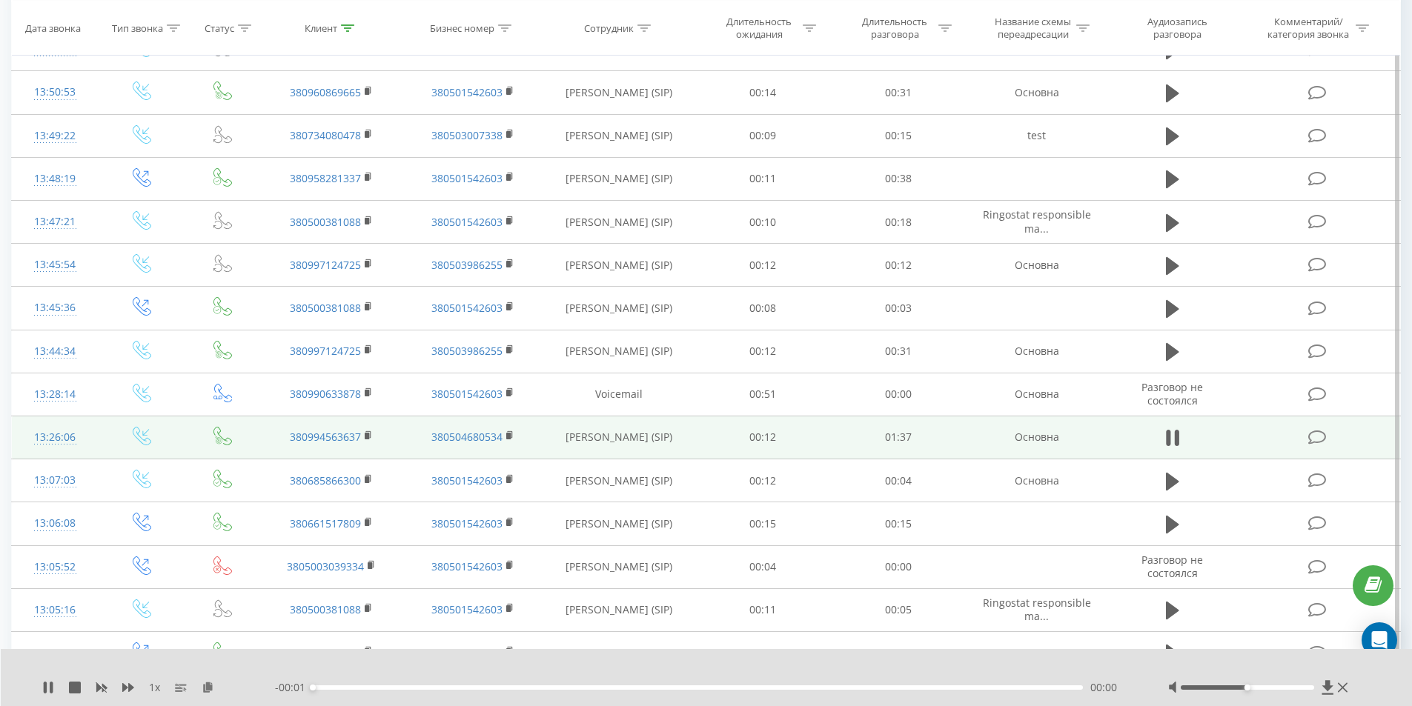
click at [374, 689] on div "00:00" at bounding box center [698, 688] width 771 height 4
click at [441, 689] on div "00:00" at bounding box center [698, 688] width 771 height 4
click at [497, 688] on div "00:00" at bounding box center [698, 688] width 771 height 4
click at [1172, 429] on icon at bounding box center [1172, 438] width 13 height 21
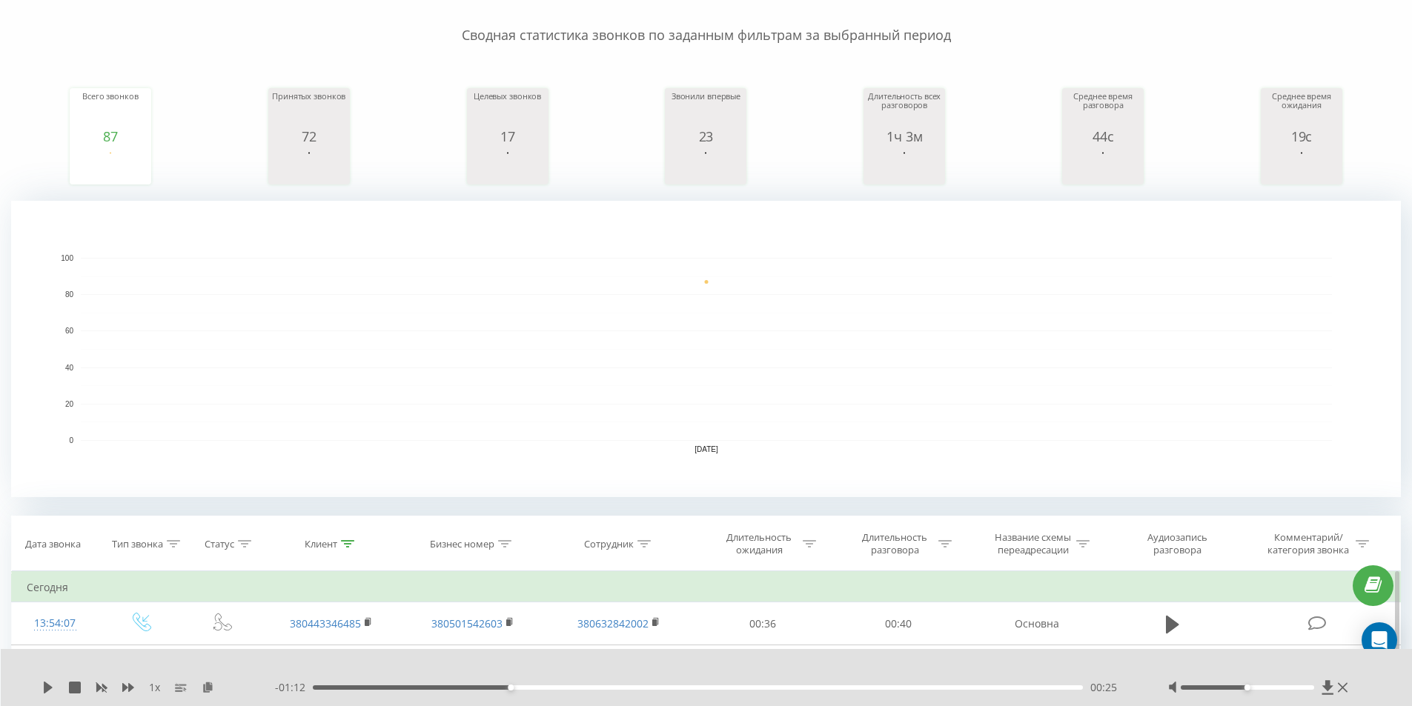
scroll to position [0, 0]
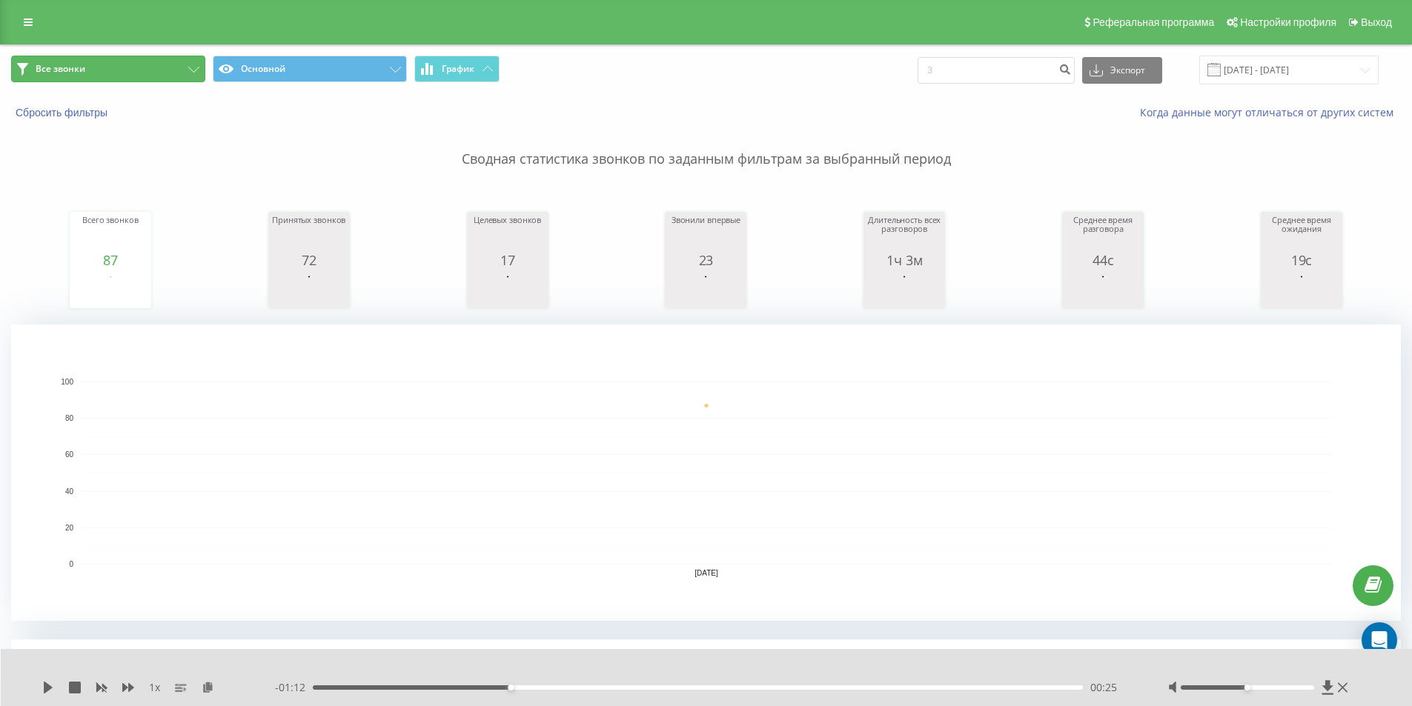
click at [87, 56] on button "Все звонки" at bounding box center [108, 69] width 194 height 27
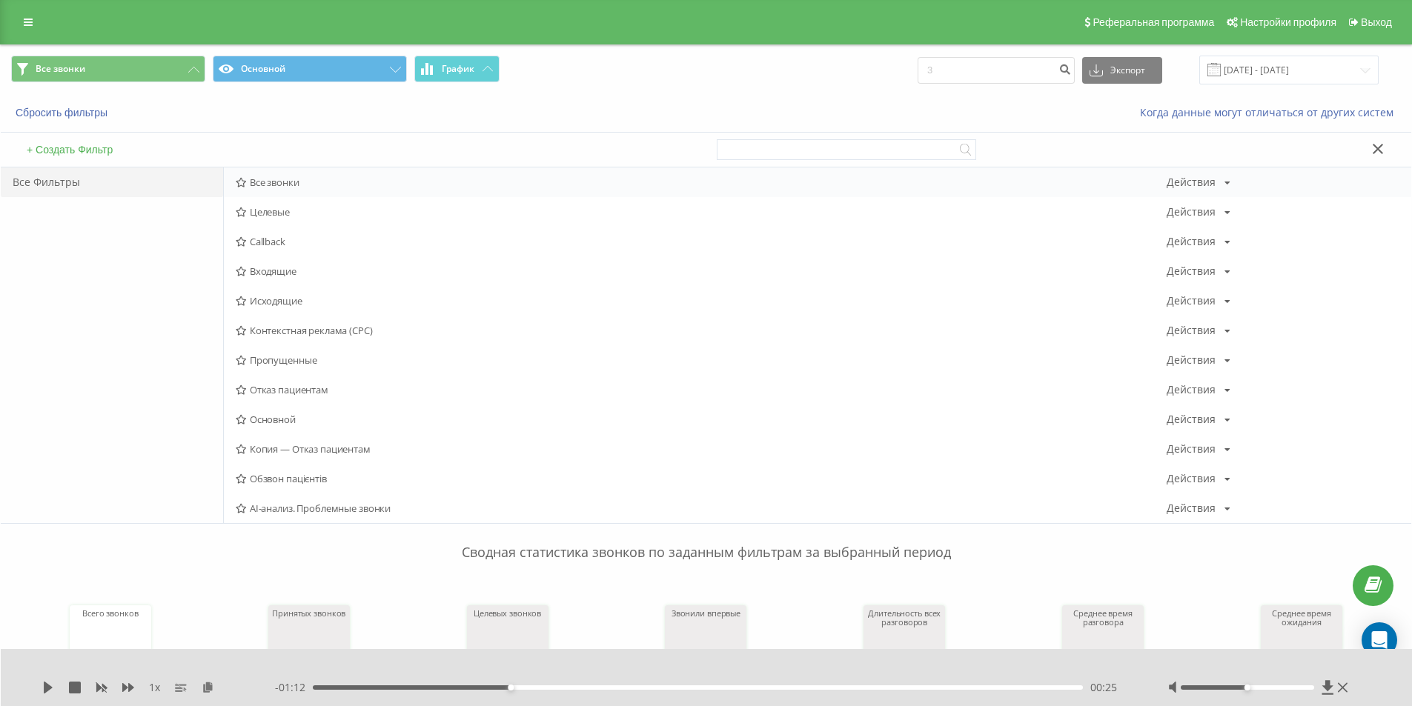
click at [265, 179] on span "Все звонки" at bounding box center [701, 182] width 931 height 10
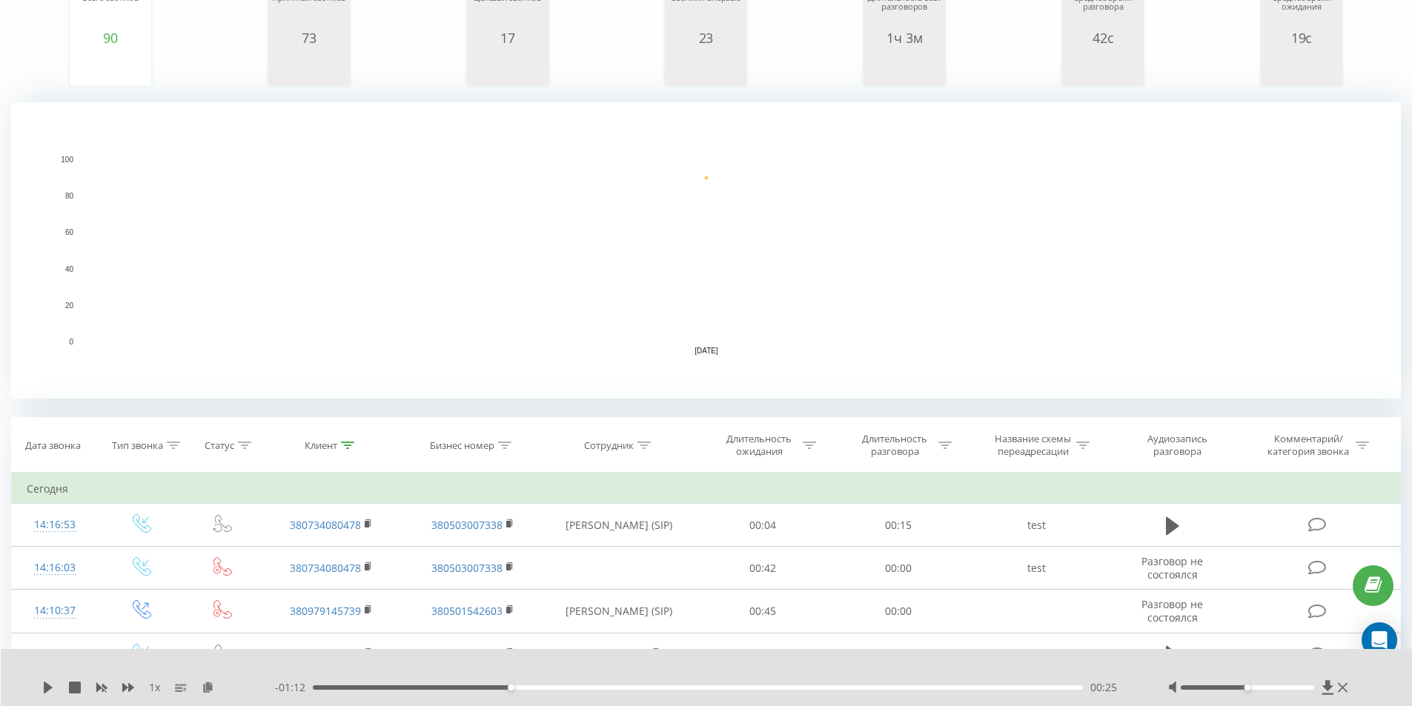
scroll to position [297, 0]
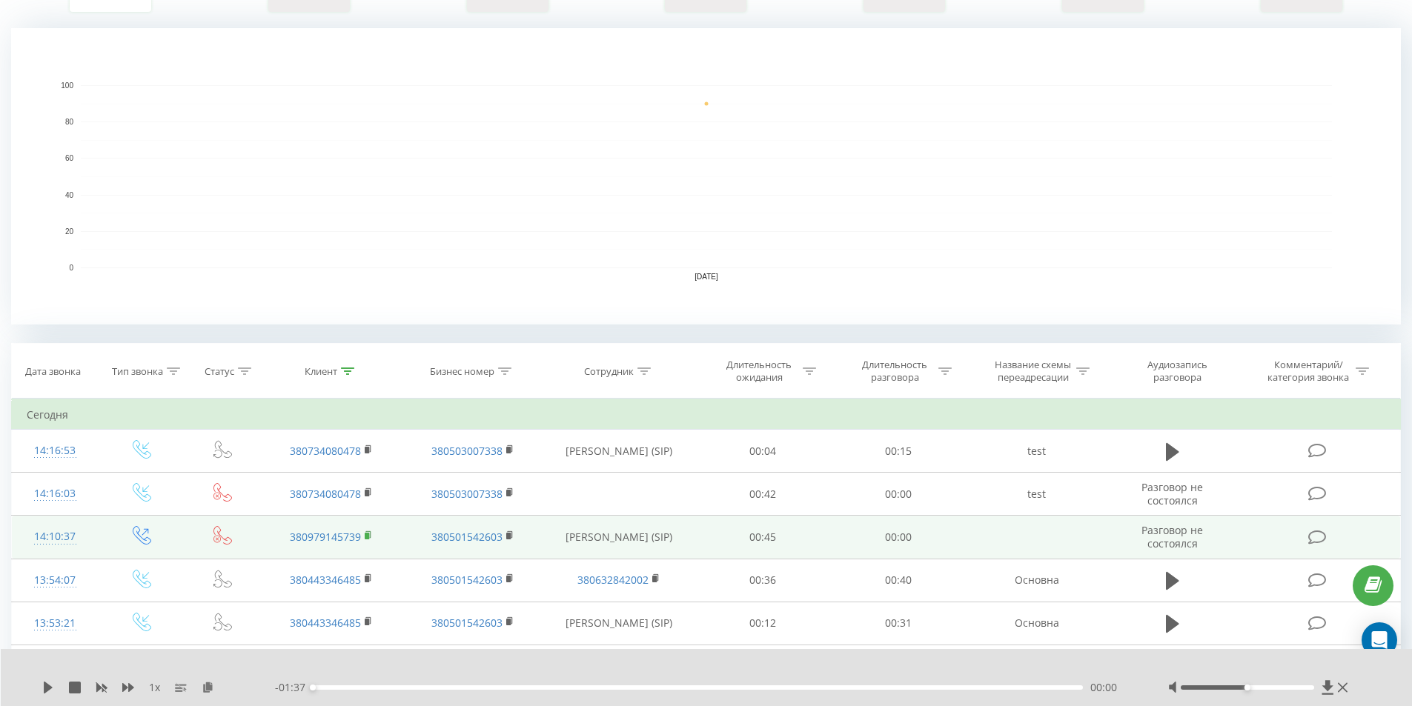
click at [368, 535] on rect at bounding box center [367, 536] width 4 height 7
